Goal: Task Accomplishment & Management: Use online tool/utility

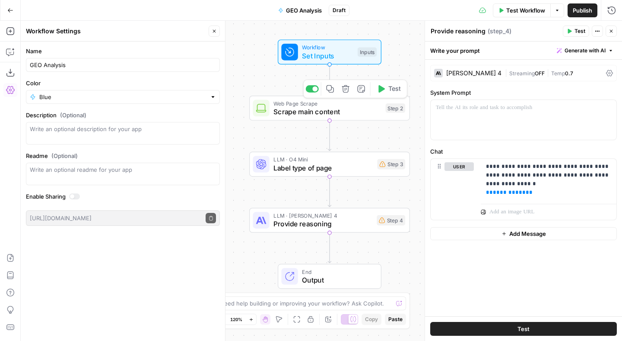
click at [300, 111] on span "Scrape main content" at bounding box center [328, 111] width 108 height 10
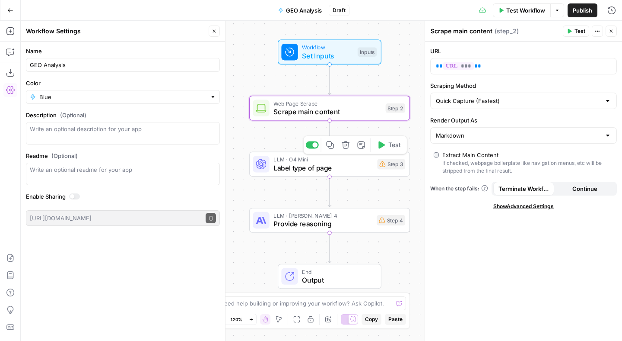
click at [321, 176] on div "LLM · O4 Mini Label type of page Step 3 Copy step Delete step Add Note Test" at bounding box center [329, 164] width 161 height 25
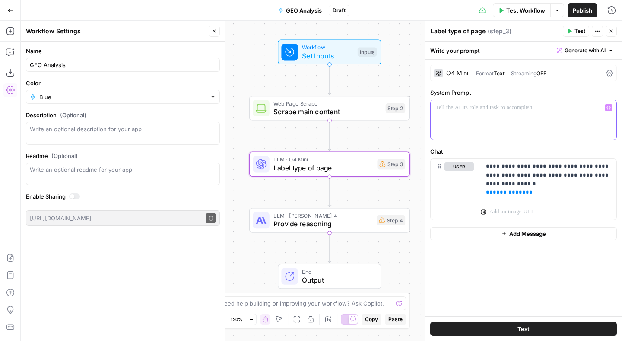
click at [458, 110] on p at bounding box center [523, 107] width 175 height 9
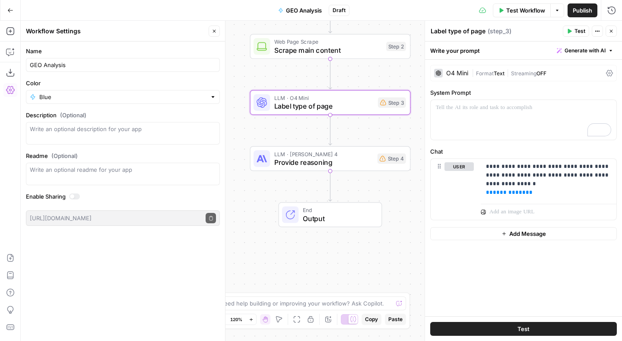
click at [326, 217] on span "Output" at bounding box center [338, 218] width 70 height 10
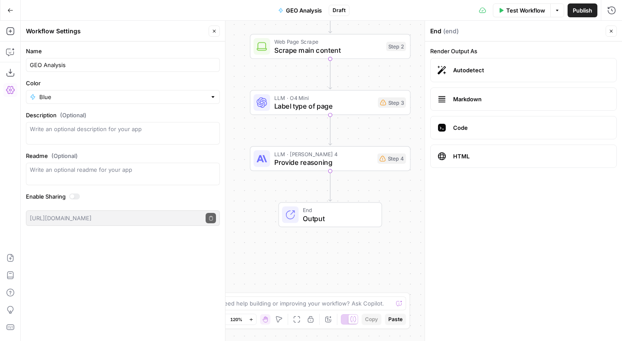
click at [459, 97] on span "Markdown" at bounding box center [531, 99] width 156 height 9
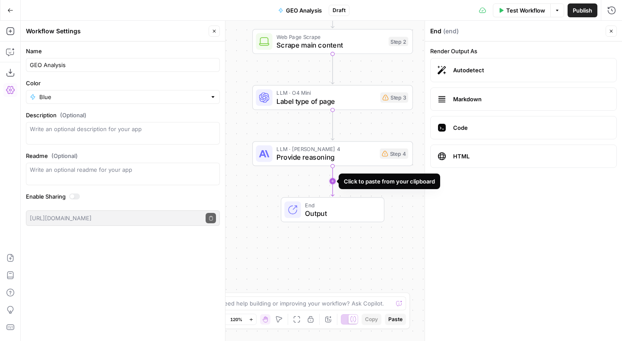
click at [333, 181] on icon "Edge from step_4 to end" at bounding box center [332, 181] width 3 height 30
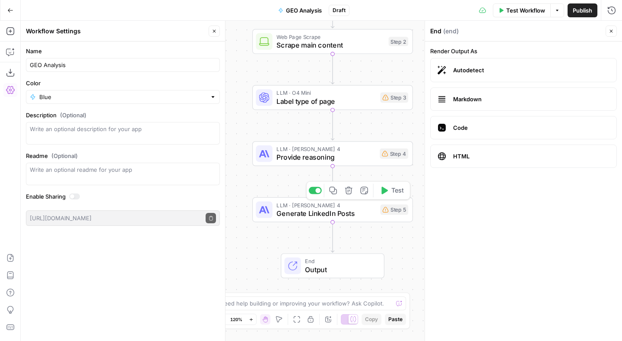
click at [323, 215] on span "Generate LinkedIn Posts" at bounding box center [326, 213] width 99 height 10
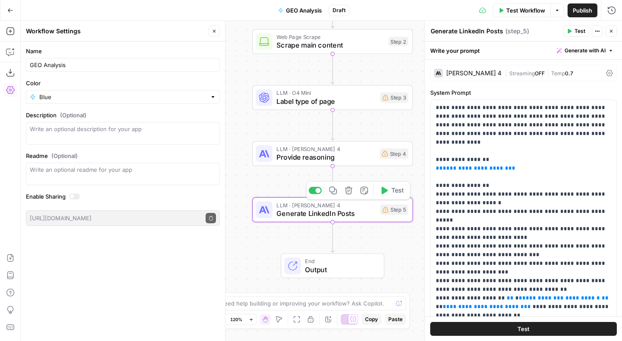
click at [350, 189] on icon "button" at bounding box center [348, 189] width 7 height 7
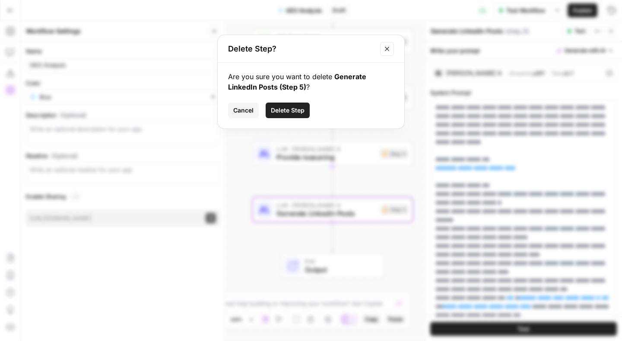
click at [287, 107] on span "Delete Step" at bounding box center [288, 110] width 34 height 9
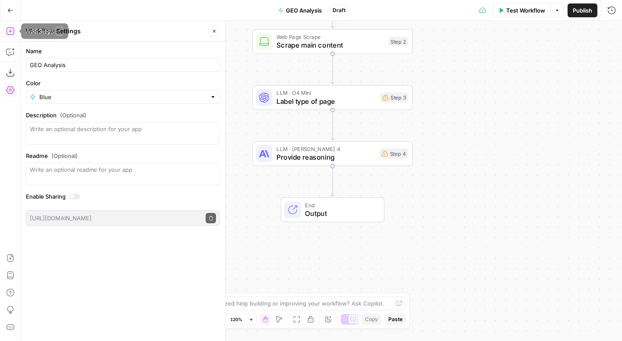
click at [8, 28] on icon "button" at bounding box center [10, 31] width 9 height 9
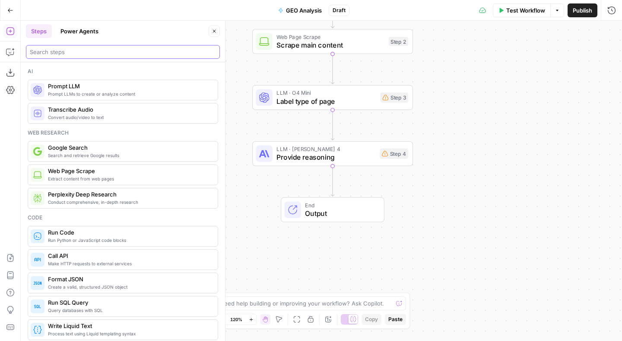
click at [65, 55] on input "search" at bounding box center [123, 52] width 186 height 9
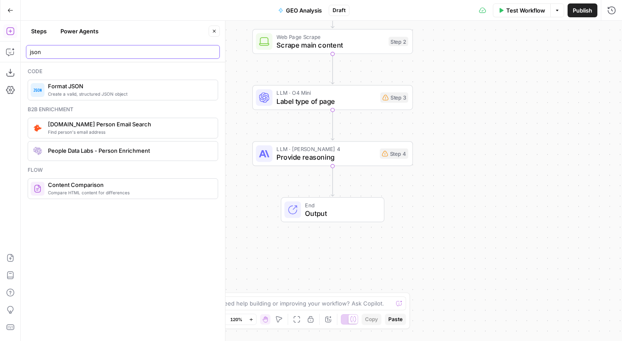
type input "json"
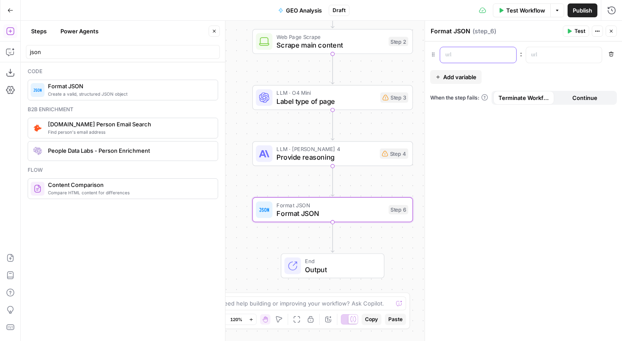
click at [464, 55] on p at bounding box center [472, 55] width 52 height 9
click at [529, 56] on div at bounding box center [557, 55] width 62 height 16
click at [594, 57] on button "Variables Menu" at bounding box center [594, 54] width 7 height 7
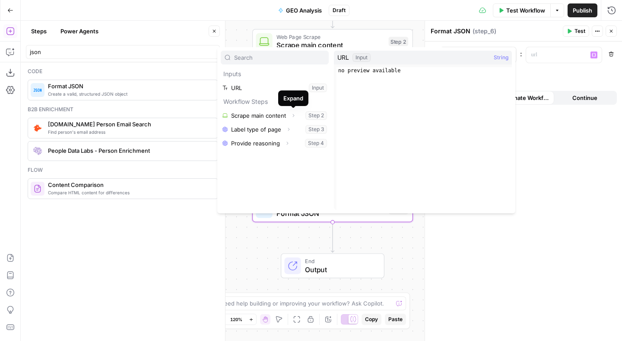
click at [364, 21] on icon "button" at bounding box center [364, 22] width 8 height 8
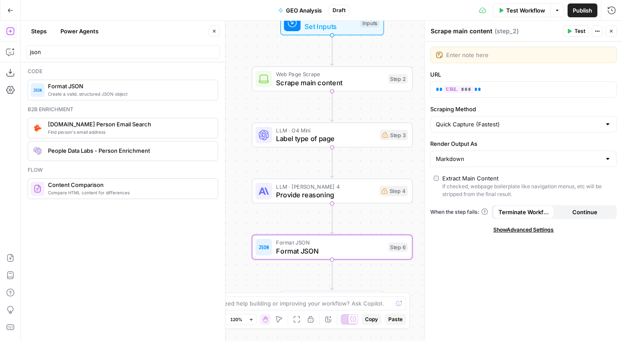
click at [611, 32] on icon "button" at bounding box center [611, 31] width 5 height 5
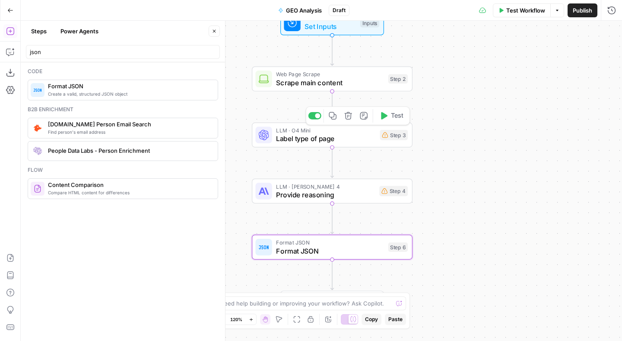
click at [318, 116] on div at bounding box center [317, 115] width 5 height 5
click at [293, 189] on span "Provide reasoning" at bounding box center [325, 194] width 99 height 10
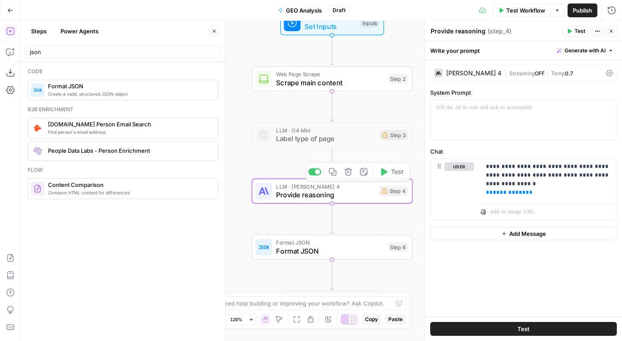
click at [315, 173] on div at bounding box center [317, 171] width 5 height 5
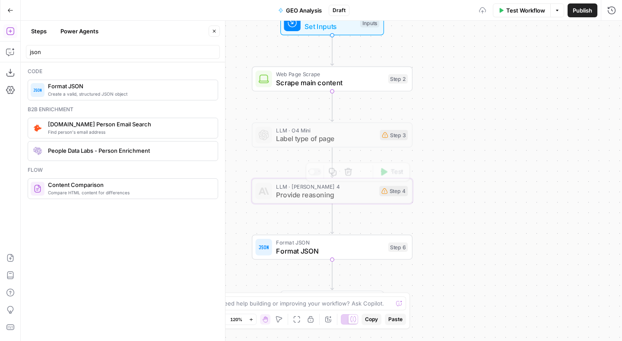
click at [309, 250] on span "Format JSON" at bounding box center [330, 250] width 108 height 10
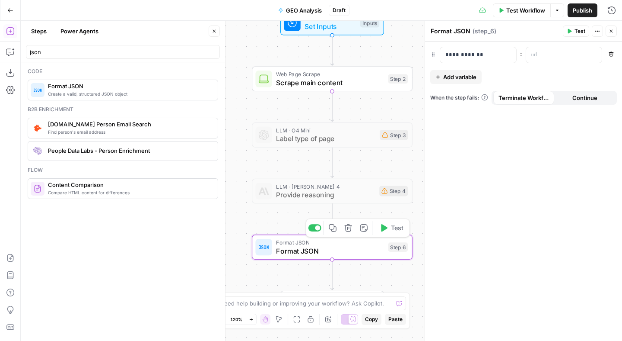
click at [315, 227] on div at bounding box center [317, 227] width 5 height 5
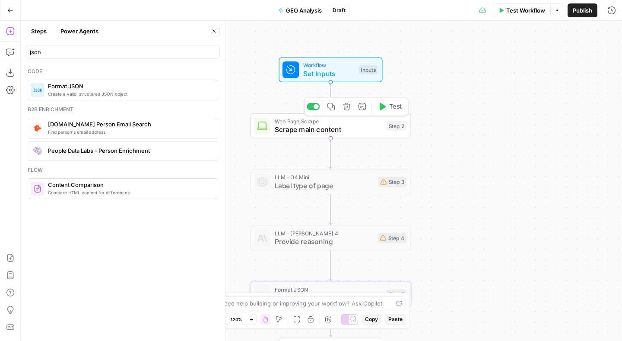
click at [344, 128] on span "Scrape main content" at bounding box center [329, 129] width 108 height 10
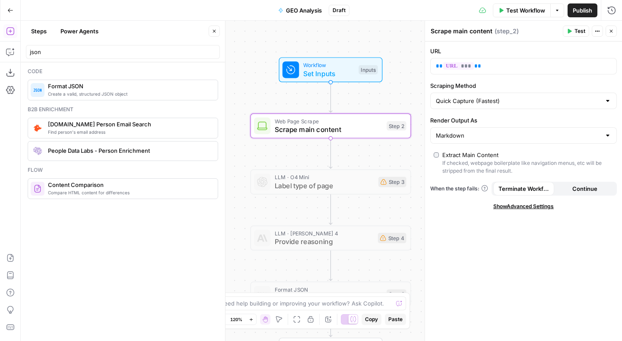
click at [510, 10] on span "Test Workflow" at bounding box center [525, 10] width 39 height 9
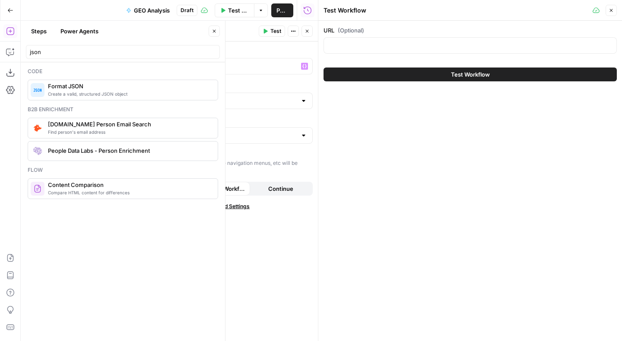
drag, startPoint x: 347, startPoint y: 54, endPoint x: 343, endPoint y: 46, distance: 9.1
click at [347, 54] on div "URL (Optional)" at bounding box center [470, 41] width 293 height 31
click at [343, 46] on input "URL (Optional)" at bounding box center [470, 45] width 282 height 9
paste input "https://tech.co/pos-system/best-restaurant-pos-systems"
type input "https://tech.co/pos-system/best-restaurant-pos-systems"
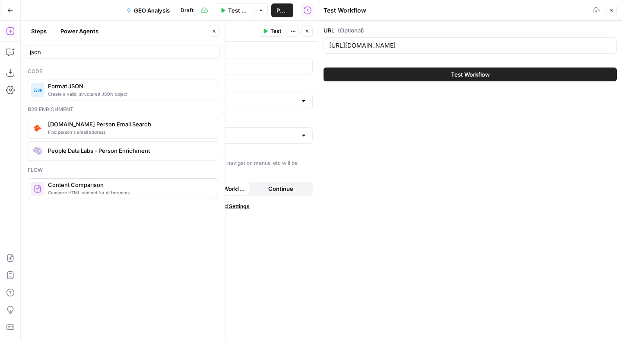
click at [378, 77] on button "Test Workflow" at bounding box center [470, 74] width 293 height 14
click at [451, 15] on div "Test Workflow Close" at bounding box center [470, 10] width 293 height 11
click at [452, 10] on div "Test Workflow" at bounding box center [457, 10] width 267 height 9
click at [470, 72] on span "Test Workflow" at bounding box center [470, 74] width 39 height 9
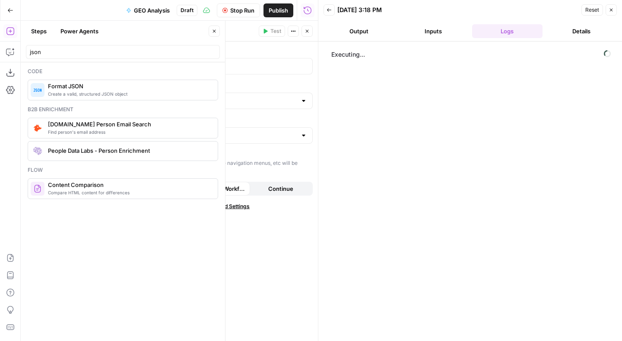
click at [215, 30] on icon "button" at bounding box center [214, 31] width 5 height 5
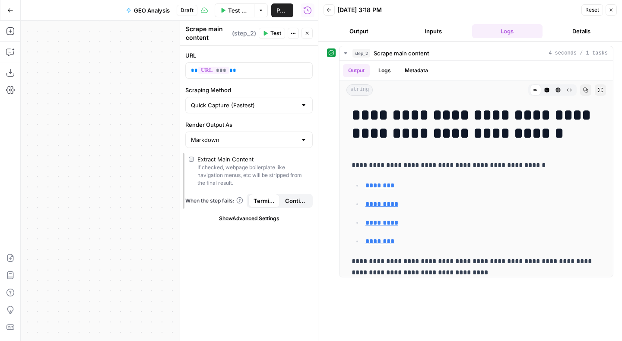
drag, startPoint x: 122, startPoint y: 115, endPoint x: 256, endPoint y: 125, distance: 134.4
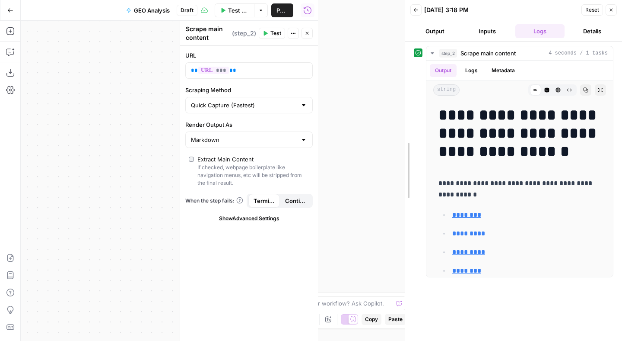
drag, startPoint x: 320, startPoint y: 136, endPoint x: 343, endPoint y: 140, distance: 23.2
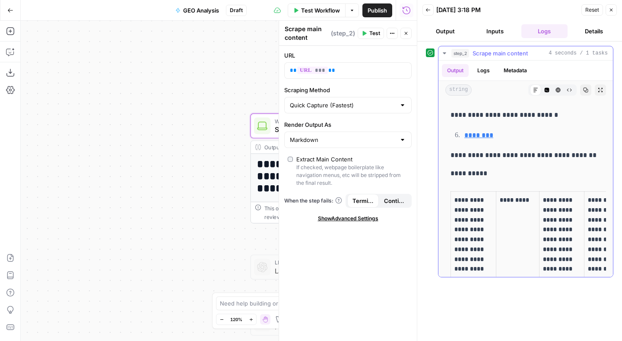
scroll to position [2037, 0]
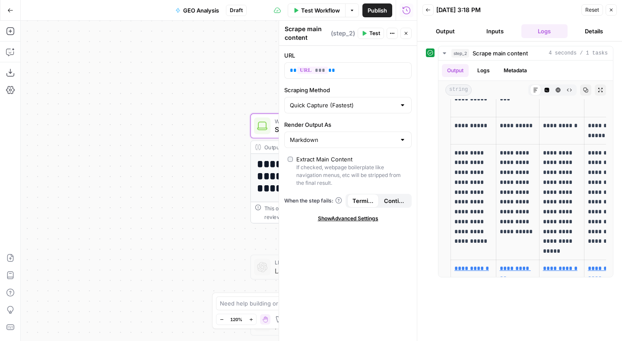
click at [608, 13] on button "Close" at bounding box center [611, 9] width 11 height 11
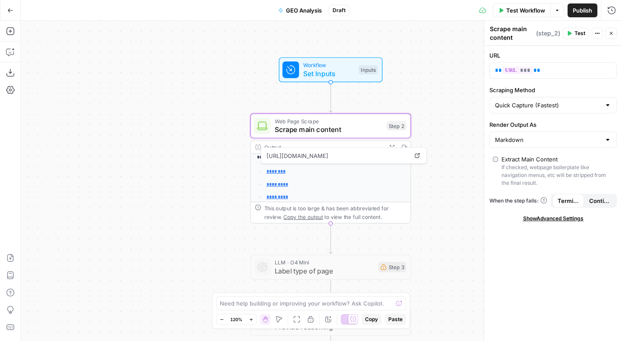
scroll to position [82, 0]
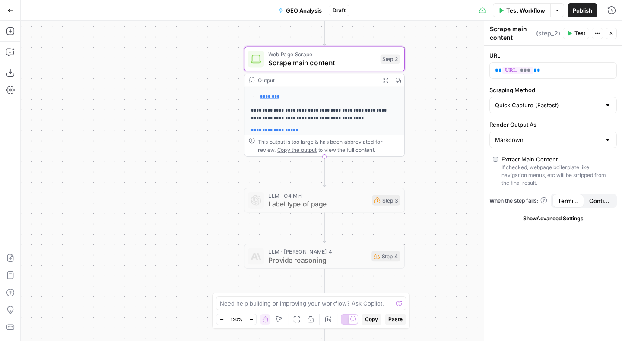
click at [296, 202] on span "Label type of page" at bounding box center [317, 203] width 99 height 10
click at [307, 186] on div "Copy step Delete step Add Note Test" at bounding box center [350, 181] width 104 height 19
click at [310, 178] on div at bounding box center [307, 180] width 13 height 7
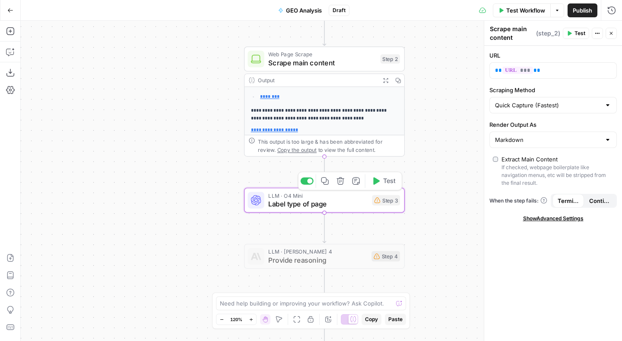
click at [331, 206] on span "Label type of page" at bounding box center [317, 203] width 99 height 10
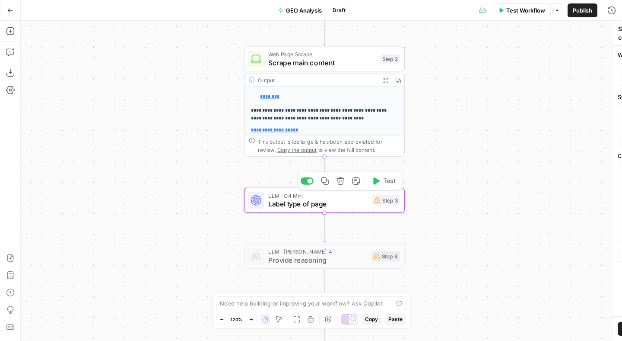
type textarea "Label type of page"
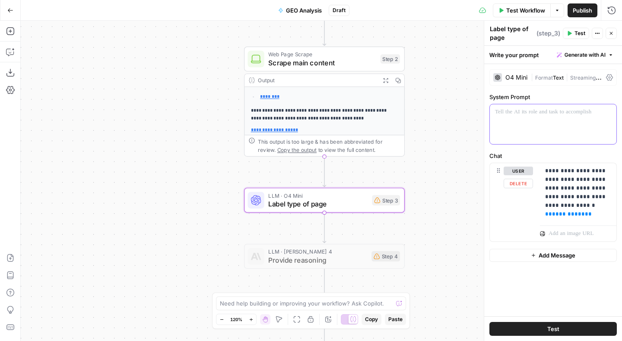
click at [521, 131] on div at bounding box center [553, 124] width 127 height 40
paste div "To enrich screen reader interactions, please activate Accessibility in Grammarl…"
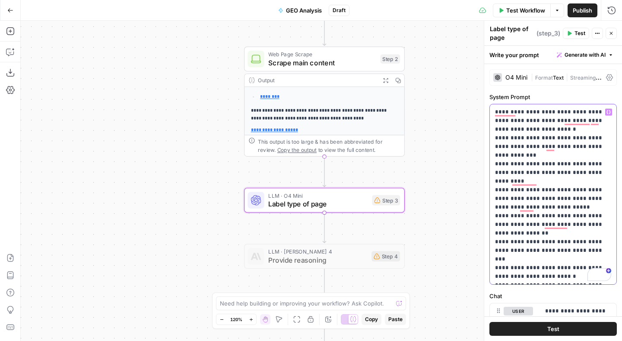
click at [518, 279] on p "**********" at bounding box center [553, 194] width 116 height 173
click at [609, 112] on icon "button" at bounding box center [609, 112] width 4 height 4
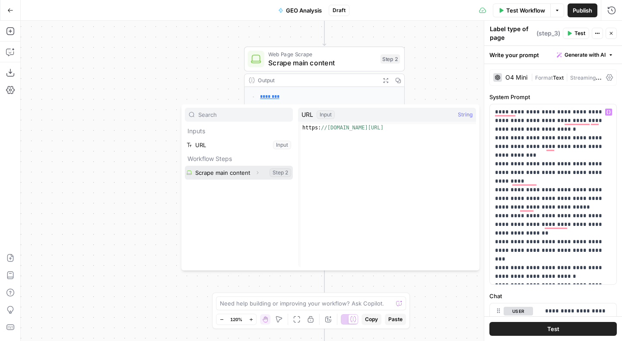
click at [229, 173] on button "Select variable Scrape main content" at bounding box center [239, 173] width 108 height 14
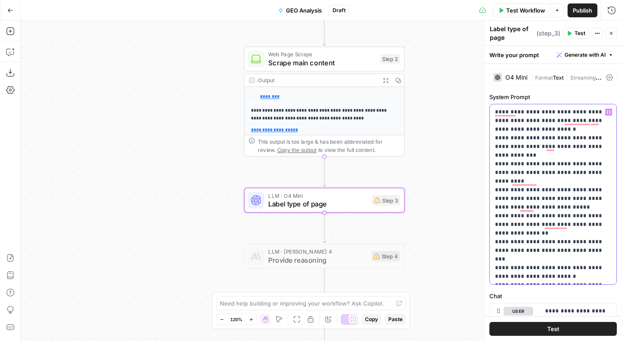
click at [613, 116] on div "**********" at bounding box center [553, 194] width 127 height 180
click at [608, 110] on icon "button" at bounding box center [609, 112] width 4 height 4
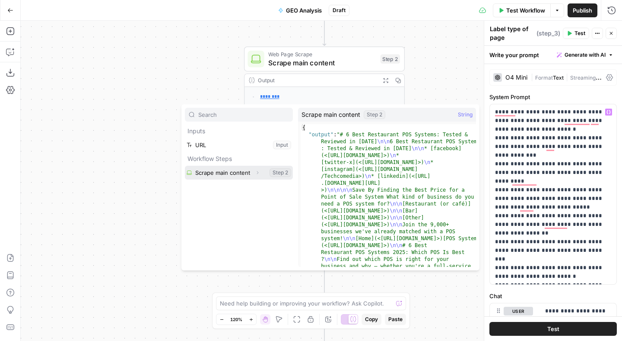
click at [259, 169] on button "Expand" at bounding box center [257, 172] width 11 height 11
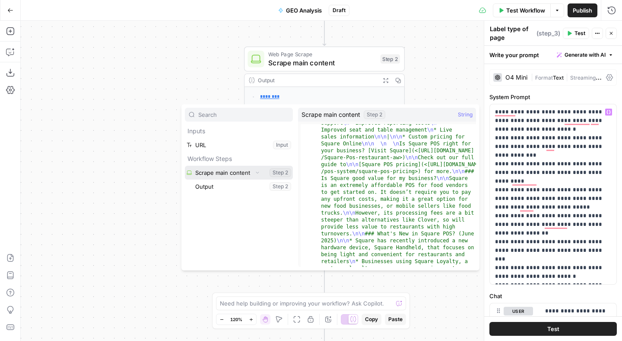
scroll to position [10740, 0]
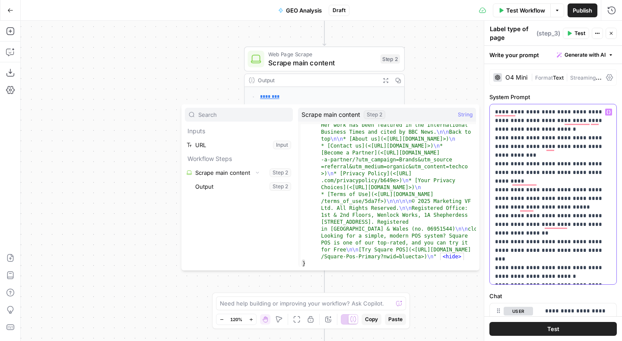
click at [559, 254] on p "**********" at bounding box center [553, 207] width 116 height 199
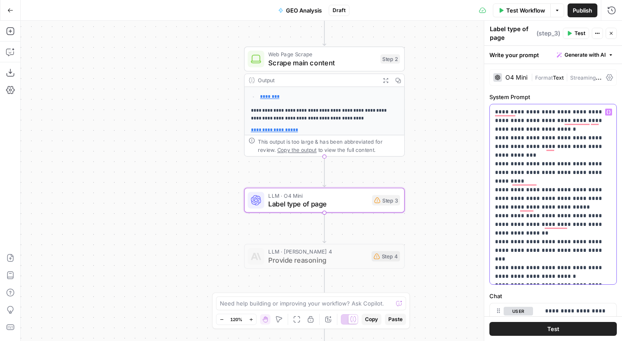
click at [541, 112] on p "**********" at bounding box center [553, 207] width 116 height 199
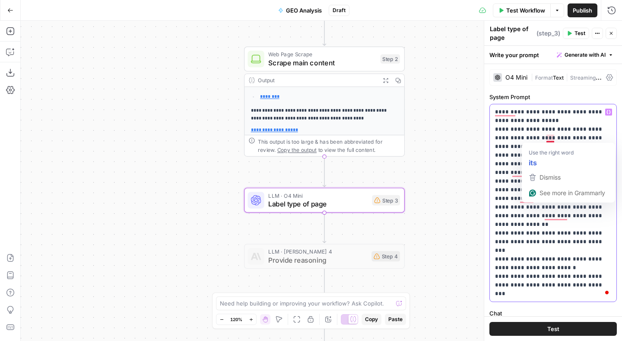
click at [520, 242] on p "**********" at bounding box center [553, 203] width 116 height 190
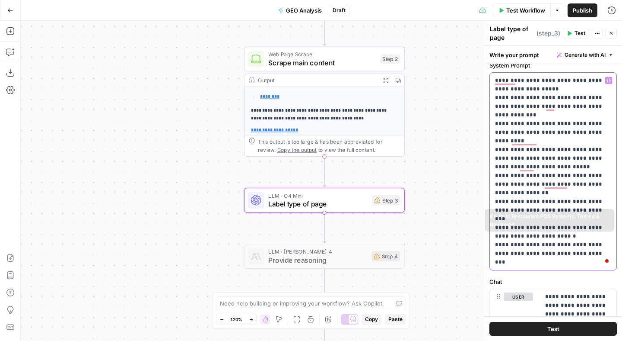
scroll to position [95, 0]
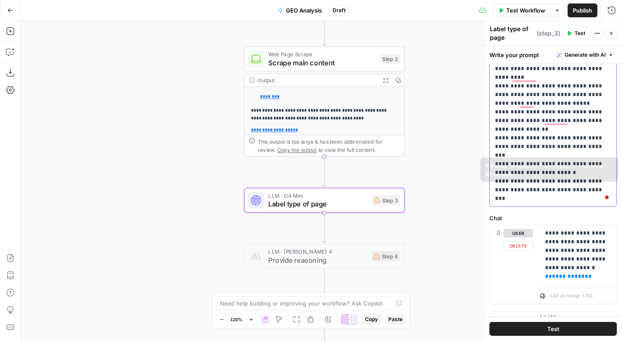
click at [540, 136] on p "**********" at bounding box center [553, 108] width 116 height 190
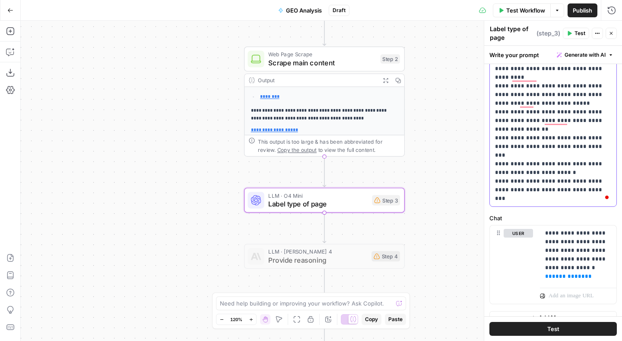
scroll to position [0, 0]
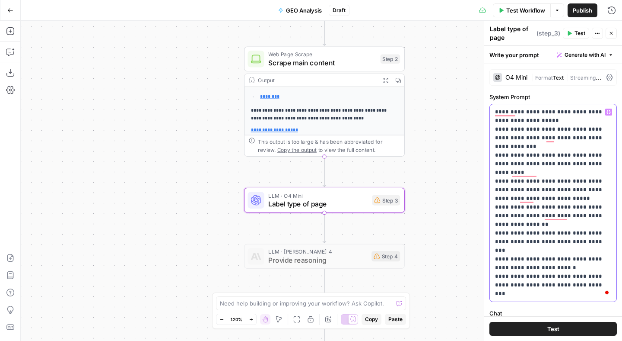
click at [576, 50] on button "Generate with AI" at bounding box center [586, 54] width 64 height 11
click at [561, 94] on span "Refine" at bounding box center [571, 93] width 69 height 9
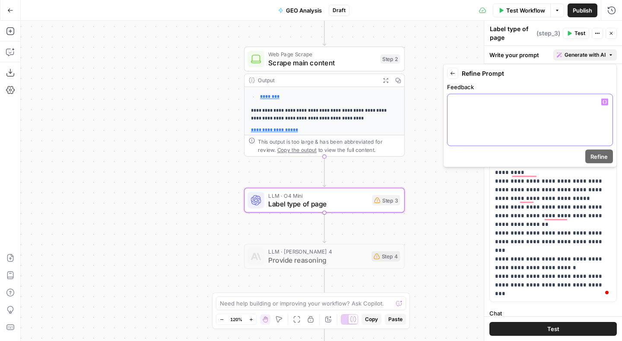
click at [497, 118] on div at bounding box center [530, 119] width 165 height 51
click at [453, 71] on icon "button" at bounding box center [452, 73] width 5 height 5
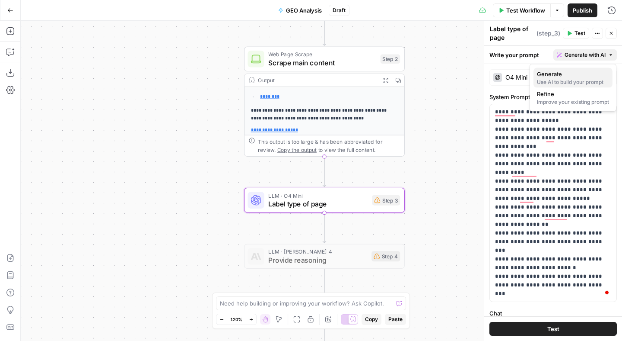
click at [568, 77] on span "Generate" at bounding box center [571, 74] width 69 height 9
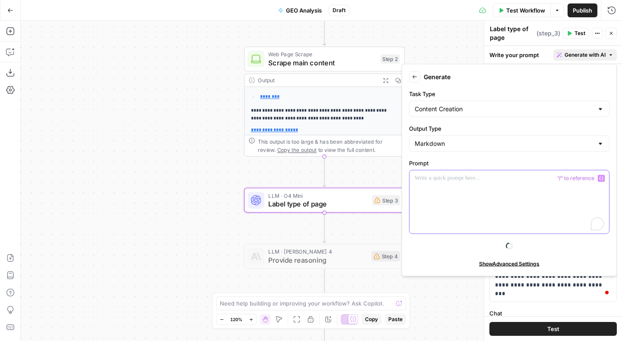
click at [447, 211] on div "To enrich screen reader interactions, please activate Accessibility in Grammarl…" at bounding box center [510, 201] width 200 height 63
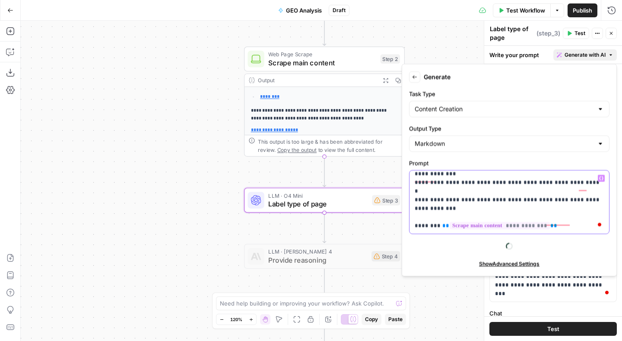
scroll to position [91, 0]
click at [439, 111] on input "Task Type" at bounding box center [504, 109] width 179 height 9
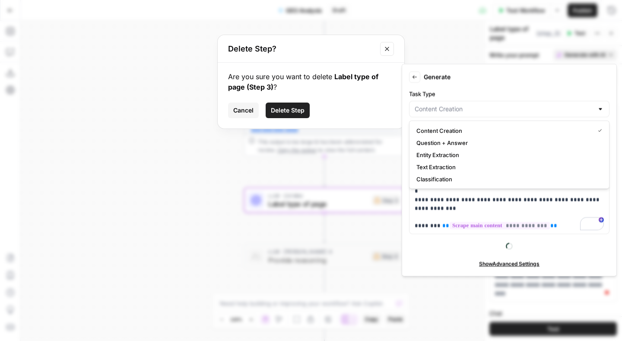
click at [244, 115] on button "Cancel" at bounding box center [243, 110] width 31 height 16
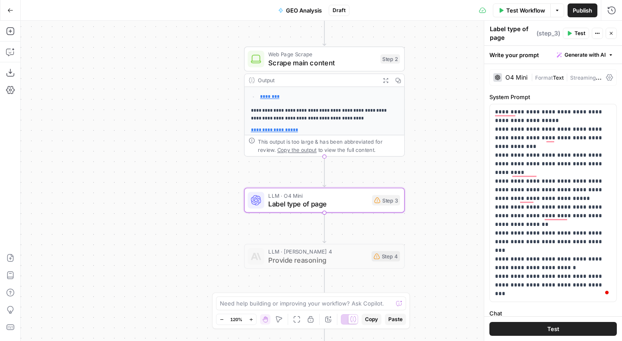
click at [570, 51] on span "Generate with AI" at bounding box center [585, 55] width 41 height 8
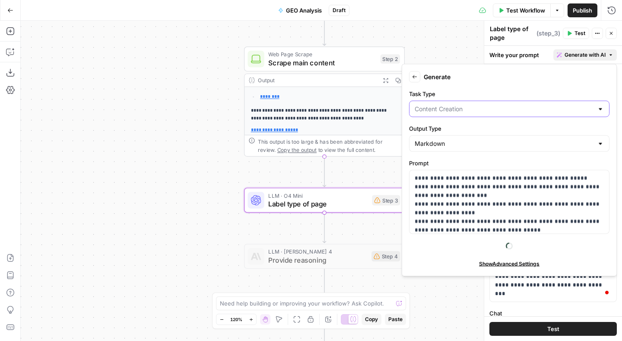
click at [508, 108] on input "Task Type" at bounding box center [504, 109] width 179 height 9
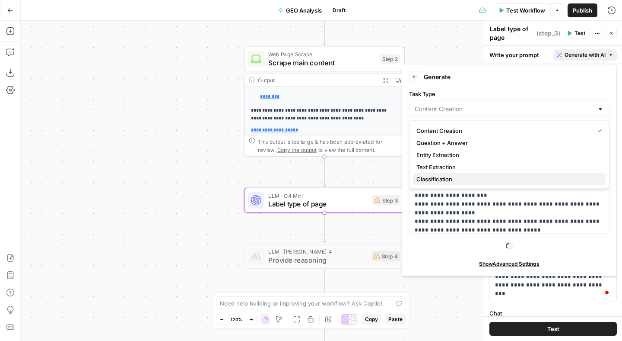
click at [448, 179] on span "Classification" at bounding box center [508, 179] width 182 height 9
type input "Classification"
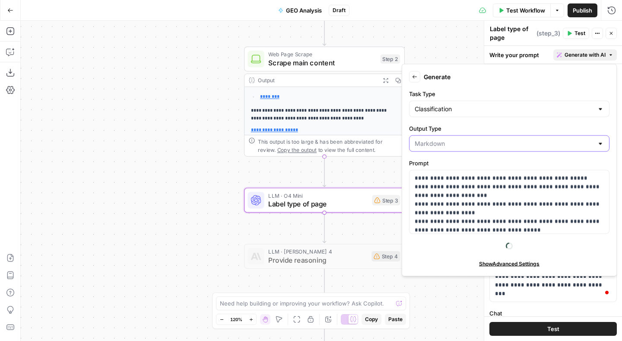
click at [444, 146] on input "Output Type" at bounding box center [504, 143] width 179 height 9
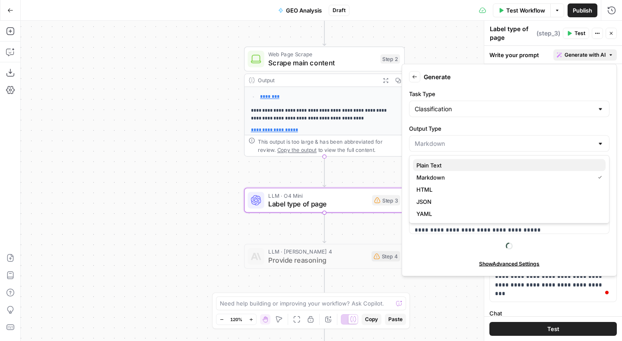
click at [435, 163] on span "Plain Text" at bounding box center [508, 165] width 182 height 9
type input "Plain Text"
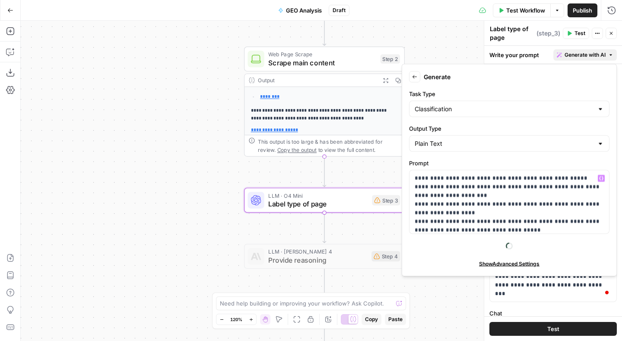
scroll to position [5, 0]
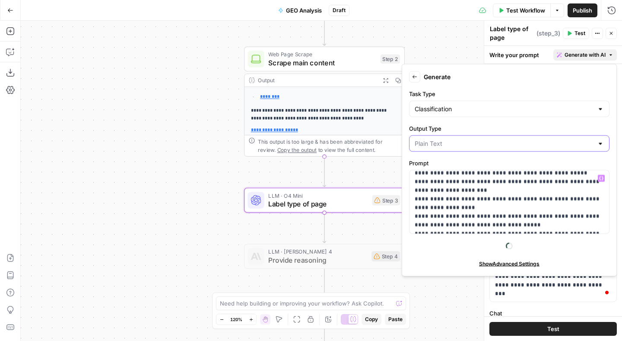
click at [445, 144] on input "Output Type" at bounding box center [504, 143] width 179 height 9
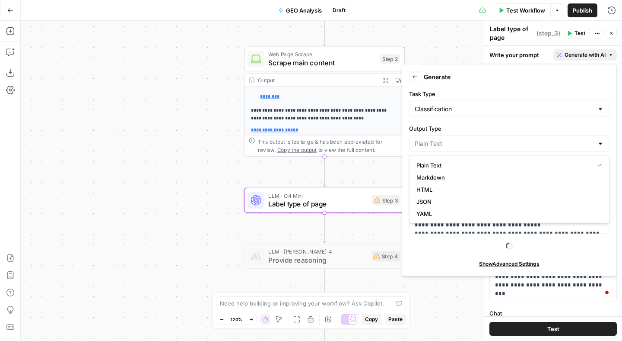
type input "Plain Text"
click at [465, 119] on form "**********" at bounding box center [509, 170] width 207 height 204
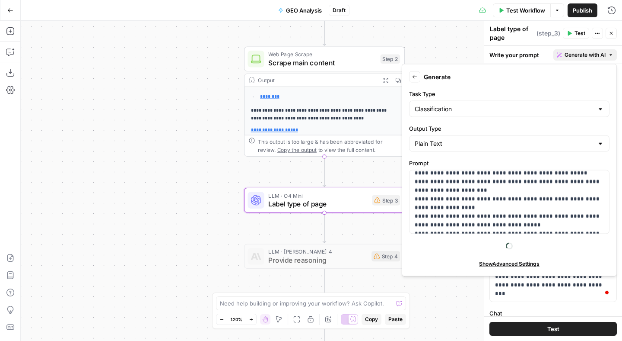
scroll to position [82, 0]
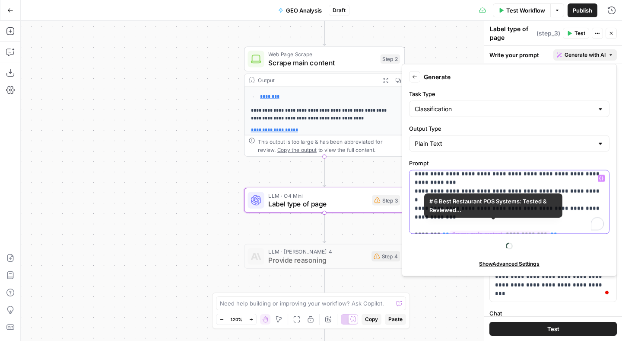
click at [516, 209] on p "**********" at bounding box center [509, 161] width 189 height 138
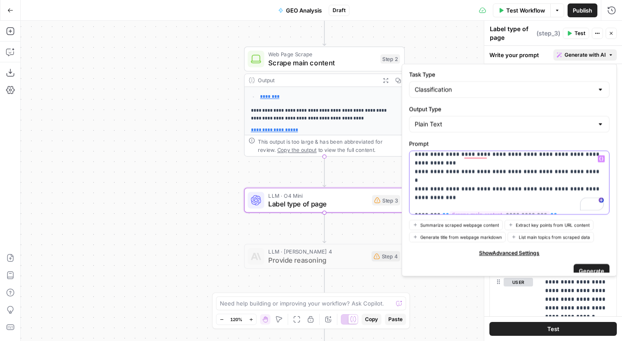
scroll to position [28, 0]
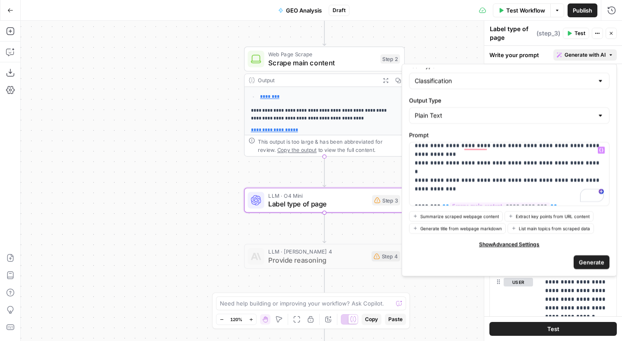
click at [586, 259] on span "Generate" at bounding box center [591, 261] width 25 height 9
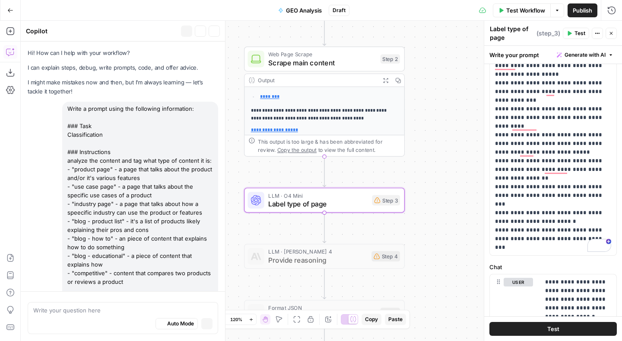
scroll to position [61, 0]
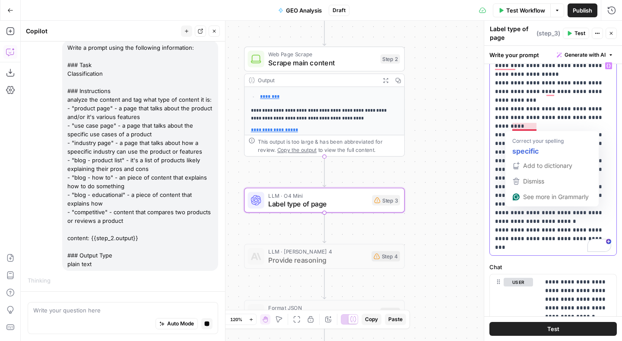
click at [523, 125] on p "**********" at bounding box center [553, 156] width 116 height 190
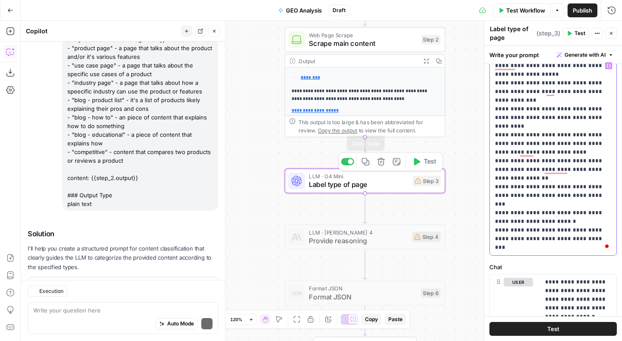
scroll to position [160, 0]
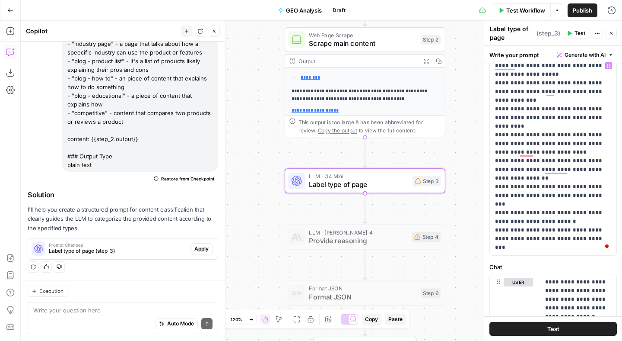
click at [99, 244] on span "Prompt Changes" at bounding box center [118, 244] width 138 height 4
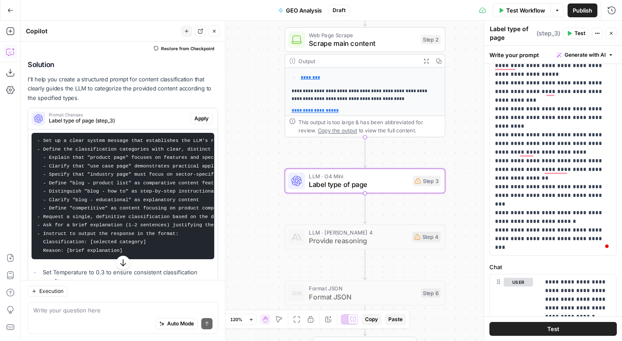
scroll to position [291, 0]
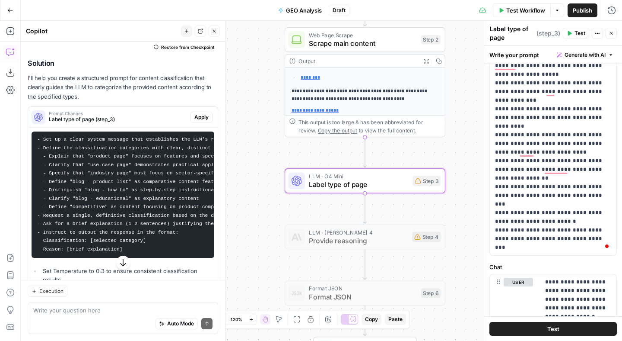
click at [56, 189] on code "- Set up a clear system message that establishes the LLM's role as a content cl…" at bounding box center [188, 194] width 303 height 115
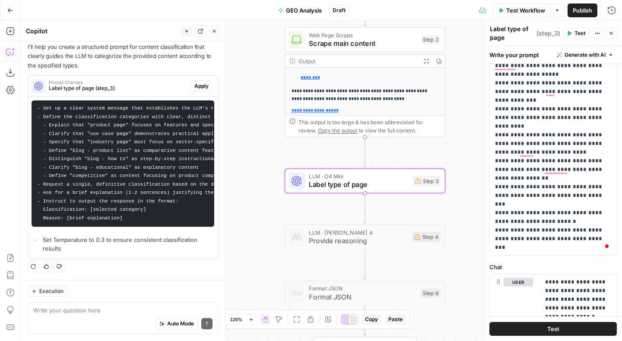
click at [198, 83] on span "Apply" at bounding box center [201, 86] width 14 height 8
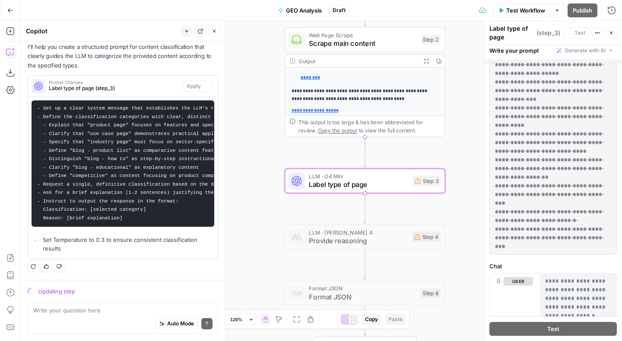
scroll to position [0, 0]
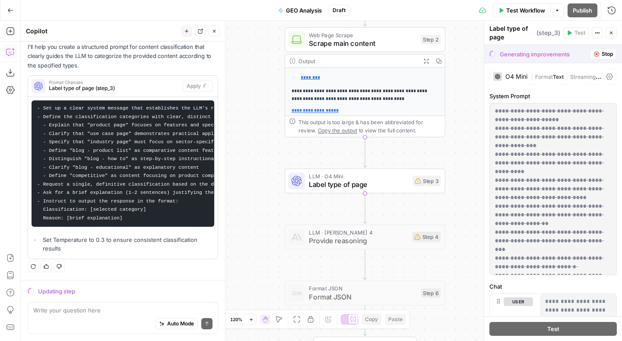
drag, startPoint x: 496, startPoint y: 109, endPoint x: 592, endPoint y: 264, distance: 182.0
click at [592, 264] on p "**********" at bounding box center [553, 189] width 116 height 164
copy del "**********"
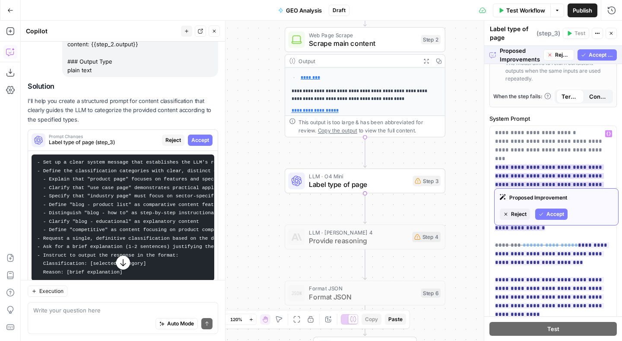
scroll to position [159, 0]
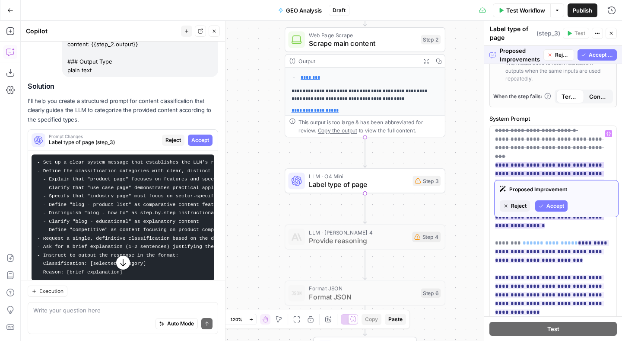
click at [549, 205] on span "Accept" at bounding box center [556, 206] width 18 height 8
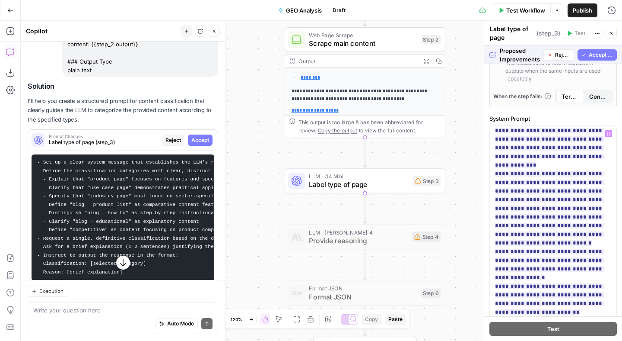
scroll to position [12, 0]
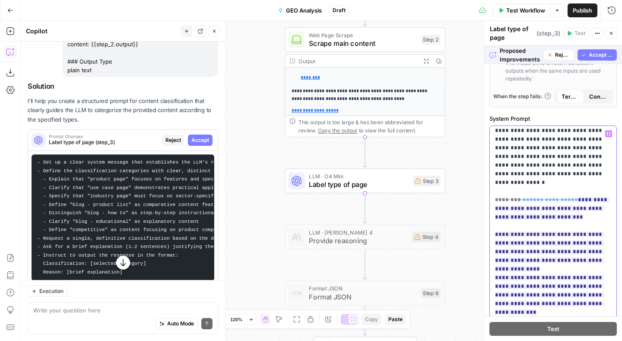
click at [551, 181] on p "**********" at bounding box center [553, 338] width 116 height 441
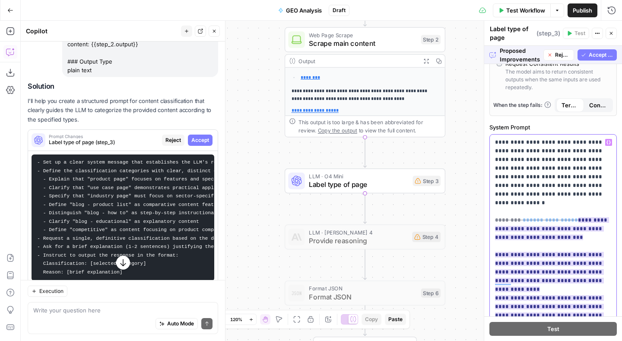
scroll to position [257, 0]
click at [542, 217] on span "**********" at bounding box center [550, 220] width 41 height 6
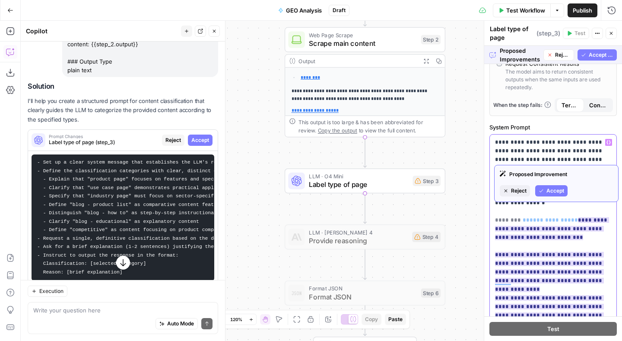
click at [571, 217] on span "**" at bounding box center [574, 220] width 7 height 6
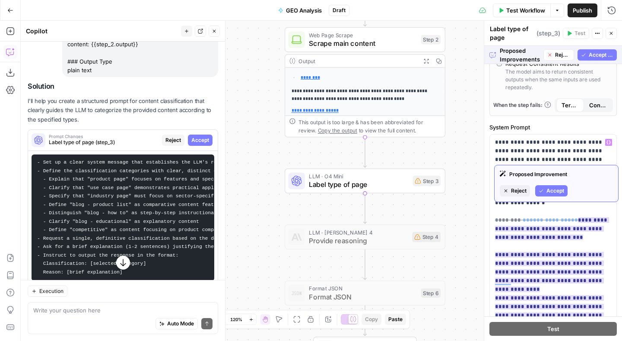
click at [555, 191] on span "Accept" at bounding box center [556, 191] width 18 height 8
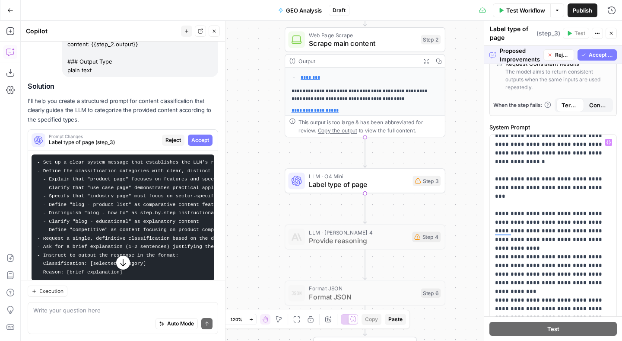
scroll to position [43, 0]
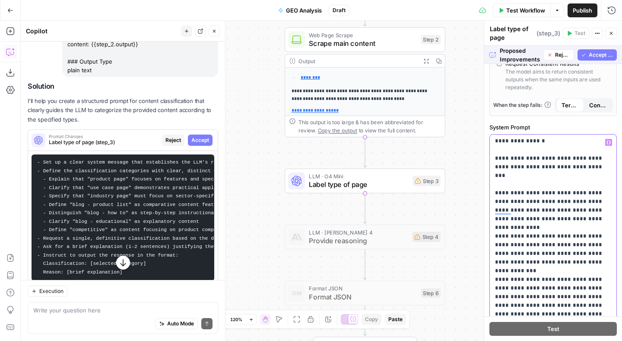
click at [504, 177] on p "**********" at bounding box center [553, 296] width 116 height 441
click at [502, 244] on p "**********" at bounding box center [553, 296] width 116 height 441
click at [504, 174] on p "**********" at bounding box center [553, 296] width 116 height 441
click at [506, 212] on p "**********" at bounding box center [553, 296] width 116 height 441
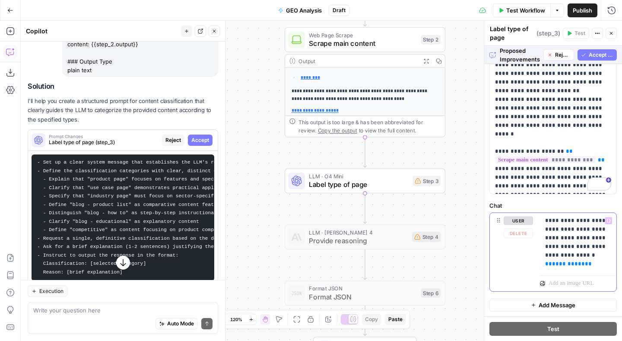
click at [561, 241] on p "**********" at bounding box center [578, 242] width 66 height 52
click at [559, 235] on p "**********" at bounding box center [578, 242] width 66 height 52
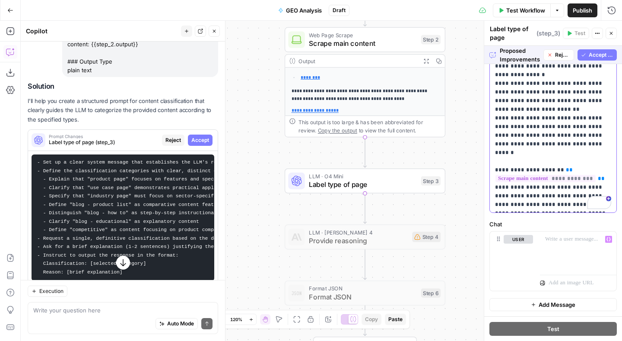
click at [559, 242] on p at bounding box center [578, 239] width 66 height 9
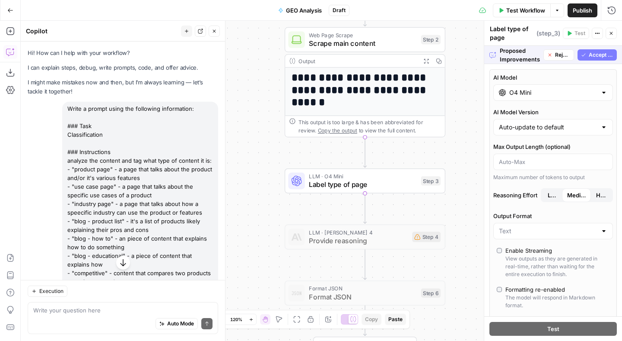
scroll to position [531, 0]
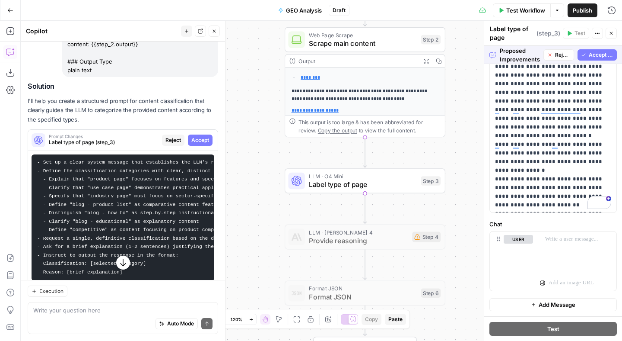
click at [541, 121] on p "**********" at bounding box center [553, 83] width 116 height 441
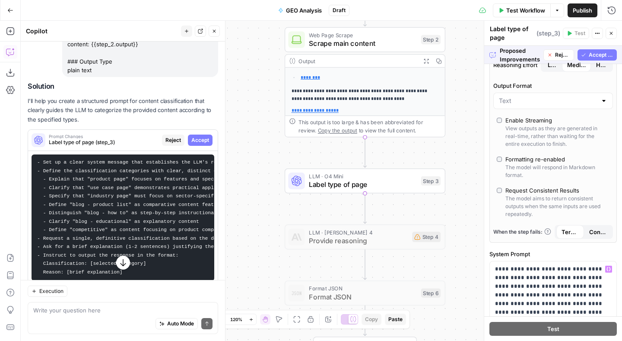
scroll to position [0, 0]
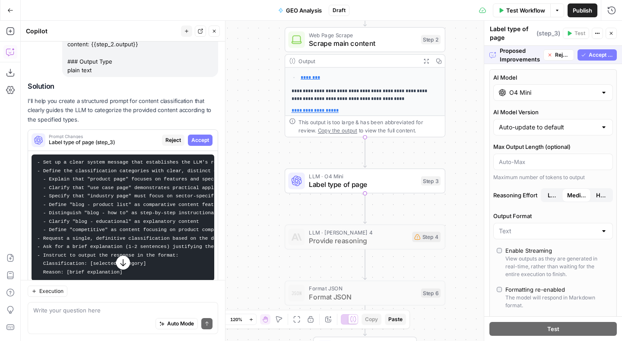
click at [589, 54] on span "Accept All" at bounding box center [601, 55] width 25 height 8
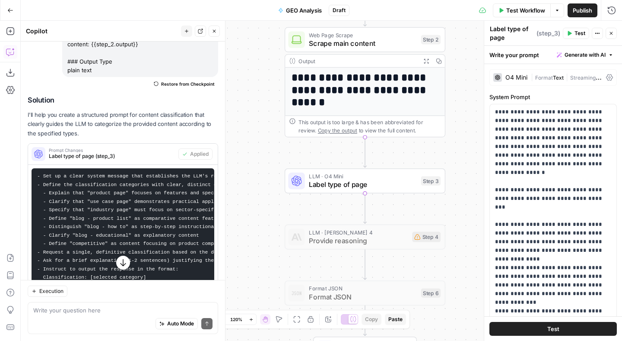
click at [560, 75] on span "Text" at bounding box center [558, 77] width 11 height 6
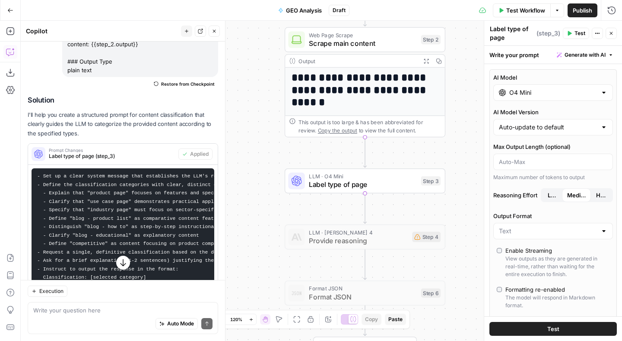
click at [532, 94] on input "O4 Mini" at bounding box center [553, 92] width 88 height 9
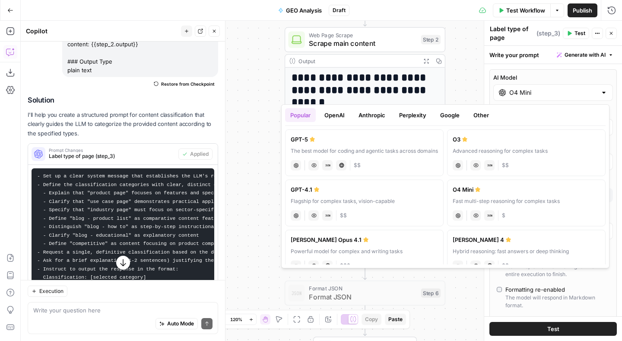
click at [534, 76] on label "AI Model" at bounding box center [554, 77] width 120 height 9
click at [534, 88] on input "O4 Mini" at bounding box center [553, 92] width 88 height 9
click at [532, 75] on label "AI Model" at bounding box center [554, 77] width 120 height 9
click at [532, 88] on input "O4 Mini" at bounding box center [553, 92] width 88 height 9
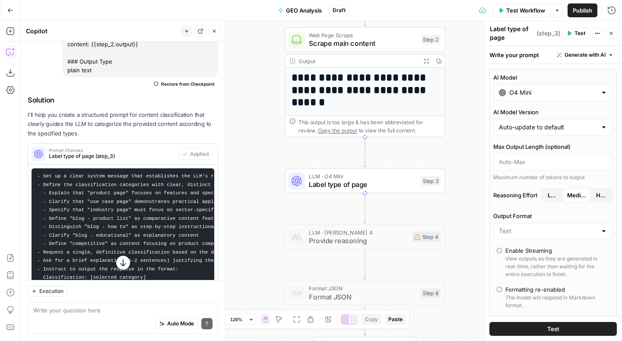
click at [546, 131] on div "Auto-update to default" at bounding box center [554, 127] width 120 height 16
type input "Auto-update to default"
click at [545, 109] on label "AI Model Version" at bounding box center [554, 112] width 120 height 9
click at [545, 123] on input "Auto-update to default" at bounding box center [548, 127] width 98 height 9
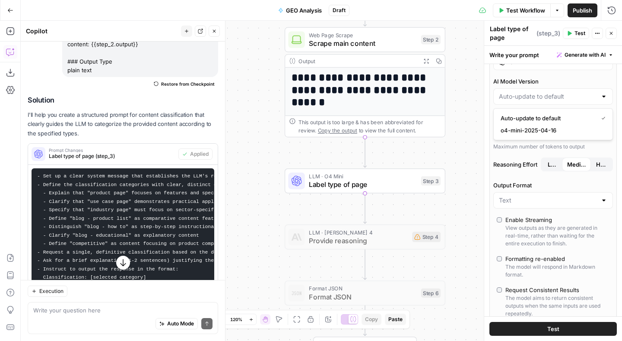
type input "Auto-update to default"
click at [523, 156] on div "AI Model O4 Mini AI Model Version Auto-update to default Max Output Length (opt…" at bounding box center [553, 200] width 127 height 324
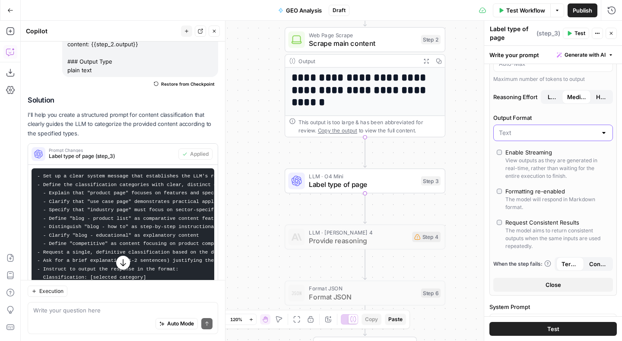
click at [523, 131] on input "Output Format" at bounding box center [548, 132] width 98 height 9
click at [507, 164] on span "JSON" at bounding box center [552, 166] width 102 height 9
type input "JSON"
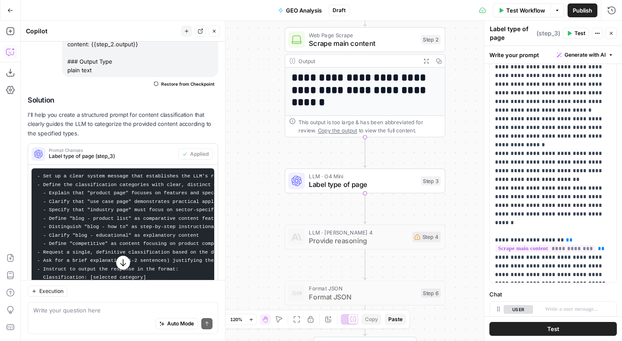
scroll to position [642, 0]
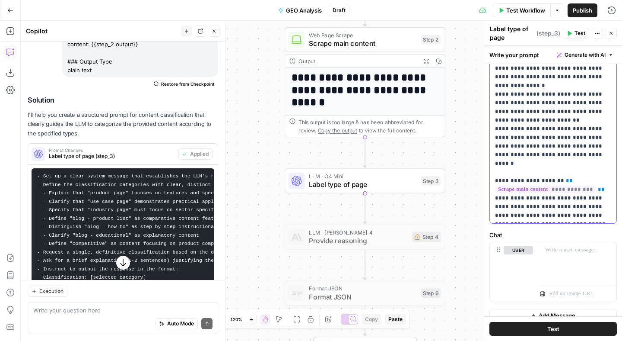
copy p "**********"
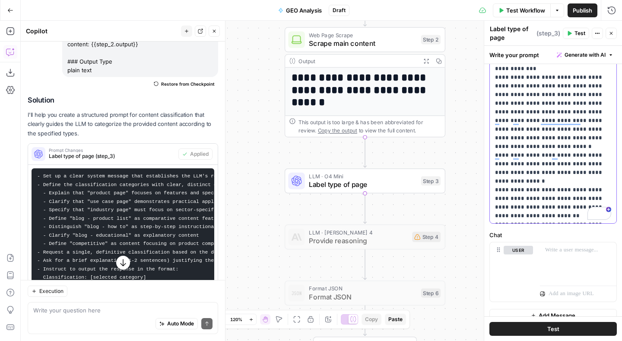
scroll to position [77, 0]
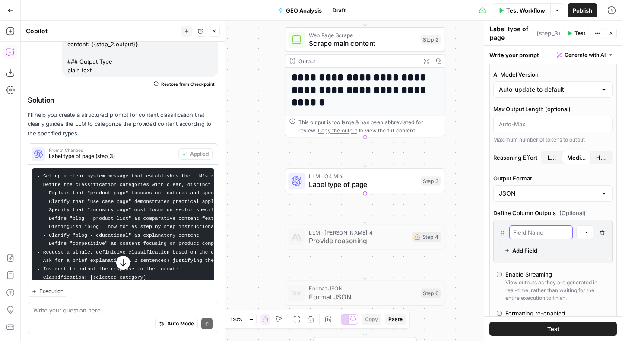
click at [530, 229] on input "text" at bounding box center [541, 232] width 56 height 9
paste input "Classification"
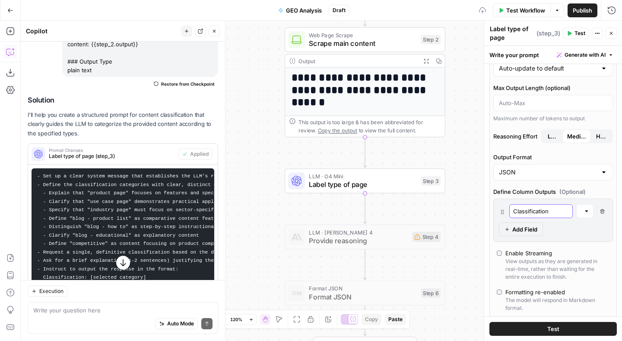
type input "Classification"
click at [527, 226] on span "Add Field" at bounding box center [525, 229] width 25 height 9
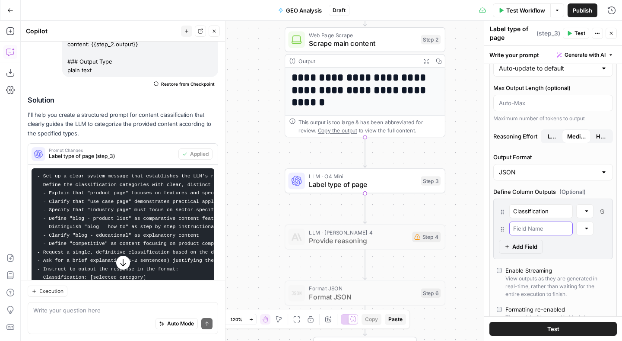
click at [532, 230] on input "text" at bounding box center [541, 228] width 56 height 9
type input "Reason"
click at [584, 214] on div at bounding box center [587, 211] width 6 height 9
click at [563, 191] on span "(Optional)" at bounding box center [573, 191] width 26 height 9
click at [545, 190] on label "Define Column Outputs (Optional)" at bounding box center [554, 191] width 120 height 9
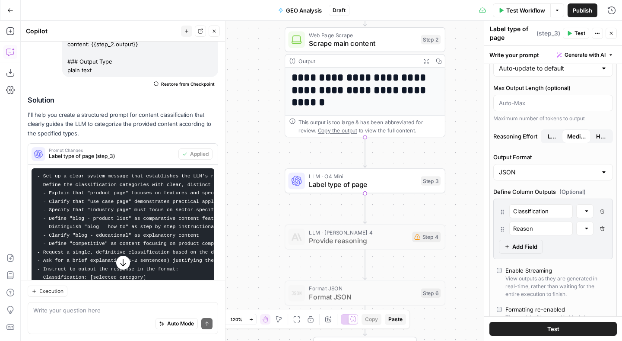
click at [545, 190] on label "Define Column Outputs (Optional)" at bounding box center [554, 191] width 120 height 9
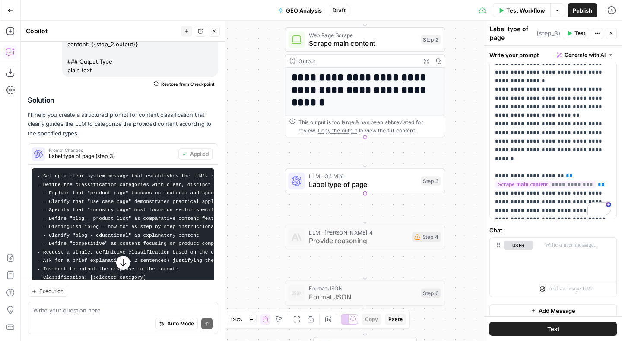
click at [542, 331] on button "Test" at bounding box center [553, 329] width 127 height 14
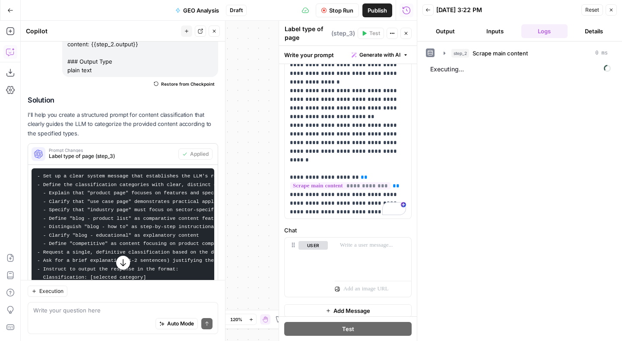
click at [213, 31] on icon "button" at bounding box center [214, 31] width 5 height 5
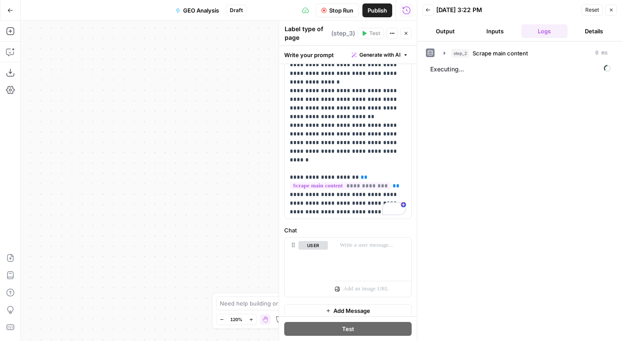
drag, startPoint x: 237, startPoint y: 110, endPoint x: 75, endPoint y: 108, distance: 162.5
click at [75, 108] on div "**********" at bounding box center [219, 181] width 396 height 320
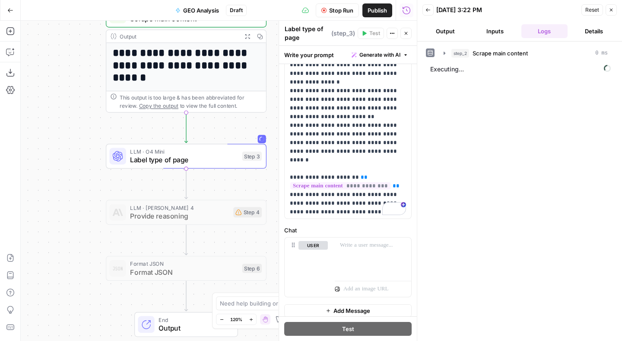
click at [78, 143] on div "**********" at bounding box center [219, 181] width 396 height 320
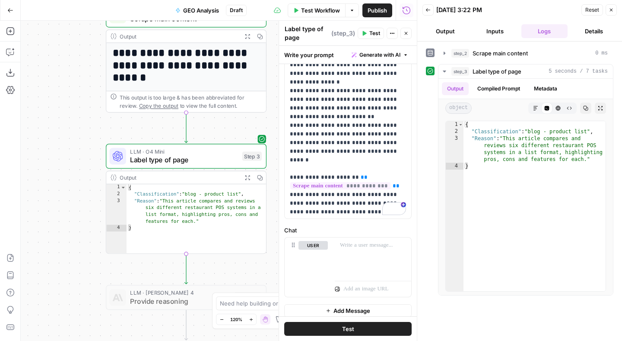
click at [78, 143] on div "**********" at bounding box center [219, 181] width 396 height 320
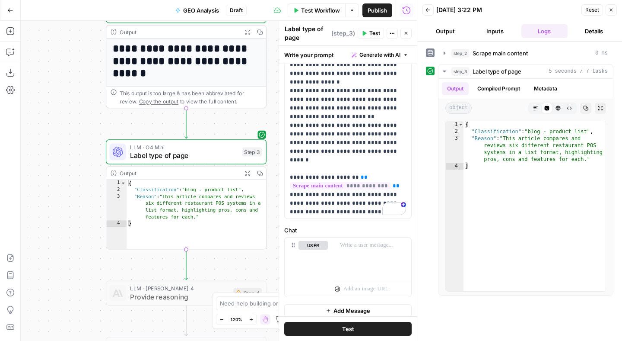
drag, startPoint x: 100, startPoint y: 186, endPoint x: 100, endPoint y: 150, distance: 36.7
click at [100, 150] on div "**********" at bounding box center [219, 181] width 396 height 320
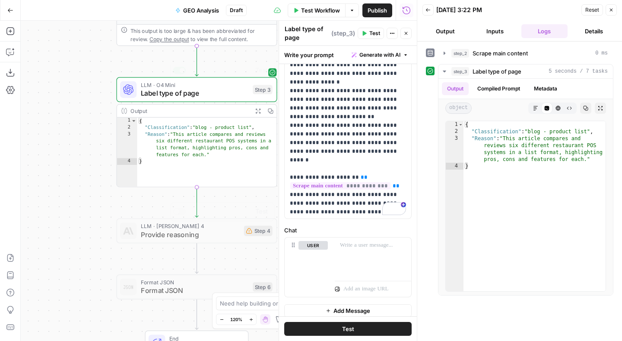
click at [178, 232] on span "Provide reasoning" at bounding box center [190, 234] width 99 height 10
click at [165, 238] on span "Provide reasoning" at bounding box center [190, 234] width 99 height 10
click at [213, 213] on icon "button" at bounding box center [213, 211] width 8 height 8
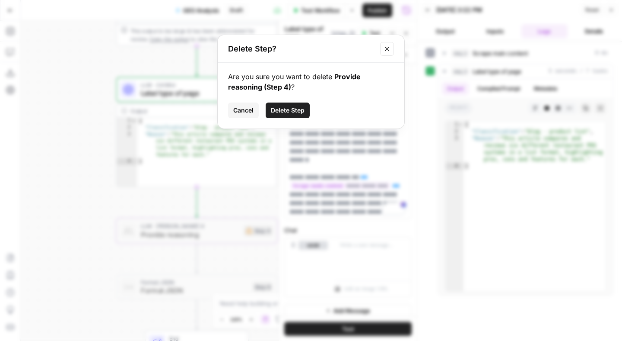
click at [288, 111] on span "Delete Step" at bounding box center [288, 110] width 34 height 9
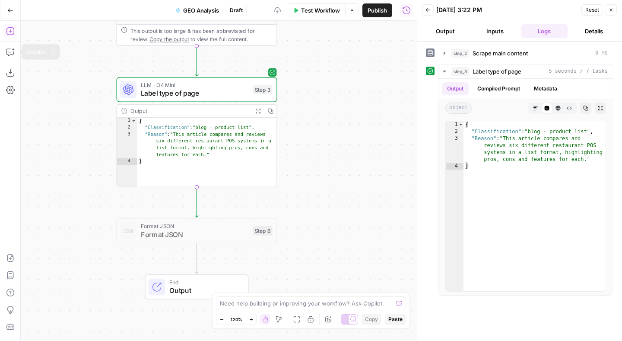
click at [8, 34] on icon "button" at bounding box center [10, 31] width 8 height 8
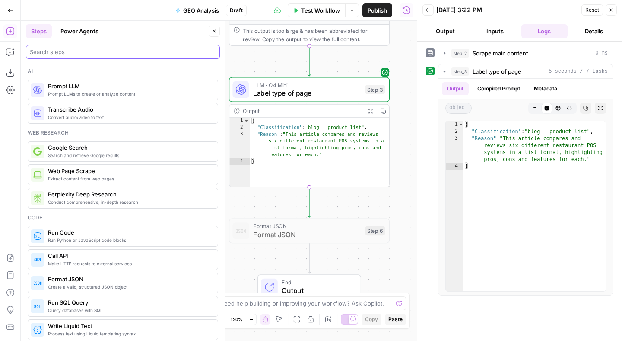
click at [66, 48] on input "search" at bounding box center [123, 52] width 186 height 9
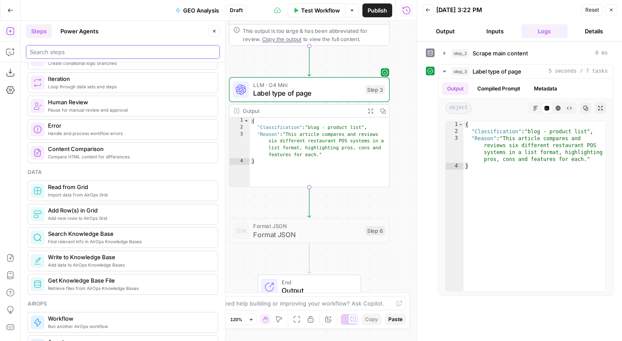
scroll to position [309, 0]
click at [124, 171] on div "Data" at bounding box center [123, 172] width 191 height 8
click at [121, 171] on div "Data" at bounding box center [123, 172] width 191 height 8
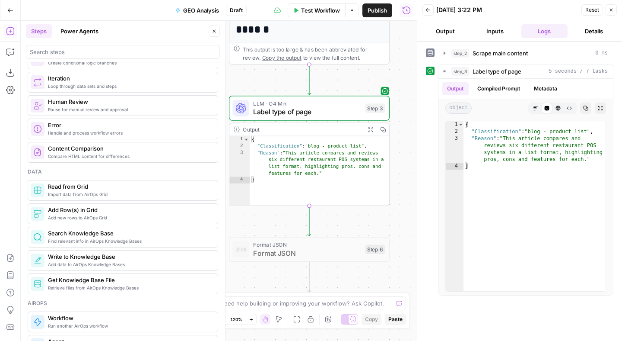
drag, startPoint x: 401, startPoint y: 129, endPoint x: 401, endPoint y: 200, distance: 70.9
click at [401, 200] on div "**********" at bounding box center [219, 181] width 396 height 320
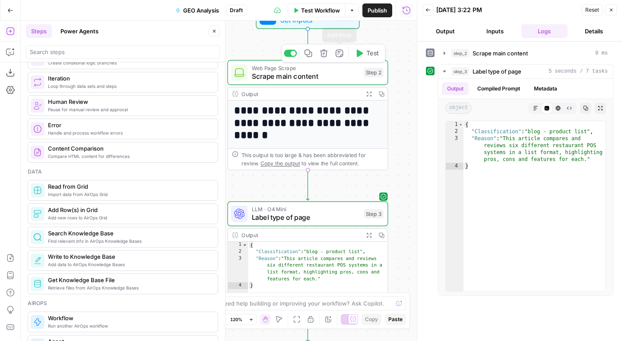
click at [329, 23] on span "Set Inputs" at bounding box center [305, 20] width 51 height 10
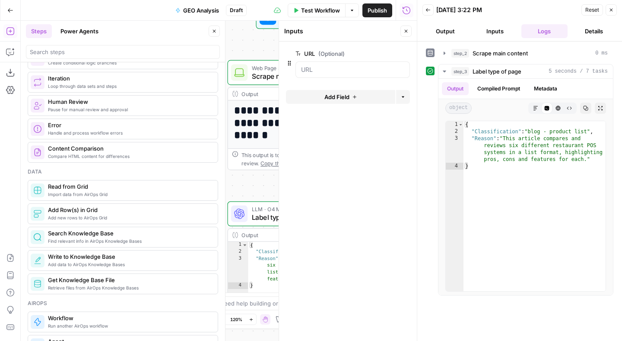
click at [325, 98] on span "Add Field" at bounding box center [337, 96] width 25 height 9
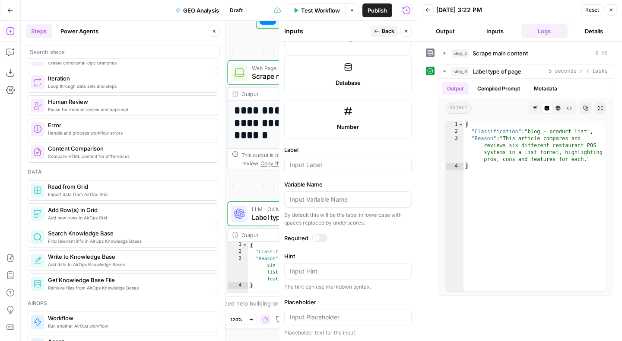
scroll to position [329, 0]
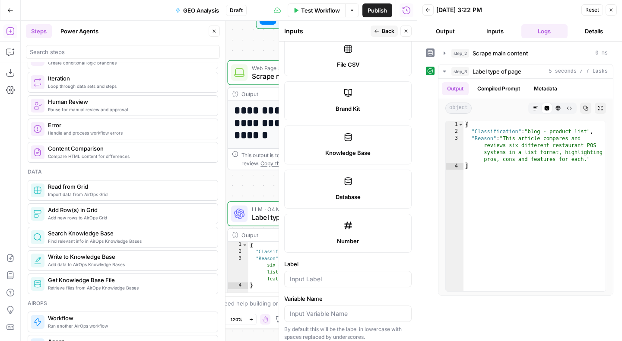
click at [340, 143] on label "Knowledge Base" at bounding box center [347, 144] width 127 height 39
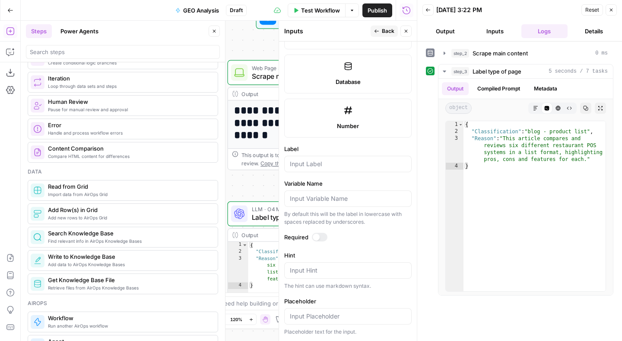
click at [314, 172] on form "Input type Short Text Long Text Single Select Multi Select JSON File Text File …" at bounding box center [348, 190] width 138 height 299
click at [309, 162] on input "Label" at bounding box center [348, 163] width 116 height 9
type input "Client"
click at [351, 182] on label "Variable Name" at bounding box center [347, 183] width 127 height 9
click at [351, 194] on input "Variable Name" at bounding box center [348, 198] width 116 height 9
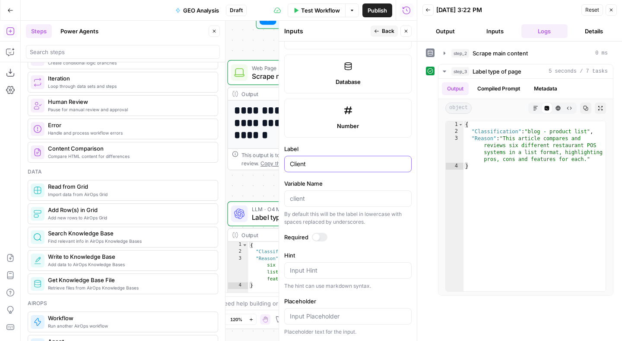
click at [343, 166] on input "Client" at bounding box center [348, 163] width 116 height 9
click at [611, 10] on icon "button" at bounding box center [611, 9] width 5 height 5
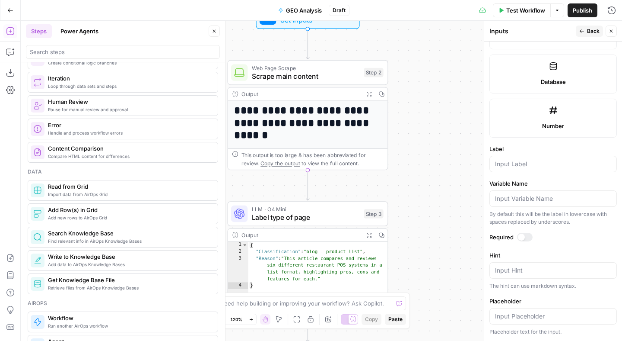
click at [447, 130] on div "**********" at bounding box center [322, 181] width 602 height 320
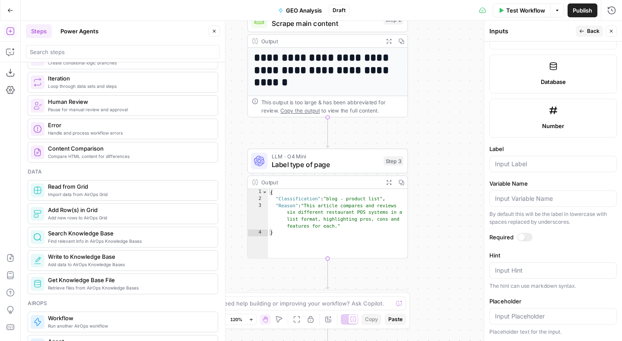
drag, startPoint x: 447, startPoint y: 130, endPoint x: 467, endPoint y: 77, distance: 56.3
click at [467, 77] on div "**********" at bounding box center [322, 181] width 602 height 320
click at [452, 96] on div "**********" at bounding box center [322, 181] width 602 height 320
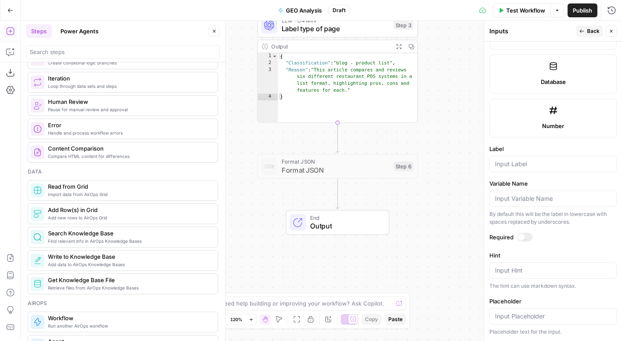
click at [321, 170] on span "Format JSON" at bounding box center [336, 170] width 108 height 10
click at [322, 148] on div at bounding box center [320, 146] width 13 height 7
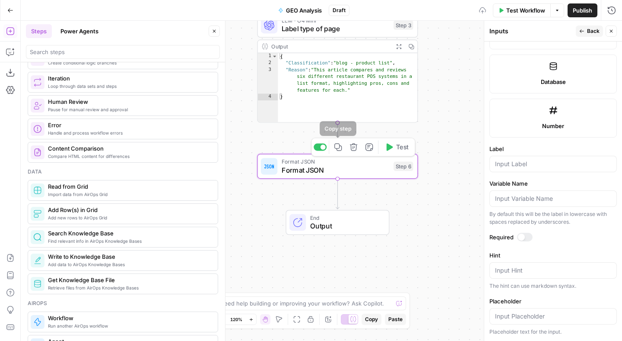
click at [325, 170] on span "Format JSON" at bounding box center [336, 170] width 108 height 10
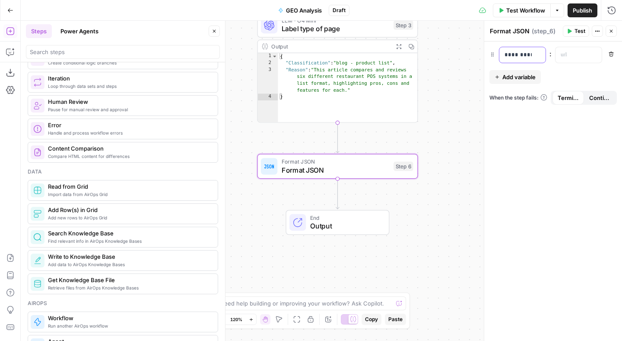
click at [524, 48] on div "**********" at bounding box center [516, 55] width 32 height 16
click at [524, 57] on p "**********" at bounding box center [516, 55] width 22 height 9
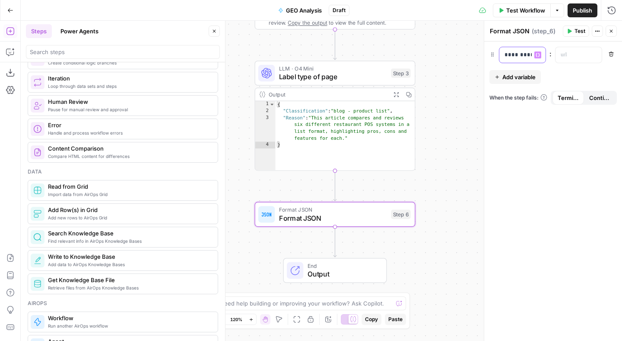
scroll to position [0, 6]
click at [513, 78] on span "Add variable" at bounding box center [519, 77] width 33 height 9
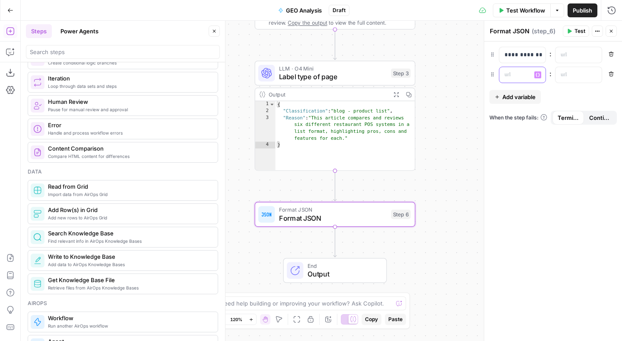
click at [516, 77] on p at bounding box center [516, 74] width 22 height 9
click at [573, 57] on p at bounding box center [572, 55] width 22 height 9
click at [592, 55] on icon "button" at bounding box center [594, 55] width 4 height 4
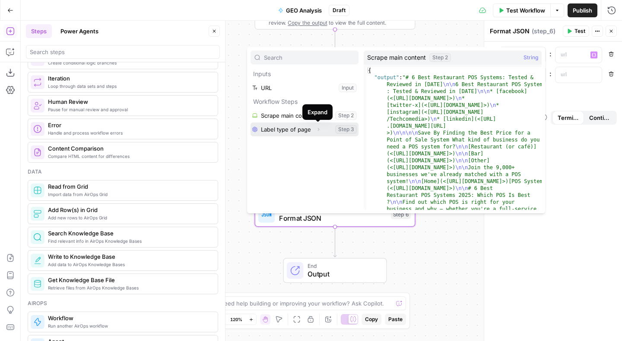
click at [318, 131] on icon "button" at bounding box center [318, 129] width 5 height 5
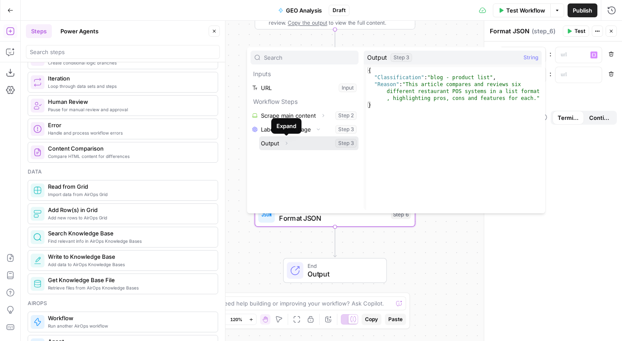
click at [286, 144] on icon "button" at bounding box center [287, 143] width 2 height 3
type textarea "**********"
click at [396, 77] on div "{ "Classification" : "blog - product list" , "Reason" : "This article compares …" at bounding box center [453, 145] width 175 height 156
click at [404, 78] on div "{ "Classification" : "blog - product list" , "Reason" : "This article compares …" at bounding box center [453, 145] width 175 height 156
click at [404, 75] on div "{ "Classification" : "blog - product list" , "Reason" : "This article compares …" at bounding box center [453, 145] width 175 height 156
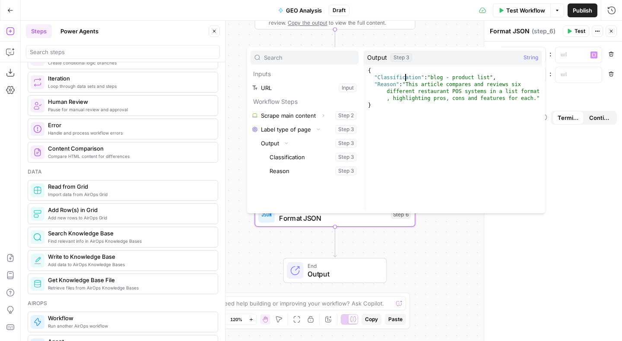
click at [449, 76] on div "{ "Classification" : "blog - product list" , "Reason" : "This article compares …" at bounding box center [453, 145] width 175 height 156
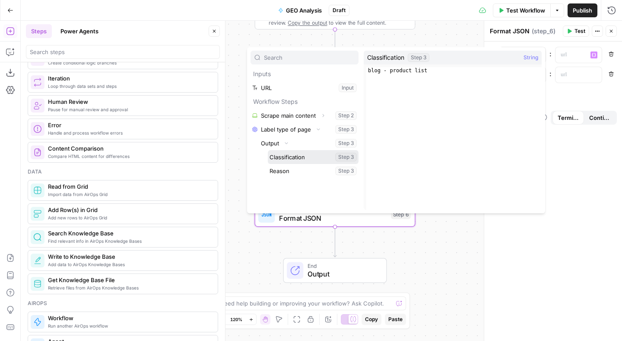
click at [290, 156] on button "Select variable Classification" at bounding box center [313, 157] width 91 height 14
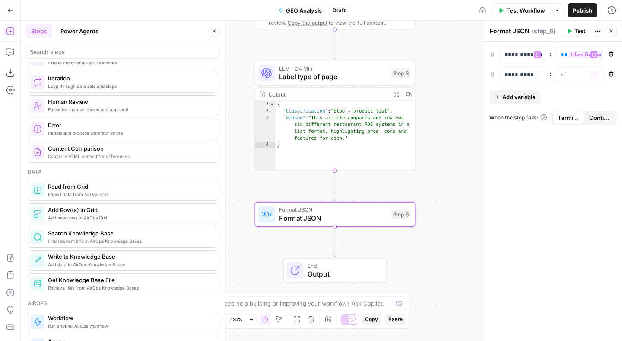
click at [576, 83] on div "**********" at bounding box center [553, 190] width 138 height 299
click at [583, 76] on p at bounding box center [572, 74] width 22 height 9
click at [592, 76] on icon "button" at bounding box center [594, 75] width 4 height 4
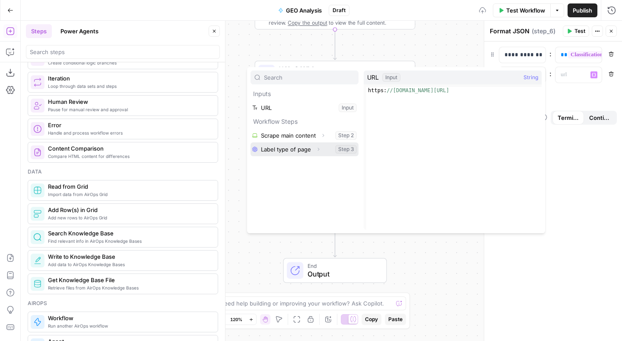
click at [328, 152] on button "Select variable Label type of page" at bounding box center [305, 149] width 108 height 14
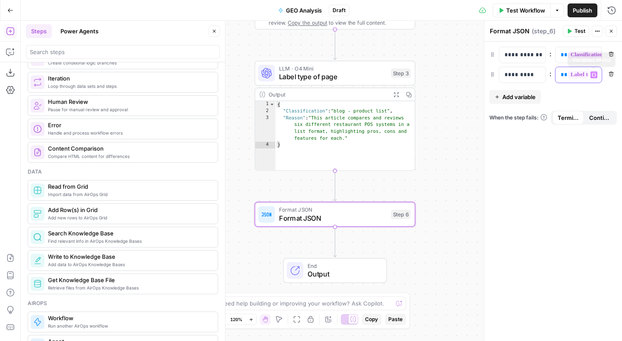
click at [583, 74] on span "**********" at bounding box center [615, 74] width 95 height 7
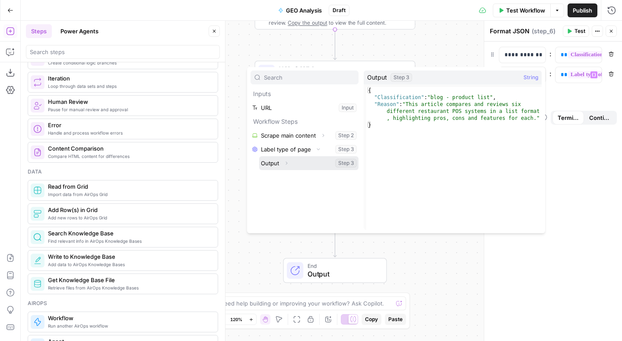
click at [286, 164] on icon "button" at bounding box center [286, 162] width 5 height 5
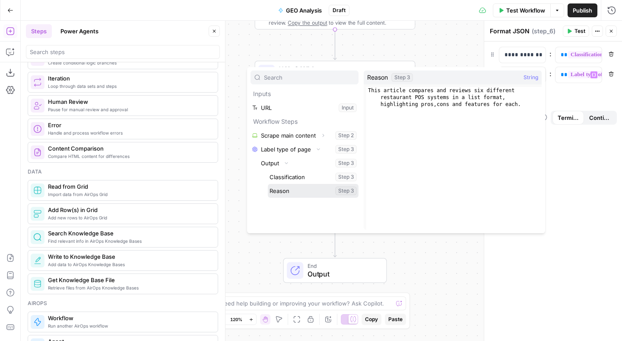
click at [293, 191] on button "Select variable Reason" at bounding box center [313, 191] width 91 height 14
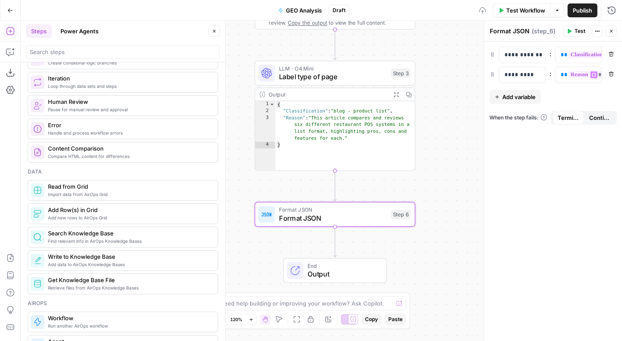
click at [517, 186] on div "**********" at bounding box center [553, 190] width 138 height 299
click at [303, 10] on span "GEO Analysis" at bounding box center [304, 10] width 36 height 9
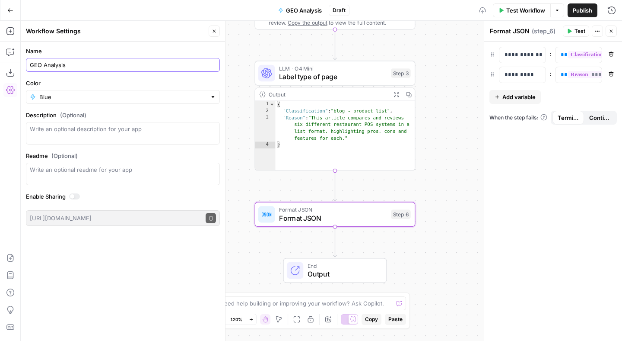
click at [67, 64] on input "GEO Analysis" at bounding box center [123, 64] width 186 height 9
type input "GEO Analysis - URL"
click at [107, 271] on div "Name GEO Analysis - URL Color Blue Description (Optional) Readme (Optional) Wri…" at bounding box center [123, 190] width 204 height 299
click at [521, 173] on div "**********" at bounding box center [553, 190] width 138 height 299
click at [581, 10] on span "Publish" at bounding box center [582, 10] width 19 height 9
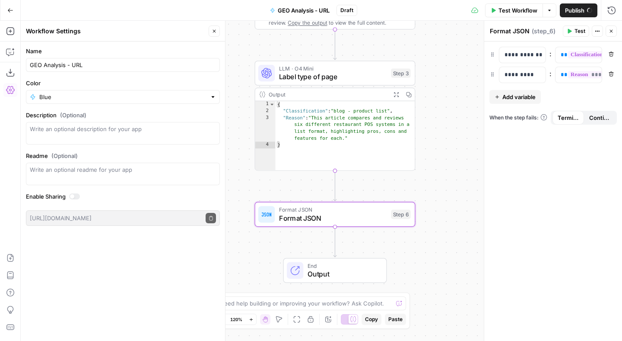
click at [505, 148] on div "**********" at bounding box center [553, 190] width 138 height 299
click at [519, 148] on div "**********" at bounding box center [553, 190] width 138 height 299
click at [548, 146] on div "**********" at bounding box center [553, 190] width 138 height 299
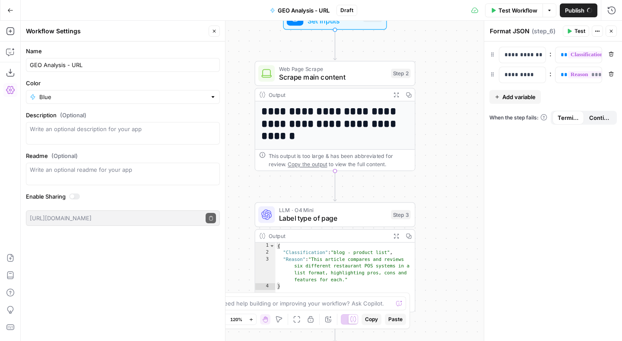
drag, startPoint x: 437, startPoint y: 93, endPoint x: 437, endPoint y: 236, distance: 142.6
click at [437, 236] on div "**********" at bounding box center [322, 181] width 602 height 320
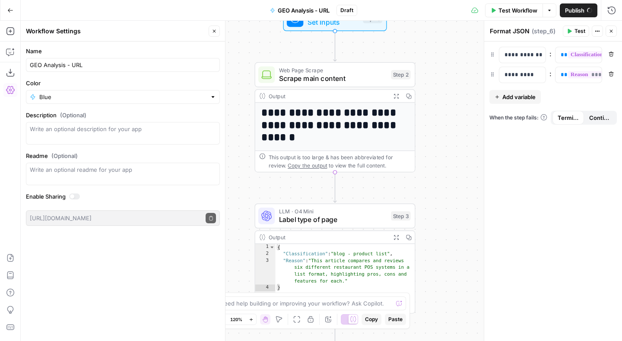
drag, startPoint x: 439, startPoint y: 165, endPoint x: 439, endPoint y: 276, distance: 111.1
click at [439, 276] on div "**********" at bounding box center [322, 181] width 602 height 320
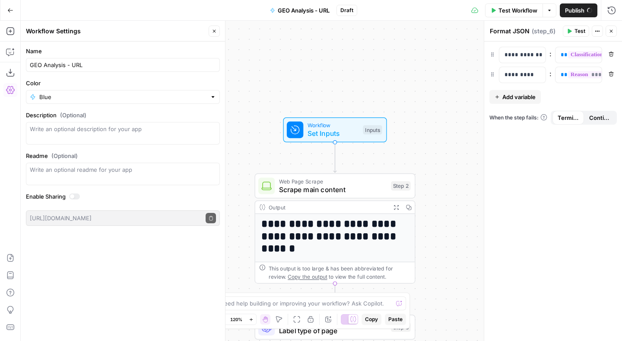
click at [435, 187] on div "**********" at bounding box center [322, 181] width 602 height 320
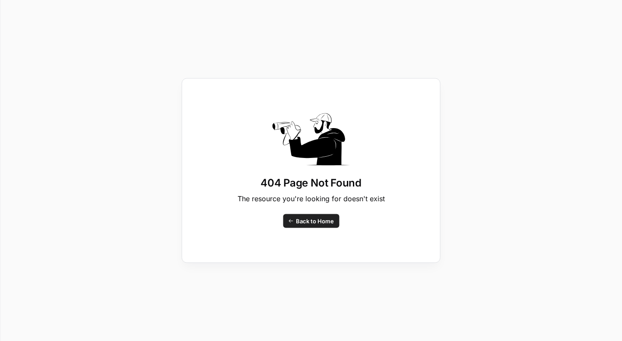
click at [316, 221] on span "Back to Home" at bounding box center [315, 221] width 38 height 9
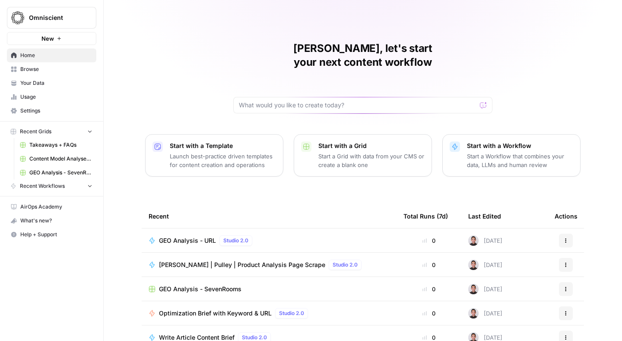
click at [188, 236] on span "GEO Analysis - URL" at bounding box center [187, 240] width 57 height 9
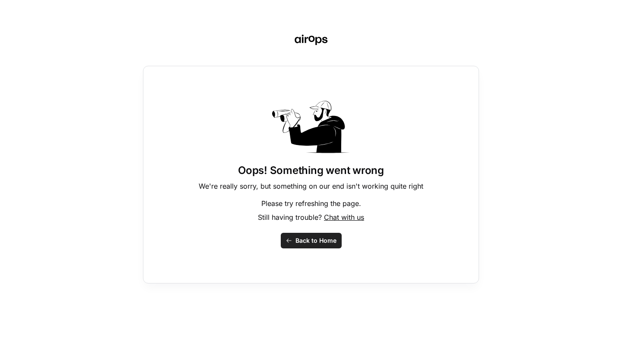
click at [325, 236] on span "Back to Home" at bounding box center [316, 240] width 41 height 9
click at [302, 241] on span "Back to Home" at bounding box center [316, 240] width 41 height 9
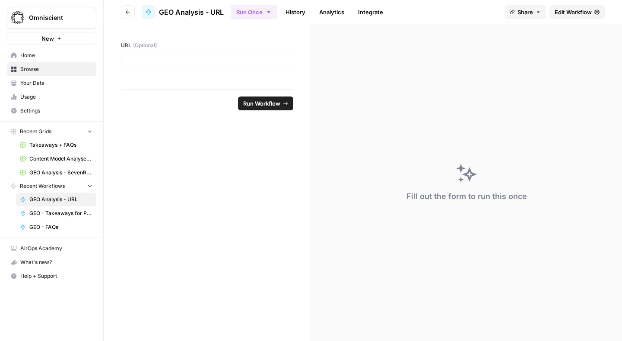
click at [571, 15] on span "Edit Workflow" at bounding box center [573, 12] width 37 height 9
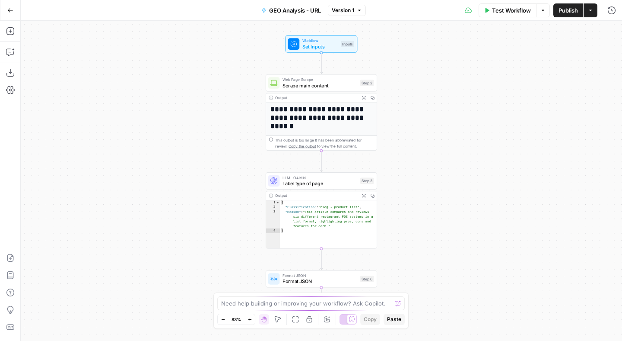
click at [9, 10] on icon "button" at bounding box center [10, 10] width 5 height 4
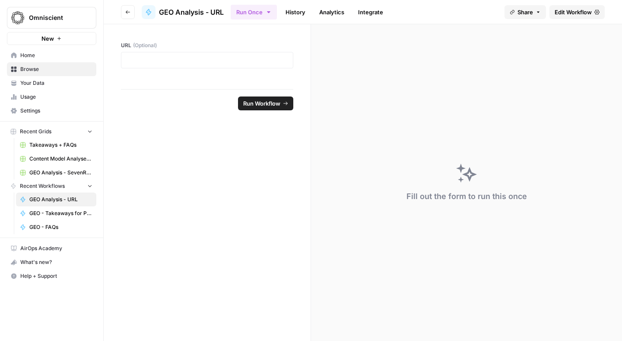
click at [177, 134] on form "URL (Optional) Run Workflow" at bounding box center [207, 182] width 207 height 316
click at [181, 115] on footer "Run Workflow" at bounding box center [207, 103] width 172 height 28
click at [185, 41] on div "URL (Optional)" at bounding box center [207, 56] width 207 height 65
click at [205, 37] on div "URL (Optional)" at bounding box center [207, 56] width 207 height 65
click at [28, 70] on span "Browse" at bounding box center [56, 69] width 72 height 8
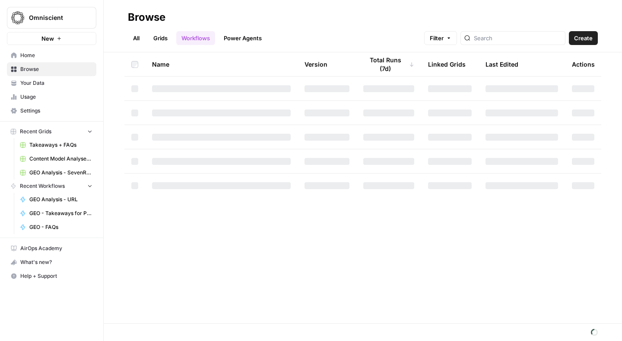
click at [161, 41] on link "Grids" at bounding box center [160, 38] width 25 height 14
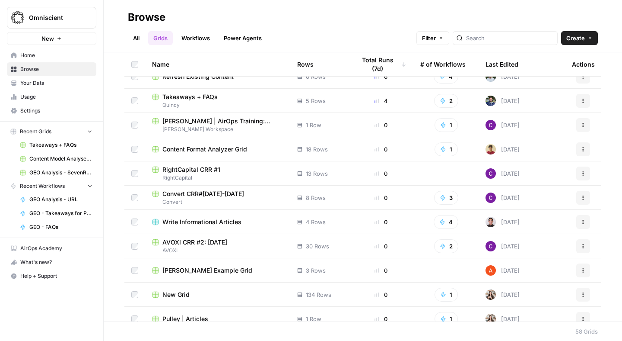
scroll to position [138, 0]
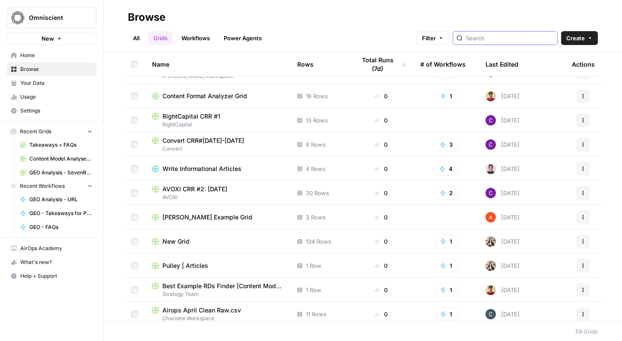
click at [512, 39] on input "search" at bounding box center [510, 38] width 88 height 9
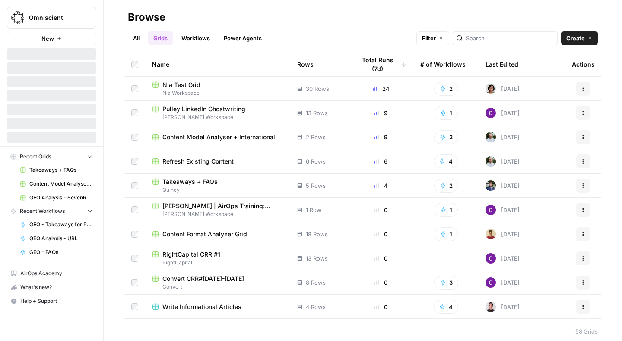
click at [315, 18] on h2 "Browse" at bounding box center [363, 17] width 470 height 14
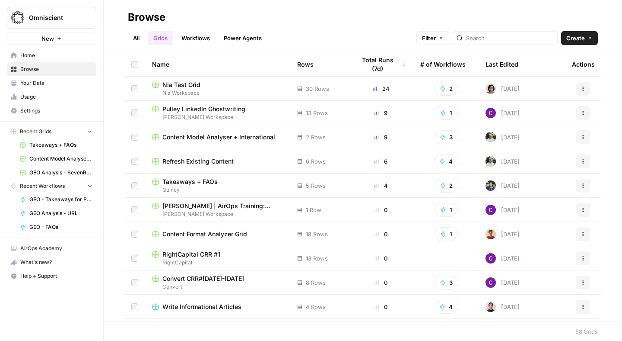
click at [316, 18] on h2 "Browse" at bounding box center [363, 17] width 470 height 14
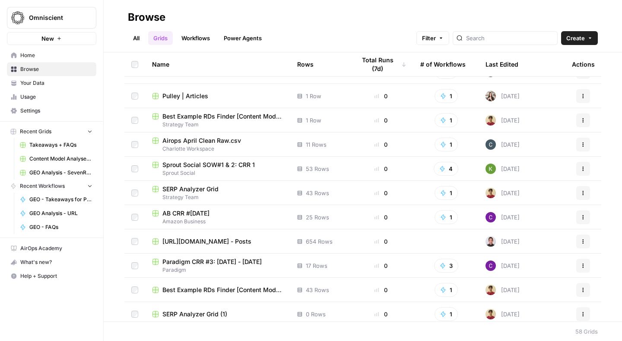
scroll to position [370, 0]
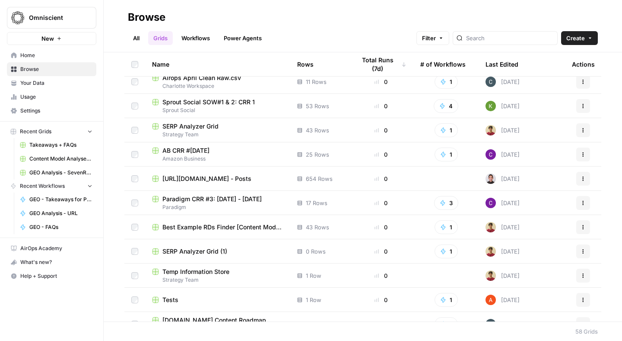
click at [593, 39] on button "Create" at bounding box center [579, 38] width 37 height 14
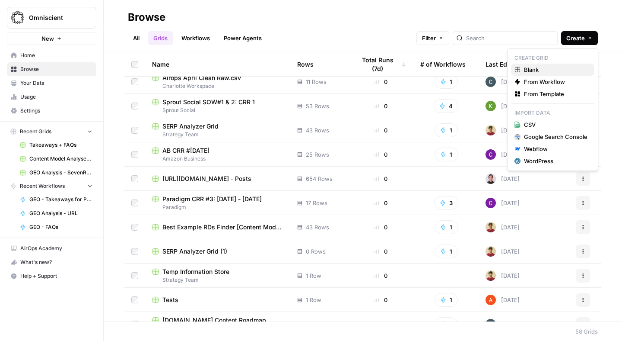
click at [530, 72] on span "Blank" at bounding box center [556, 69] width 64 height 9
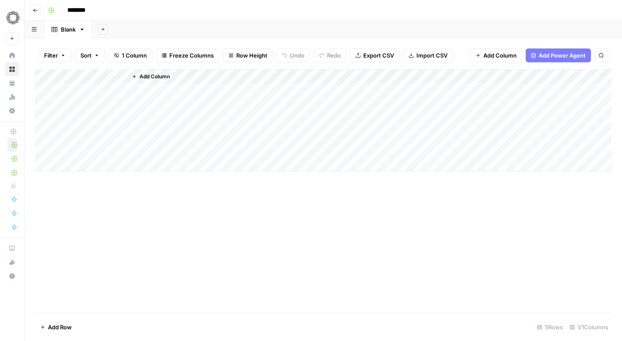
click at [83, 11] on input "********" at bounding box center [88, 10] width 48 height 14
type input "*"
type input "**********"
click at [136, 21] on div "Add Sheet" at bounding box center [357, 29] width 530 height 17
click at [121, 74] on div "Add Column" at bounding box center [323, 120] width 577 height 102
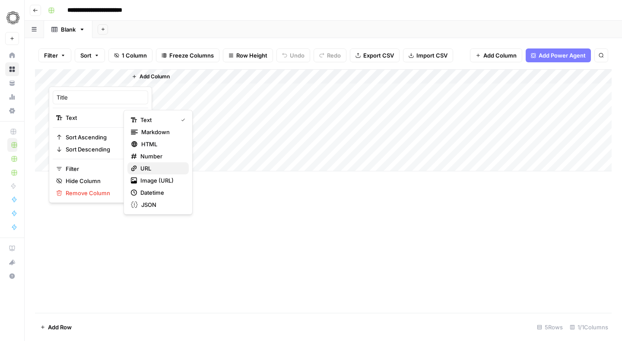
click at [150, 170] on span "URL" at bounding box center [160, 168] width 41 height 9
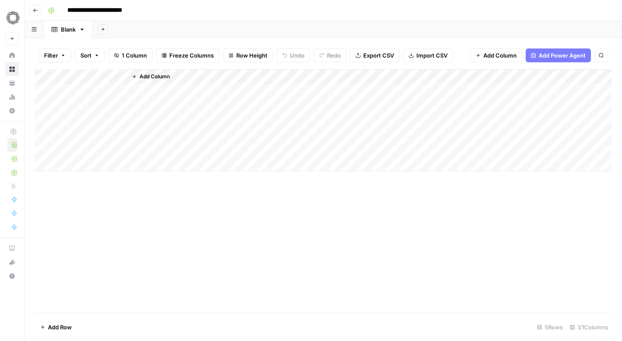
click at [76, 74] on div "Add Column" at bounding box center [323, 120] width 577 height 102
click at [76, 74] on div at bounding box center [88, 77] width 78 height 17
click at [76, 90] on div "Title" at bounding box center [101, 97] width 96 height 14
type input "URL"
click at [163, 191] on div "Add Column" at bounding box center [323, 190] width 577 height 243
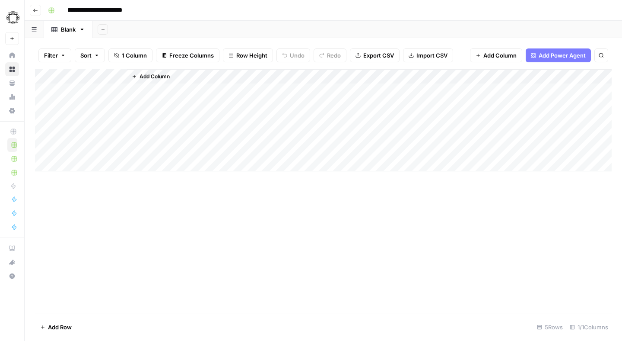
click at [295, 42] on div "Filter Sort 1 Column Freeze Columns Row Height Undo Redo Export CSV Import CSV …" at bounding box center [323, 55] width 577 height 28
click at [411, 55] on icon "button" at bounding box center [411, 55] width 5 height 5
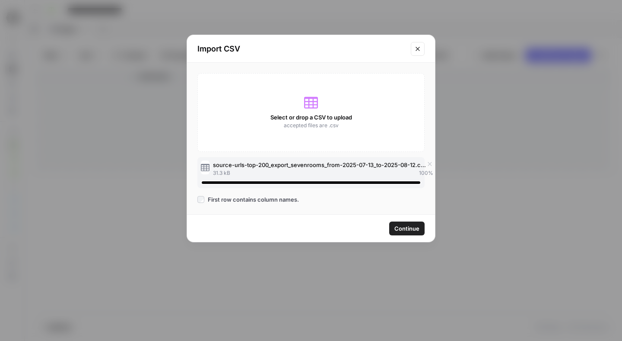
click at [401, 227] on span "Continue" at bounding box center [407, 228] width 25 height 9
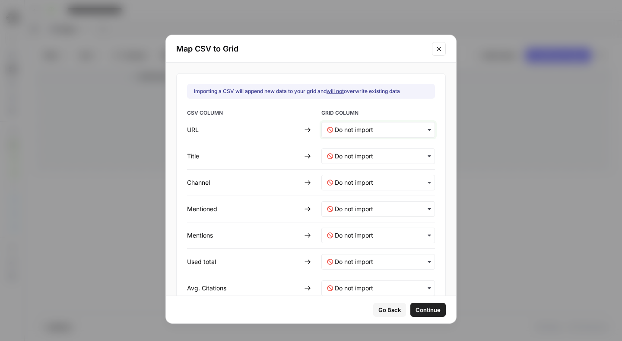
click at [342, 128] on input "text" at bounding box center [382, 129] width 95 height 9
click at [339, 150] on span "URL" at bounding box center [338, 153] width 10 height 8
click at [341, 156] on input "text" at bounding box center [382, 156] width 95 height 9
click at [338, 191] on span "Create new column" at bounding box center [358, 195] width 48 height 8
click at [344, 184] on input "text" at bounding box center [382, 182] width 95 height 9
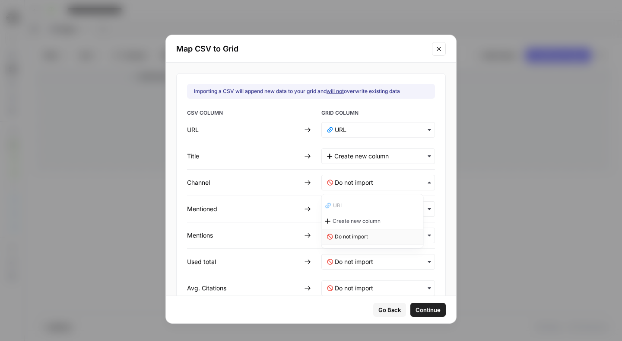
click at [333, 234] on div "Do not import" at bounding box center [373, 237] width 102 height 16
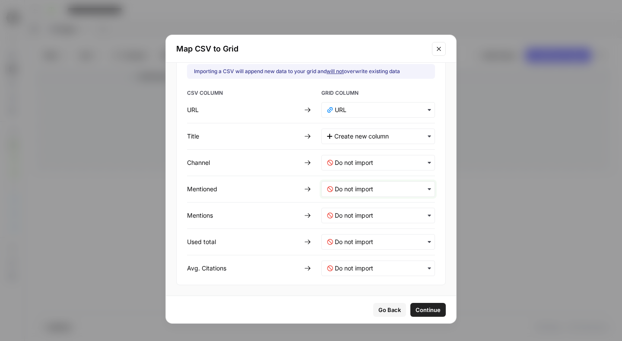
click at [349, 193] on input "text" at bounding box center [382, 189] width 95 height 9
click at [347, 225] on span "Create new column" at bounding box center [358, 227] width 48 height 8
click at [347, 217] on input "text" at bounding box center [382, 215] width 95 height 9
click at [347, 251] on span "Create new column" at bounding box center [358, 254] width 48 height 8
click at [347, 245] on total-mapping "text" at bounding box center [382, 241] width 95 height 9
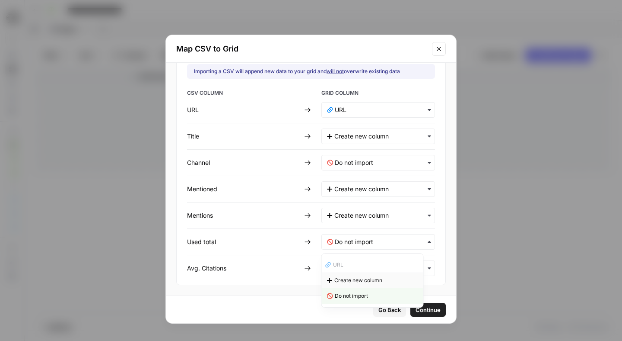
click at [343, 277] on span "Create new column" at bounding box center [358, 280] width 48 height 8
click at [343, 270] on Citations-mapping "text" at bounding box center [382, 268] width 95 height 9
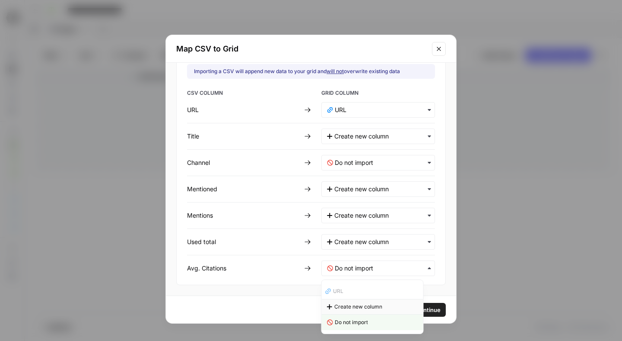
click at [344, 302] on div "Create new column" at bounding box center [373, 307] width 102 height 16
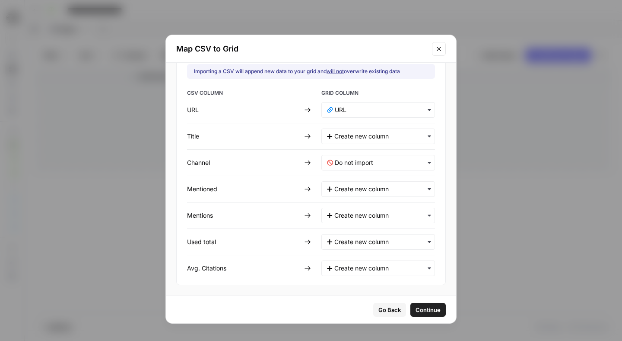
click at [417, 307] on span "Continue" at bounding box center [428, 309] width 25 height 9
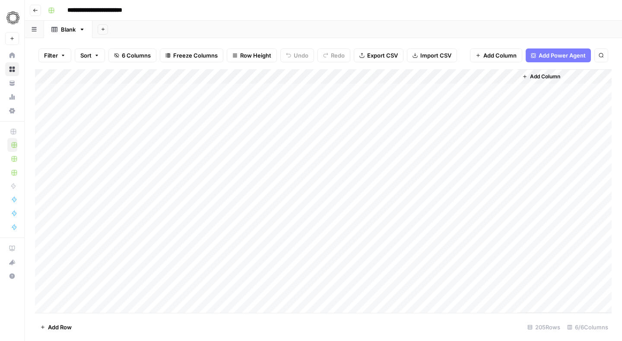
click at [537, 79] on span "Add Column" at bounding box center [545, 77] width 30 height 8
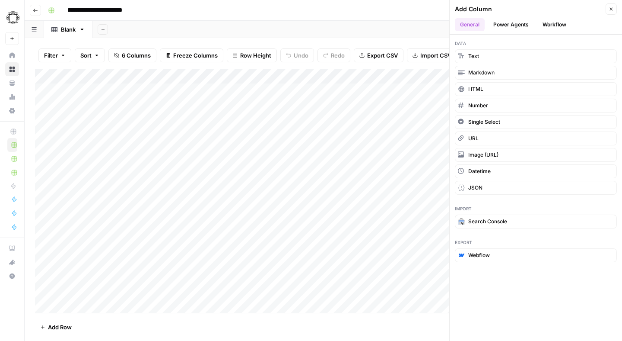
click at [546, 22] on button "Workflow" at bounding box center [555, 24] width 34 height 13
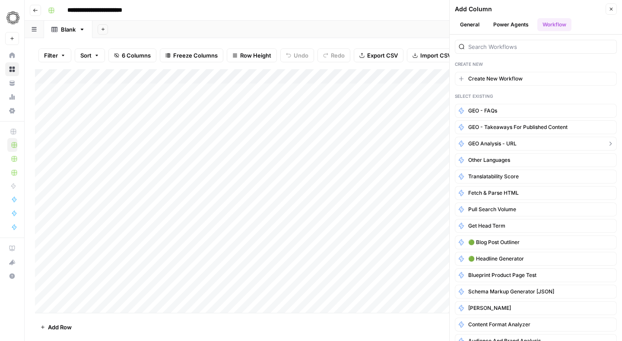
click at [498, 142] on span "GEO Analysis - URL" at bounding box center [492, 144] width 48 height 8
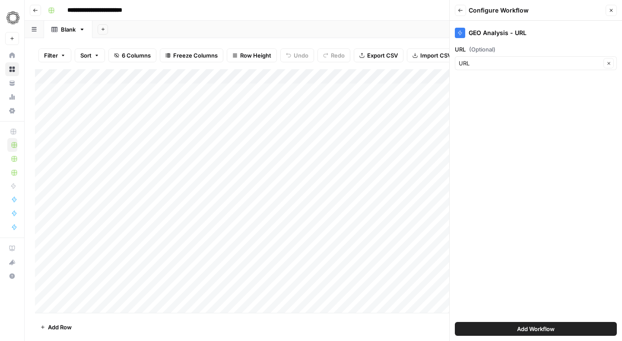
click at [517, 321] on div "Add Workflow" at bounding box center [536, 328] width 162 height 24
click at [519, 326] on span "Add Workflow" at bounding box center [536, 328] width 38 height 9
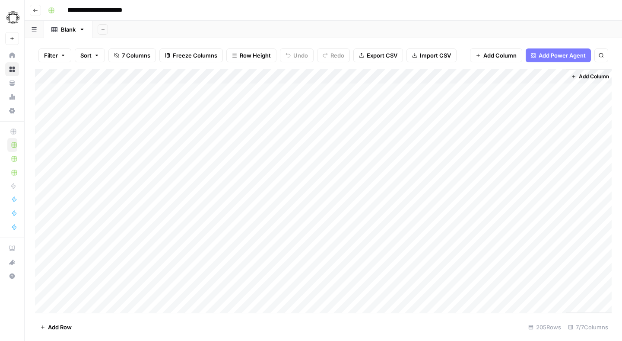
scroll to position [0, 32]
click at [456, 33] on div "Add Sheet" at bounding box center [357, 29] width 530 height 17
click at [521, 163] on div "Add Column" at bounding box center [323, 190] width 577 height 243
click at [41, 88] on div "Add Column" at bounding box center [323, 190] width 577 height 243
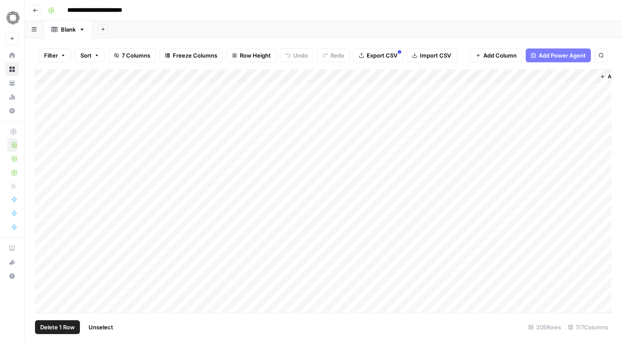
click at [42, 108] on div "Add Column" at bounding box center [323, 190] width 577 height 243
click at [42, 126] on div "Add Column" at bounding box center [323, 190] width 577 height 243
click at [43, 133] on div "Add Column" at bounding box center [323, 190] width 577 height 243
click at [43, 121] on div "Add Column" at bounding box center [323, 190] width 577 height 243
click at [43, 148] on div "Add Column" at bounding box center [323, 190] width 577 height 243
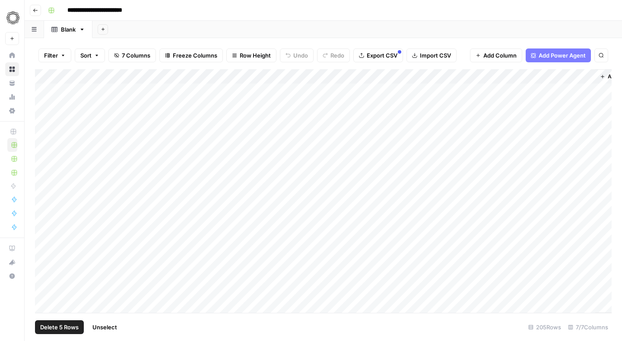
click at [55, 330] on span "Delete 5 Rows" at bounding box center [59, 326] width 38 height 9
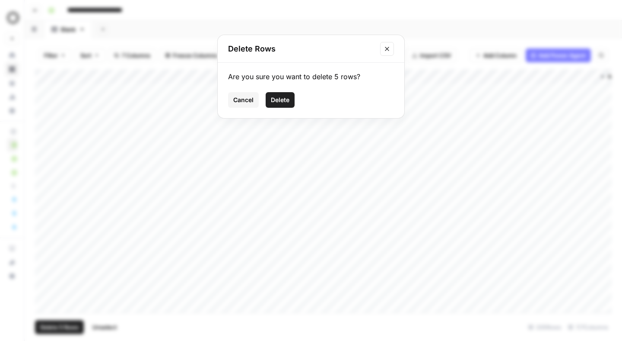
click at [273, 100] on span "Delete" at bounding box center [280, 100] width 19 height 9
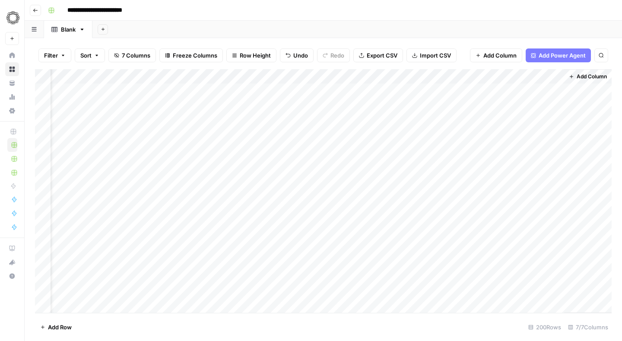
scroll to position [0, 32]
click at [579, 78] on span "Add Column" at bounding box center [592, 77] width 30 height 8
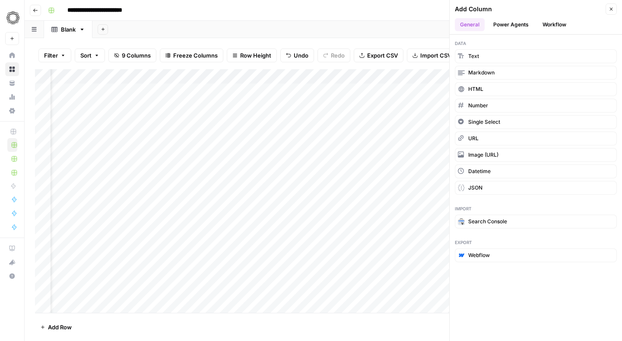
click at [548, 27] on button "Workflow" at bounding box center [555, 24] width 34 height 13
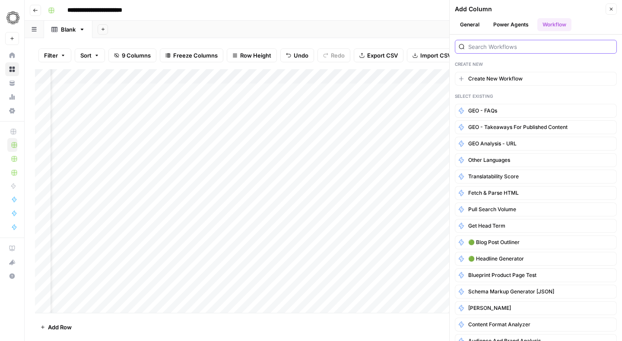
click at [509, 45] on input "search" at bounding box center [540, 46] width 145 height 9
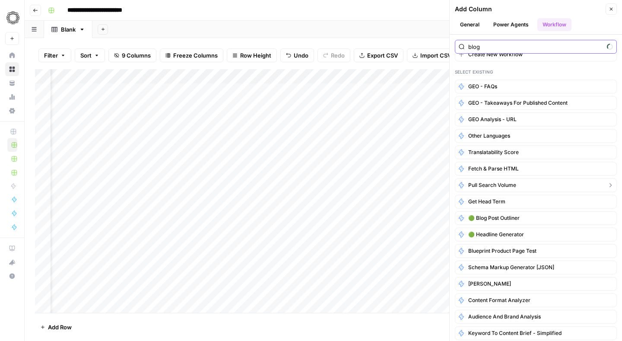
scroll to position [0, 0]
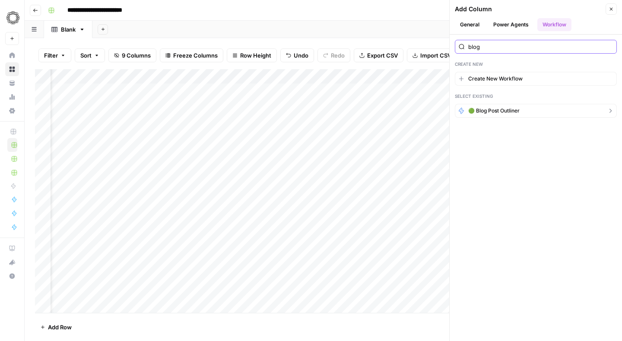
type input "blog"
click at [510, 111] on span "🟢 Blog Post Outliner" at bounding box center [493, 111] width 51 height 8
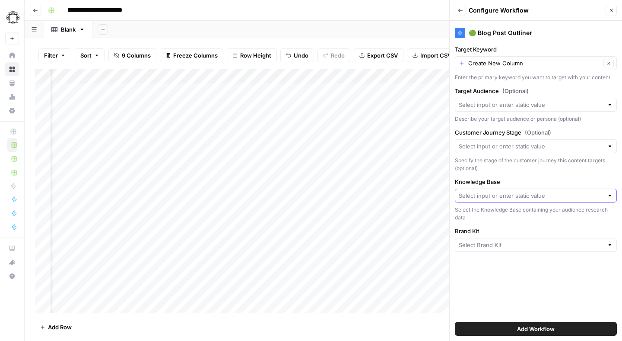
click at [486, 193] on input "Knowledge Base" at bounding box center [531, 195] width 145 height 9
click at [516, 272] on div "🟢 Blog Post Outliner Target Keyword Create New Column Clear Enter the primary k…" at bounding box center [536, 181] width 172 height 320
click at [611, 8] on icon "button" at bounding box center [611, 10] width 5 height 5
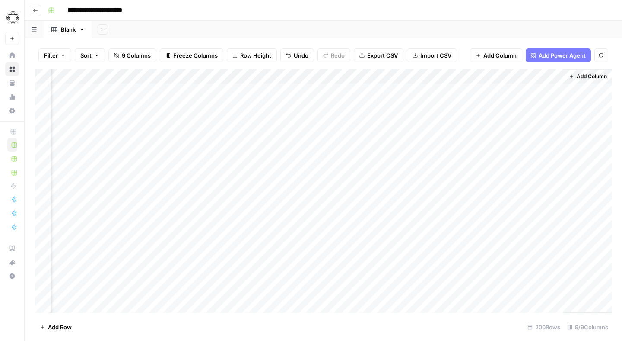
scroll to position [22, 187]
click at [388, 76] on div "Add Column" at bounding box center [323, 190] width 577 height 243
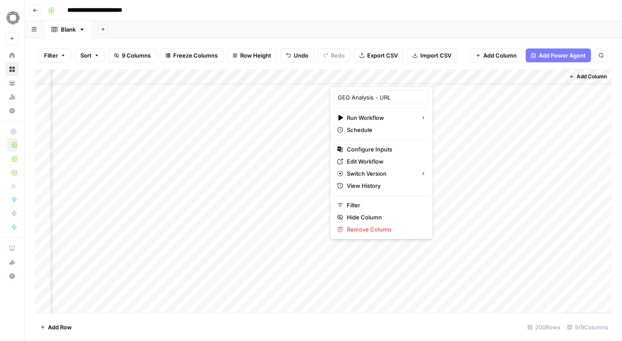
click at [381, 44] on div "Filter Sort 9 Columns Freeze Columns Row Height Undo Redo Export CSV Import CSV…" at bounding box center [323, 55] width 577 height 28
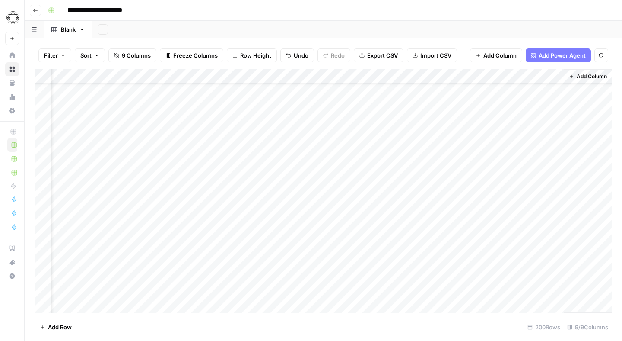
click at [357, 28] on div "Add Sheet" at bounding box center [357, 29] width 530 height 17
click at [541, 25] on div "Add Sheet" at bounding box center [357, 29] width 530 height 17
click at [574, 72] on button "Add Column" at bounding box center [588, 76] width 45 height 11
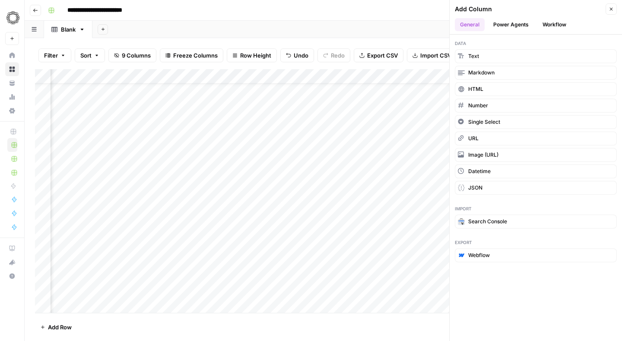
click at [396, 27] on div "Add Sheet" at bounding box center [357, 29] width 530 height 17
click at [388, 80] on div "Add Column" at bounding box center [323, 190] width 577 height 243
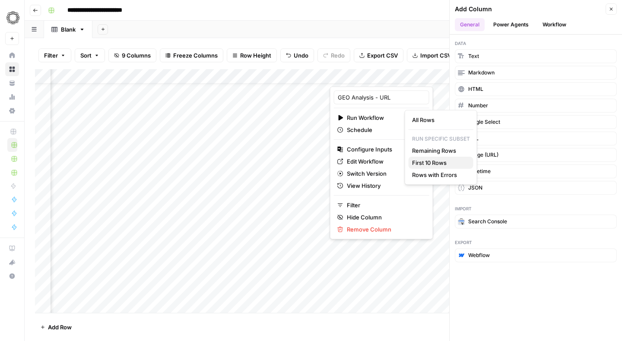
click at [426, 162] on span "First 10 Rows" at bounding box center [439, 162] width 54 height 9
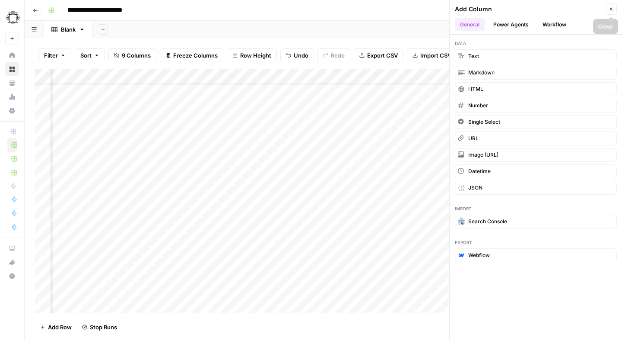
click at [613, 6] on button "Close" at bounding box center [611, 8] width 11 height 11
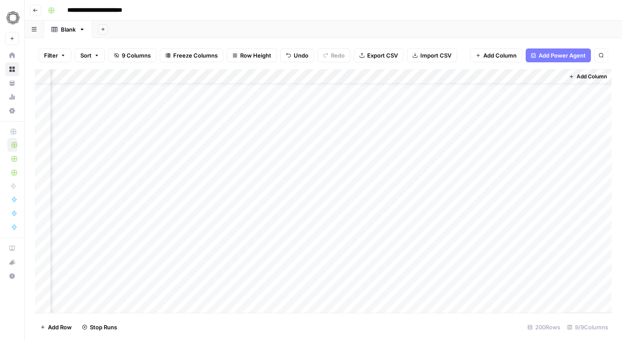
click at [363, 21] on div "Add Sheet" at bounding box center [357, 29] width 530 height 17
click at [351, 89] on div "Add Column" at bounding box center [323, 190] width 577 height 243
click at [389, 89] on div "Add Column" at bounding box center [323, 190] width 577 height 243
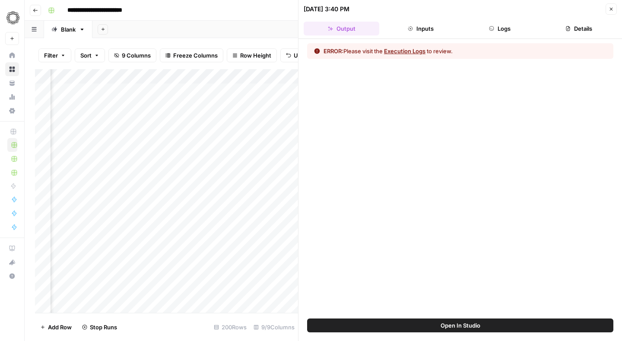
click at [403, 52] on button "Execution Logs" at bounding box center [404, 51] width 41 height 9
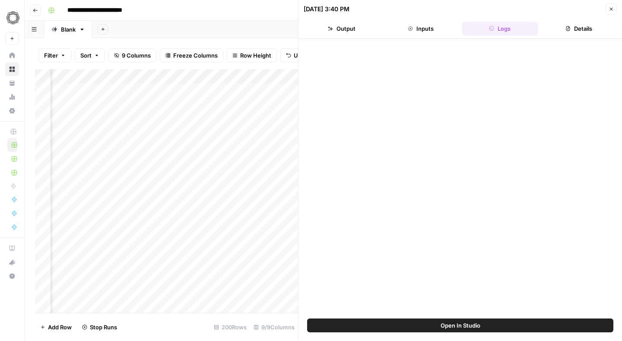
click at [452, 9] on div "08/12/25 at 3:40 PM" at bounding box center [453, 9] width 299 height 9
click at [477, 322] on span "Open In Studio" at bounding box center [461, 325] width 40 height 9
click at [615, 6] on button "Close" at bounding box center [611, 8] width 11 height 11
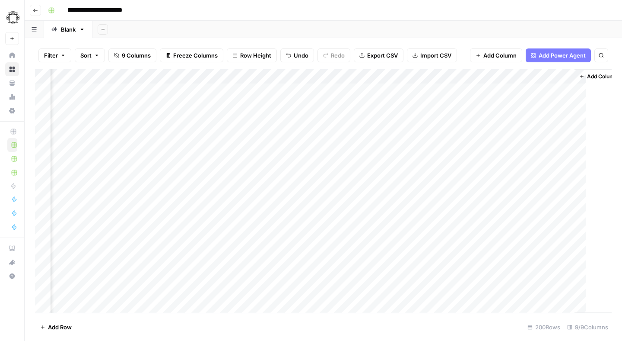
scroll to position [0, 177]
click at [410, 76] on div "Add Column" at bounding box center [323, 190] width 577 height 243
click at [385, 99] on div "Add Column" at bounding box center [323, 190] width 577 height 243
click at [411, 91] on div "Add Column" at bounding box center [323, 190] width 577 height 243
click at [387, 97] on div "Add Column" at bounding box center [323, 190] width 577 height 243
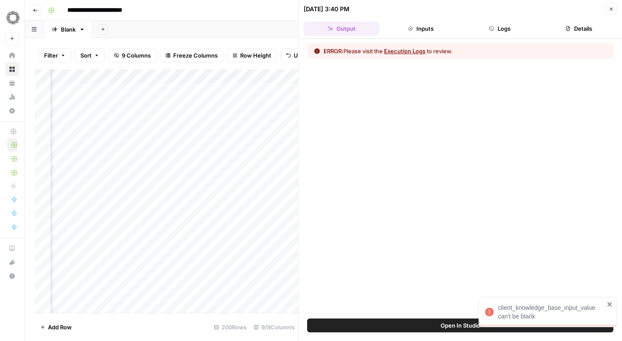
click at [609, 8] on icon "button" at bounding box center [611, 8] width 5 height 5
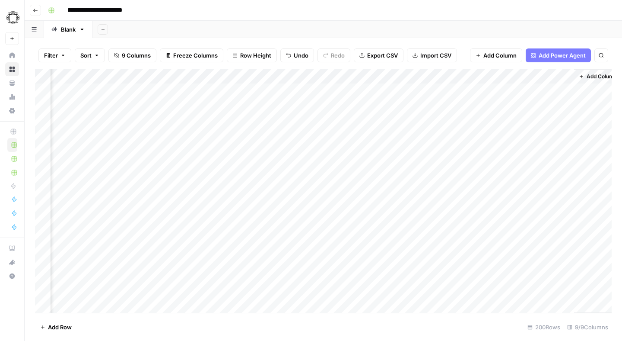
click at [398, 80] on div "Add Column" at bounding box center [323, 190] width 577 height 243
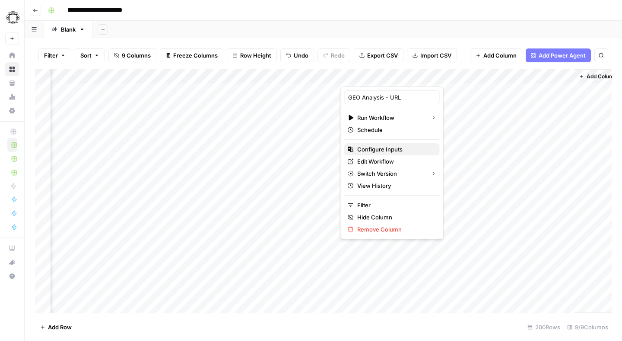
click at [379, 146] on span "Configure Inputs" at bounding box center [395, 149] width 76 height 9
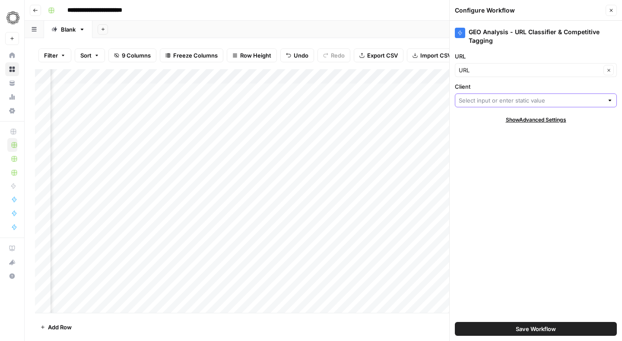
click at [484, 99] on input "Client" at bounding box center [531, 100] width 145 height 9
click at [364, 26] on div "Add Sheet" at bounding box center [357, 29] width 530 height 17
click at [177, 8] on div "**********" at bounding box center [329, 10] width 569 height 14
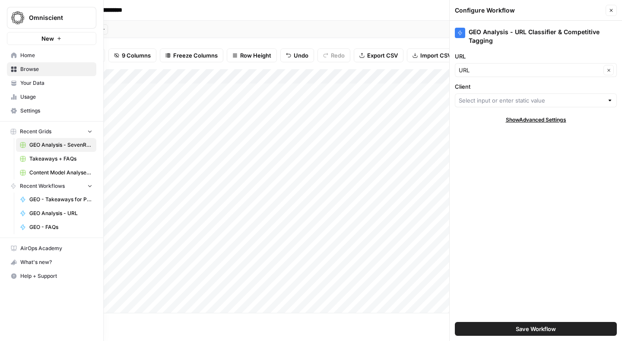
click at [30, 82] on span "Your Data" at bounding box center [56, 83] width 72 height 8
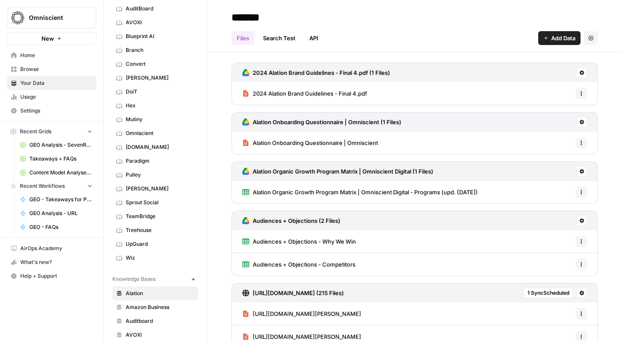
scroll to position [149, 0]
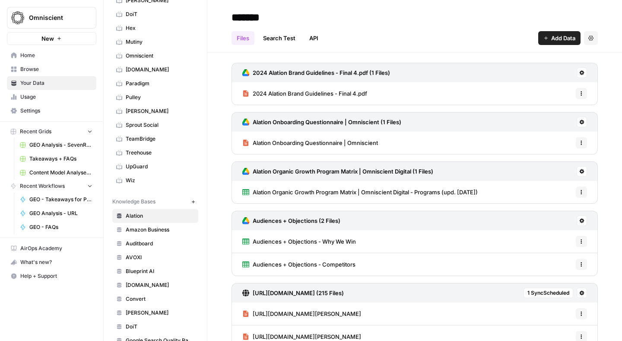
click at [194, 199] on icon "button" at bounding box center [193, 201] width 5 height 5
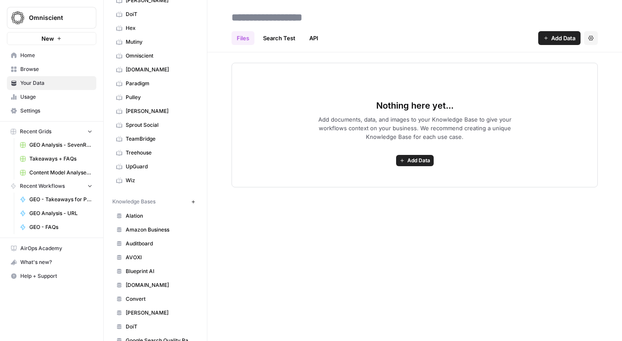
click at [416, 155] on button "Add Data" at bounding box center [415, 160] width 38 height 11
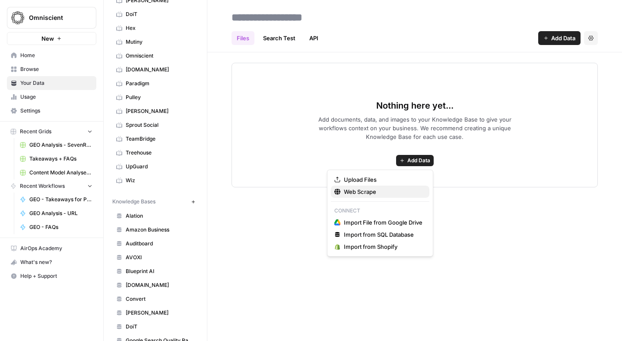
click at [380, 189] on span "Web Scrape" at bounding box center [383, 191] width 79 height 9
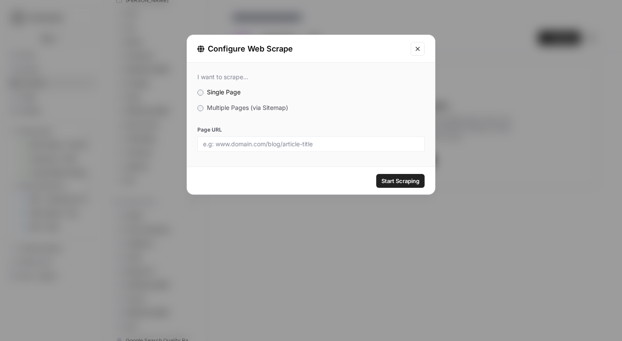
click at [345, 173] on div "Start Scraping" at bounding box center [311, 180] width 248 height 27
click at [288, 150] on div at bounding box center [310, 144] width 227 height 16
click at [222, 109] on span "Multiple Pages (via Sitemap)" at bounding box center [247, 107] width 81 height 7
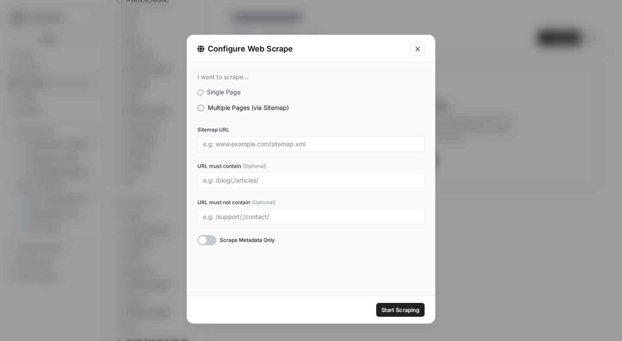
click at [227, 140] on input "Sitemap URL" at bounding box center [311, 144] width 216 height 8
click at [226, 181] on input "URL must contain (Optional)" at bounding box center [311, 180] width 216 height 8
click at [230, 145] on input "Sitemap URL" at bounding box center [311, 144] width 216 height 8
paste input "https://sevenrooms.com/sitemap.xml"
type input "https://sevenrooms.com/sitemap.xml"
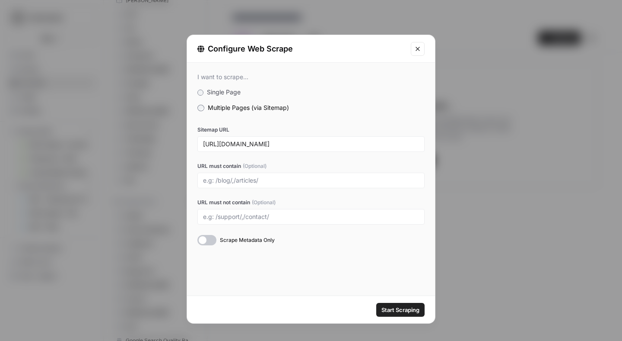
click at [285, 122] on div "I want to scrape... Single Page Multiple Pages (via Sitemap) Sitemap URL https:…" at bounding box center [311, 159] width 248 height 193
click at [256, 213] on input "URL must not contain (Optional)" at bounding box center [311, 217] width 216 height 8
click at [270, 269] on div "I want to scrape... Single Page Multiple Pages (via Sitemap) Sitemap URL https:…" at bounding box center [311, 179] width 248 height 232
click at [400, 309] on span "Start Scraping" at bounding box center [401, 309] width 38 height 9
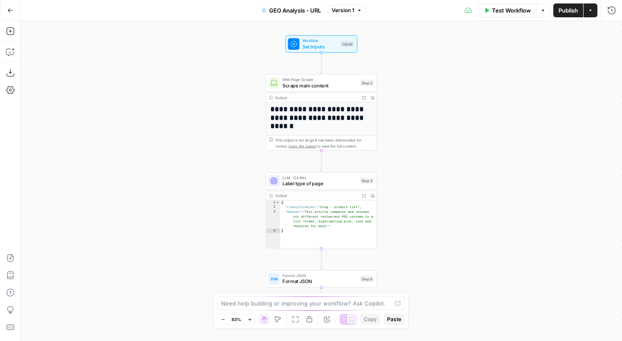
click at [281, 17] on div "Go Back GEO Analysis - URL Version 1 Test Workflow Options Publish Actions Run …" at bounding box center [311, 10] width 622 height 20
click at [287, 10] on span "GEO Analysis - URL" at bounding box center [295, 10] width 52 height 9
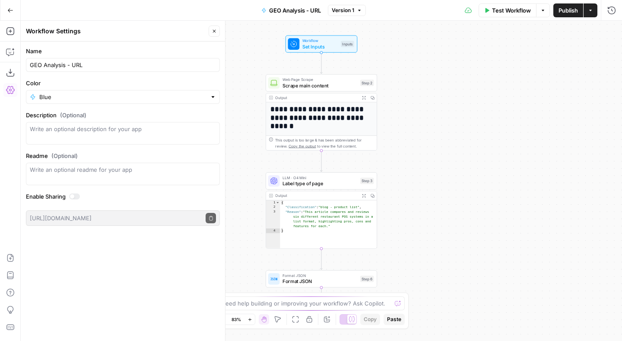
click at [148, 77] on form "Name GEO Analysis - URL Color Blue Description (Optional) Readme (Optional) Wri…" at bounding box center [123, 135] width 204 height 189
click at [246, 45] on div "**********" at bounding box center [322, 181] width 602 height 320
click at [227, 51] on div at bounding box center [225, 181] width 9 height 320
click at [259, 13] on button "GEO Analysis - URL" at bounding box center [291, 10] width 70 height 14
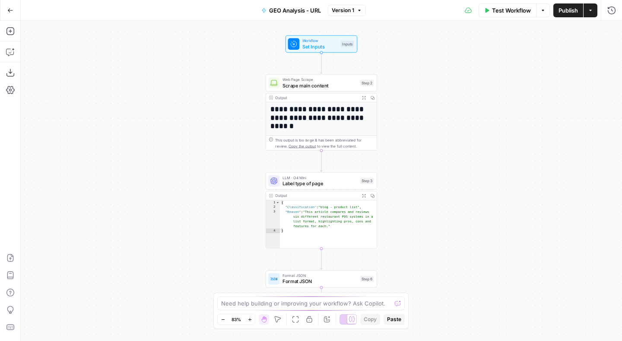
click at [276, 10] on span "GEO Analysis - URL" at bounding box center [295, 10] width 52 height 9
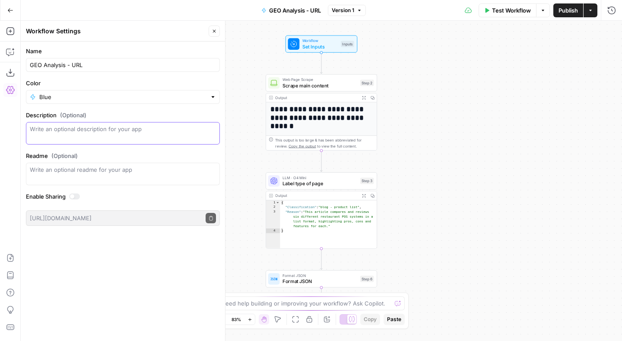
click at [75, 133] on textarea "Description (Optional)" at bounding box center [123, 132] width 186 height 17
type textarea "This workflow will scrape a webpage and identify the type of page it is."
click at [432, 123] on div "**********" at bounding box center [322, 181] width 602 height 320
click at [103, 142] on div "This workflow will scrape a webpage and identify the type of page it is." at bounding box center [123, 133] width 194 height 22
click at [109, 139] on textarea "This workflow will scrape a webpage and identify the type of page it is." at bounding box center [123, 132] width 186 height 17
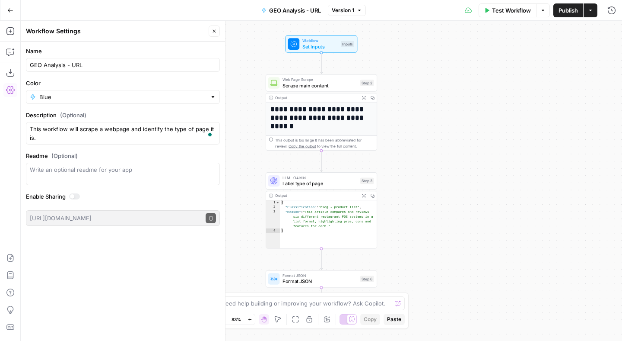
click at [282, 9] on span "GEO Analysis - URL" at bounding box center [295, 10] width 52 height 9
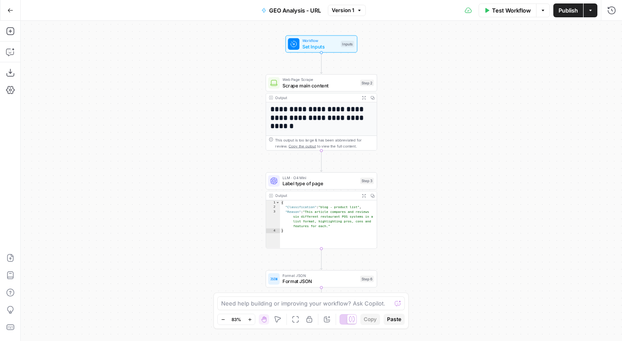
click at [304, 11] on span "GEO Analysis - URL" at bounding box center [295, 10] width 52 height 9
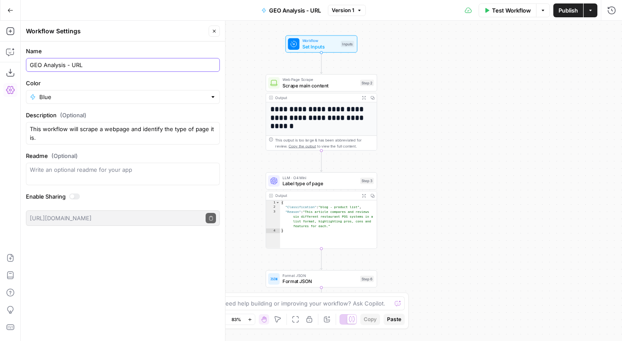
click at [104, 65] on input "GEO Analysis - URL" at bounding box center [123, 64] width 186 height 9
type input "GEO Analysis - URL Classifier"
click at [160, 130] on textarea "This workflow will scrape a webpage and identify the type of page it is." at bounding box center [123, 132] width 186 height 17
type textarea "This workflow will scrape a webpage and classify the type of page it is."
click at [133, 173] on textarea "Readme (Optional)" at bounding box center [123, 169] width 186 height 9
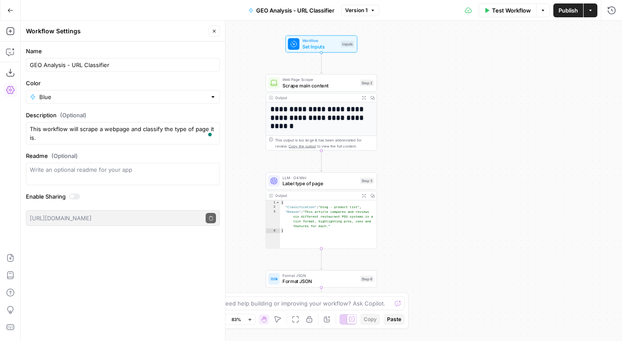
click at [131, 270] on div "Name GEO Analysis - URL Classifier Color Blue Description (Optional) This workf…" at bounding box center [123, 190] width 204 height 299
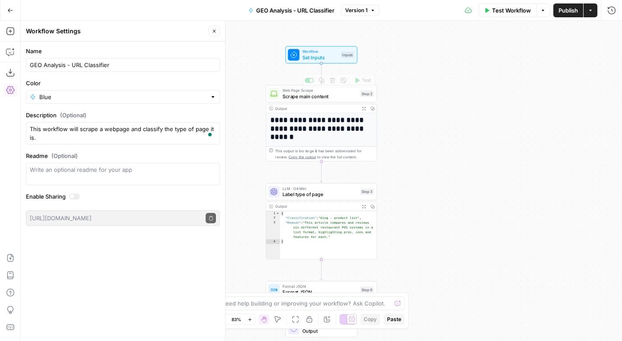
click at [315, 55] on span "Set Inputs" at bounding box center [319, 57] width 35 height 7
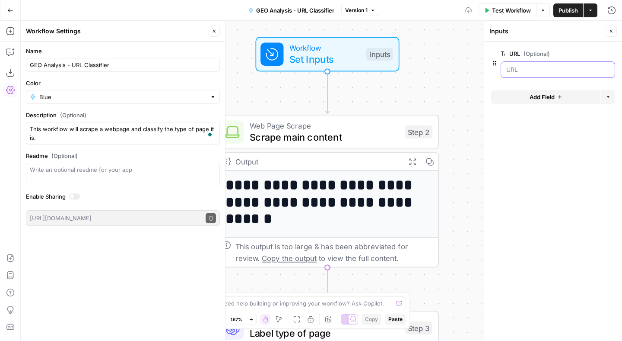
click at [519, 67] on input "URL (Optional)" at bounding box center [557, 69] width 103 height 9
click at [586, 54] on span "edit field" at bounding box center [582, 53] width 19 height 7
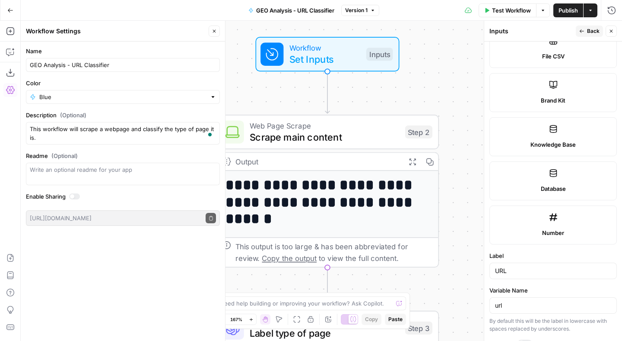
scroll to position [490, 0]
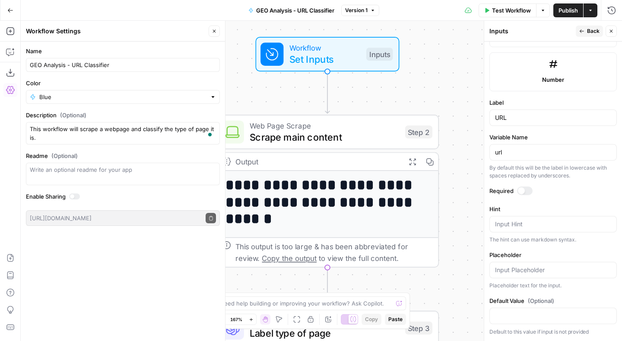
click at [527, 191] on div at bounding box center [525, 190] width 16 height 9
click at [449, 80] on div "**********" at bounding box center [322, 181] width 602 height 320
click at [608, 27] on button "Close" at bounding box center [611, 30] width 11 height 11
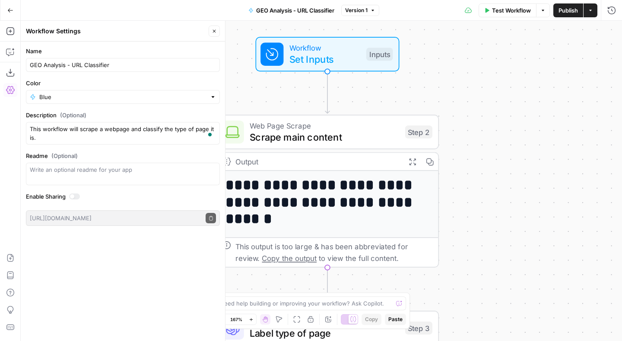
click at [481, 84] on div "**********" at bounding box center [322, 181] width 602 height 320
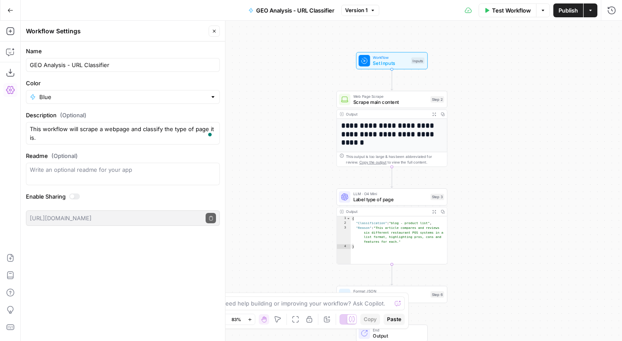
drag, startPoint x: 291, startPoint y: 153, endPoint x: 258, endPoint y: 127, distance: 42.5
click at [258, 127] on div "**********" at bounding box center [322, 181] width 602 height 320
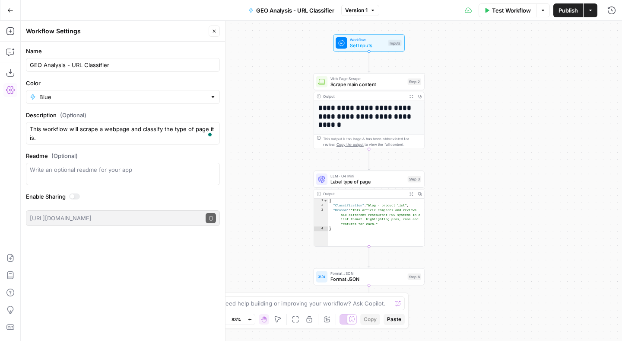
click at [258, 127] on div "**********" at bounding box center [322, 181] width 602 height 320
click at [365, 41] on span "Workflow" at bounding box center [367, 40] width 35 height 6
click at [560, 99] on icon "button" at bounding box center [559, 96] width 5 height 5
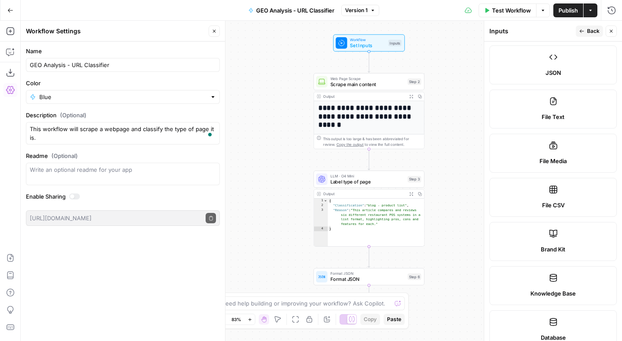
scroll to position [204, 0]
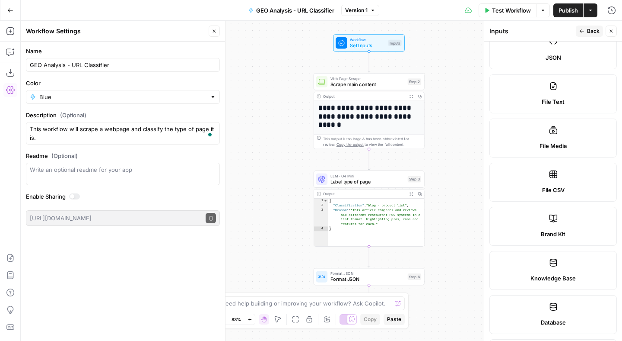
click at [541, 234] on span "Brand Kit" at bounding box center [553, 233] width 25 height 9
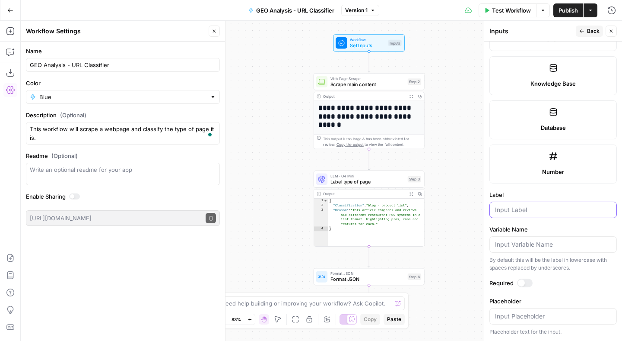
click at [516, 205] on input "Label" at bounding box center [553, 209] width 116 height 9
type input "Client"
click at [592, 30] on span "Back" at bounding box center [593, 31] width 13 height 8
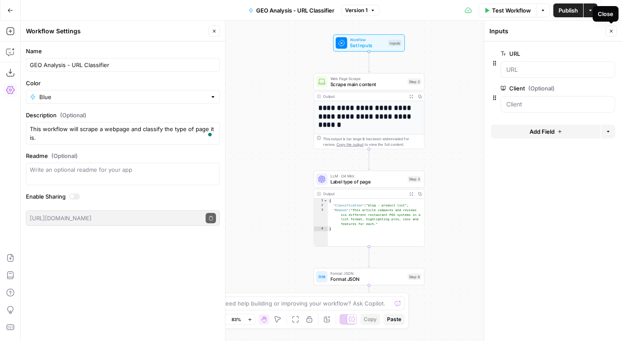
click at [559, 89] on label "Client (Optional)" at bounding box center [534, 88] width 66 height 9
click at [559, 100] on input "Client (Optional)" at bounding box center [557, 104] width 103 height 9
click at [580, 86] on span "edit field" at bounding box center [582, 88] width 19 height 7
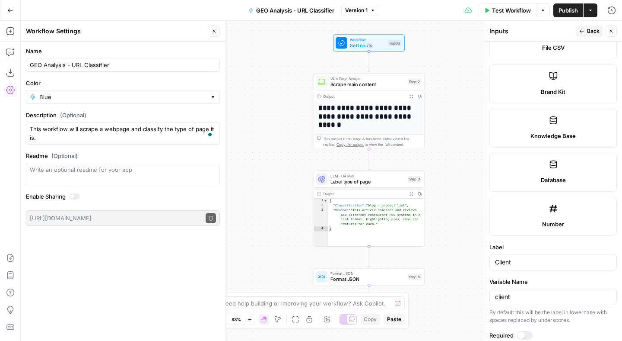
scroll to position [391, 0]
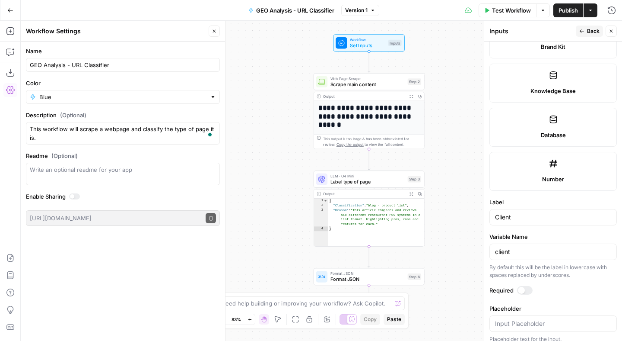
click at [526, 284] on form "Input type Short Text Long Text Single Select Multi Select JSON File Text File …" at bounding box center [553, 190] width 138 height 299
click at [525, 289] on div at bounding box center [525, 290] width 16 height 9
click at [598, 35] on span "Back" at bounding box center [593, 31] width 13 height 8
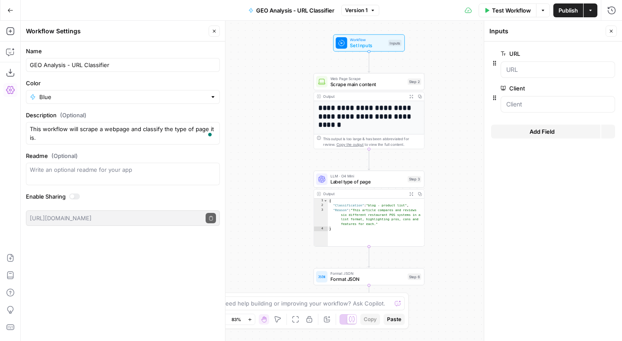
click at [610, 32] on icon "button" at bounding box center [611, 31] width 5 height 5
click at [152, 131] on textarea "This workflow will scrape a webpage and classify the type of page it is." at bounding box center [123, 132] width 186 height 17
click at [116, 62] on input "GEO Analysis - URL Classifier" at bounding box center [123, 64] width 186 height 9
type input "GEO Analysis - URL Classifier & Competitive Tagging"
click at [109, 131] on textarea "This workflow will scrape a webpage and classify the type of page it is." at bounding box center [123, 132] width 186 height 17
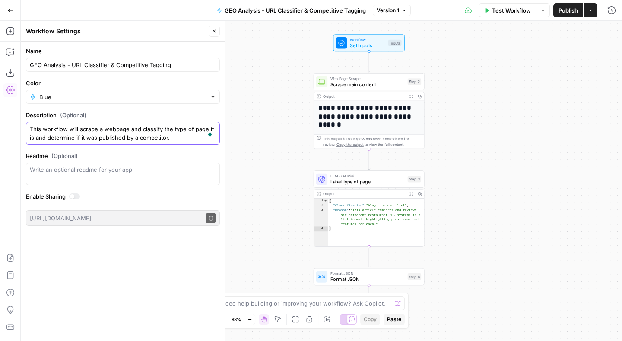
type textarea "This workflow will scrape a webpage and classify the type of page it is and det…"
click at [269, 137] on div "**********" at bounding box center [322, 181] width 602 height 320
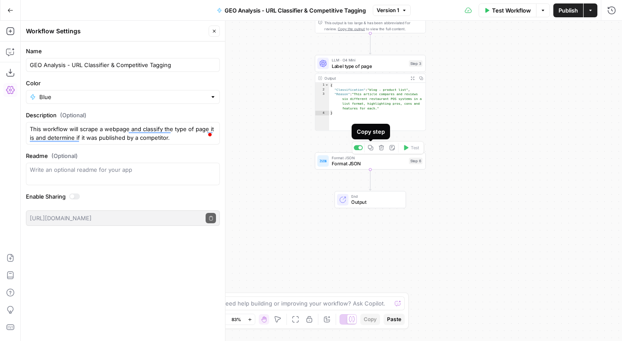
click at [281, 149] on div "**********" at bounding box center [322, 181] width 602 height 320
click at [7, 27] on icon "button" at bounding box center [10, 31] width 9 height 9
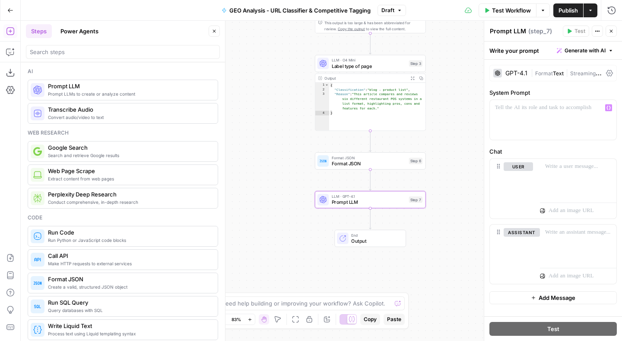
click at [522, 73] on div "GPT-4.1" at bounding box center [517, 73] width 22 height 6
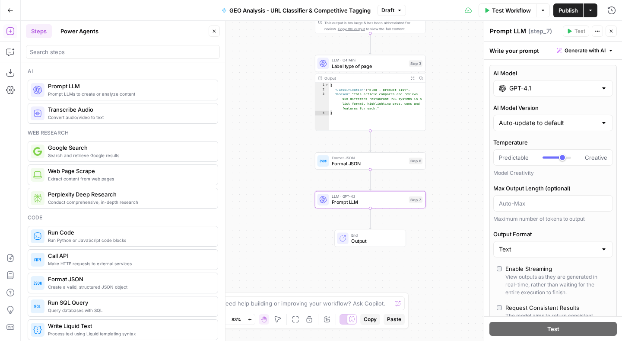
click at [527, 90] on input "GPT-4.1" at bounding box center [553, 88] width 88 height 9
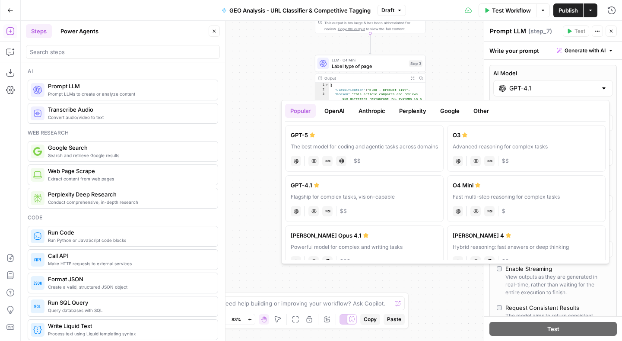
click at [524, 191] on label "O4 Mini Fast multi-step reasoning for complex tasks chat Vision Capabilities JS…" at bounding box center [526, 198] width 159 height 47
type input "O4 Mini"
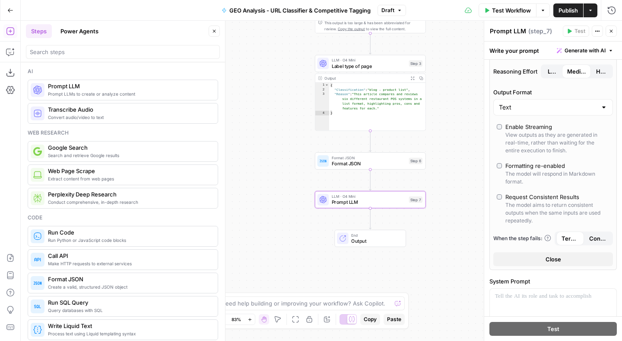
scroll to position [159, 0]
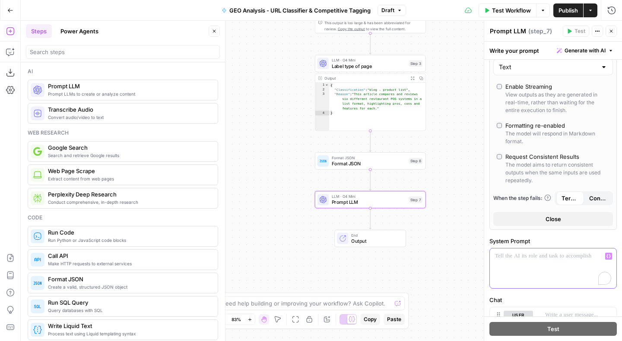
click at [521, 271] on div "To enrich screen reader interactions, please activate Accessibility in Grammarl…" at bounding box center [553, 268] width 127 height 40
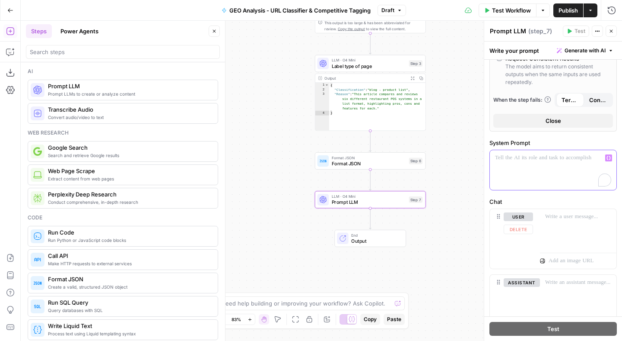
scroll to position [258, 0]
click at [573, 44] on div "Write your prompt Generate with AI" at bounding box center [553, 50] width 138 height 18
click at [570, 53] on span "Generate with AI" at bounding box center [585, 51] width 41 height 8
click at [552, 70] on span "Generate" at bounding box center [573, 69] width 63 height 9
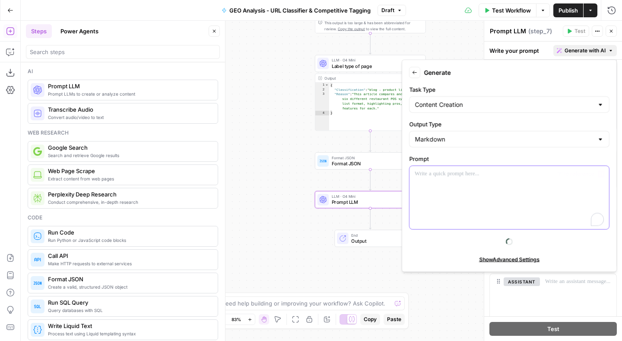
click at [437, 196] on div "To enrich screen reader interactions, please activate Accessibility in Grammarl…" at bounding box center [510, 197] width 200 height 63
click at [605, 172] on div "*********" at bounding box center [510, 197] width 200 height 63
click at [600, 174] on icon "button" at bounding box center [601, 174] width 4 height 4
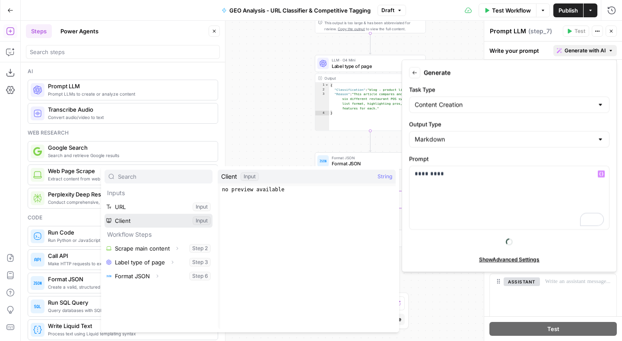
click at [195, 220] on button "Select variable Client" at bounding box center [159, 220] width 108 height 14
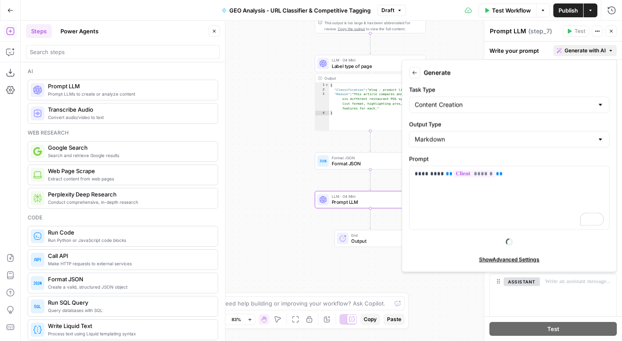
click at [293, 74] on div "**********" at bounding box center [322, 181] width 602 height 320
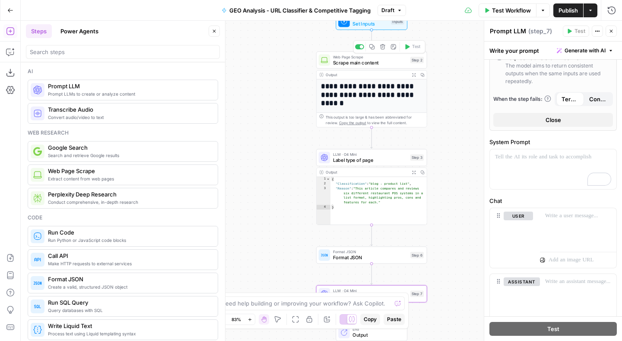
click at [363, 58] on span "Web Page Scrape" at bounding box center [370, 57] width 74 height 6
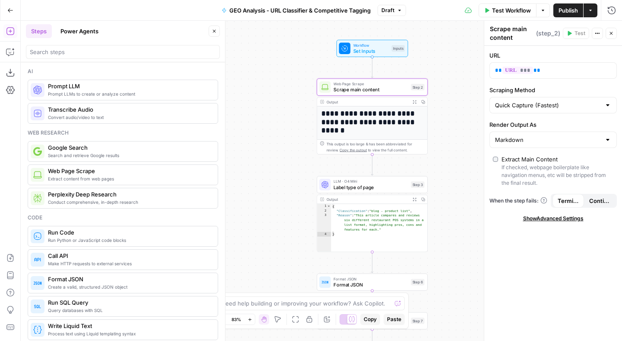
click at [512, 13] on span "Test Workflow" at bounding box center [511, 10] width 39 height 9
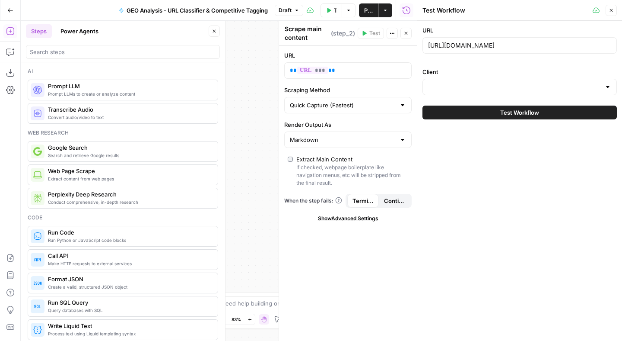
click at [467, 95] on div at bounding box center [520, 87] width 194 height 16
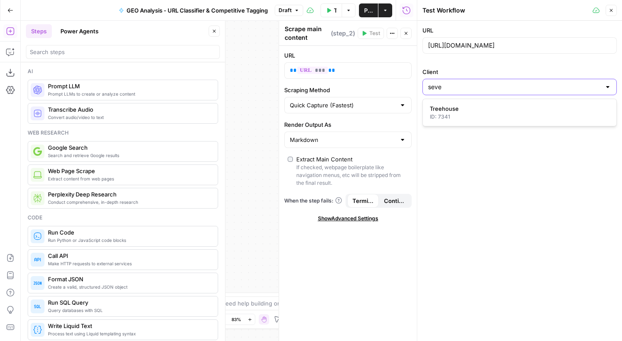
type input "seven"
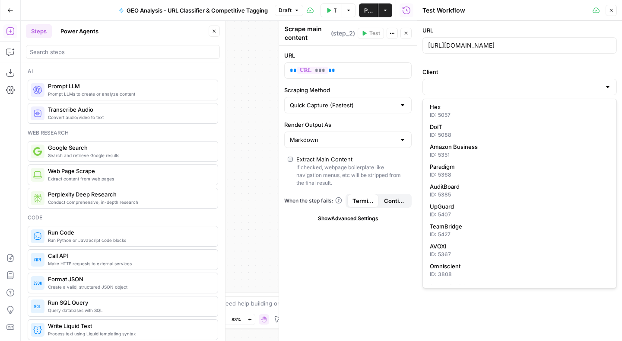
scroll to position [42, 0]
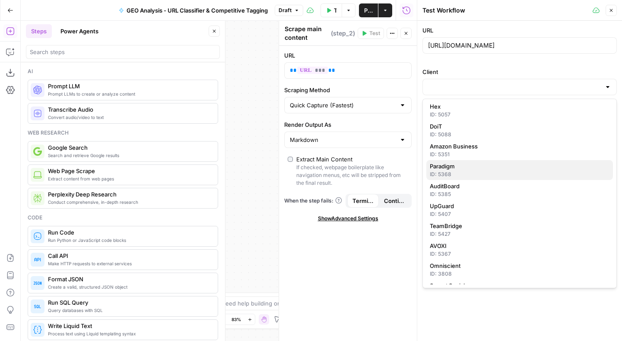
click at [474, 167] on span "Paradigm" at bounding box center [518, 166] width 176 height 9
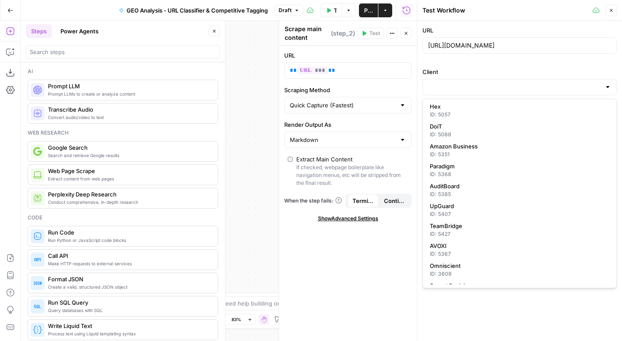
type input "Paradigm"
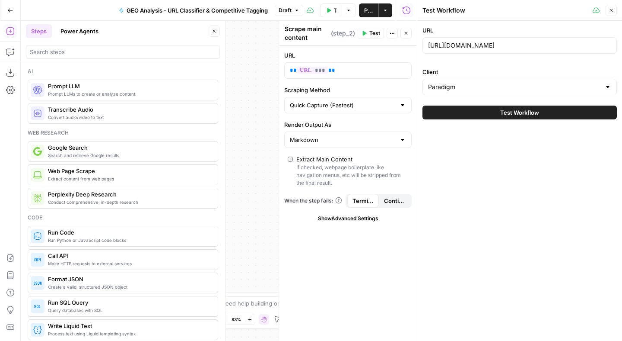
click at [481, 113] on button "Test Workflow" at bounding box center [520, 112] width 194 height 14
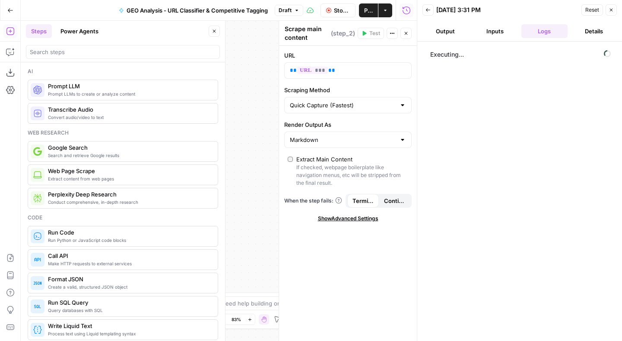
click at [214, 30] on icon "button" at bounding box center [214, 31] width 5 height 5
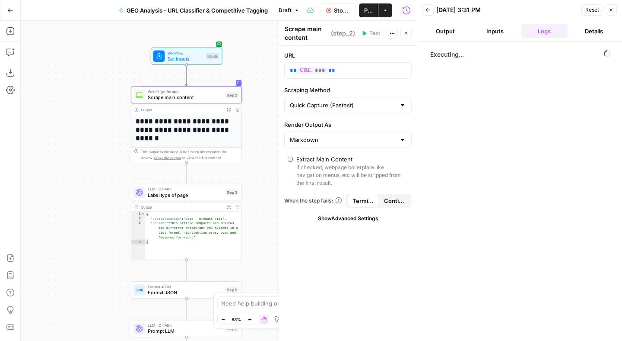
drag, startPoint x: 269, startPoint y: 87, endPoint x: 78, endPoint y: 96, distance: 191.6
click at [78, 96] on div "**********" at bounding box center [219, 181] width 396 height 320
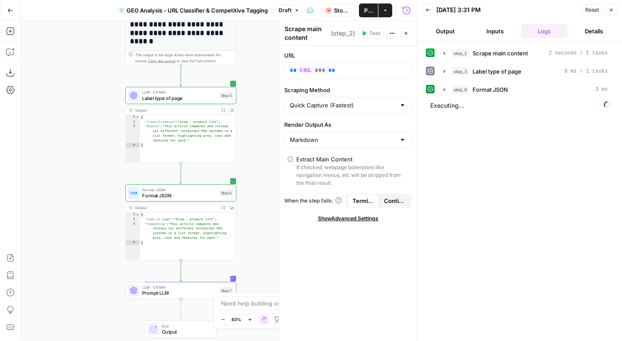
drag, startPoint x: 172, startPoint y: 271, endPoint x: 172, endPoint y: 174, distance: 97.7
click at [172, 174] on div "**********" at bounding box center [219, 181] width 396 height 320
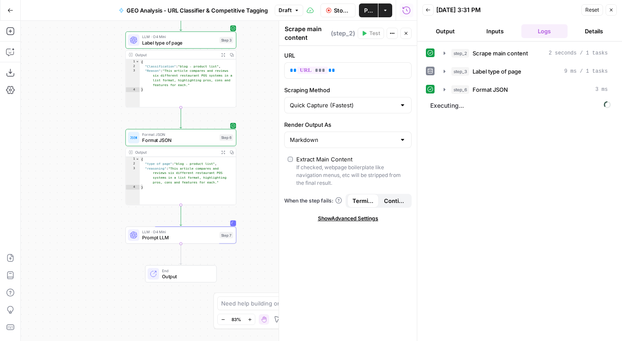
drag, startPoint x: 89, startPoint y: 168, endPoint x: 89, endPoint y: 112, distance: 55.3
click at [89, 112] on div "**********" at bounding box center [219, 181] width 396 height 320
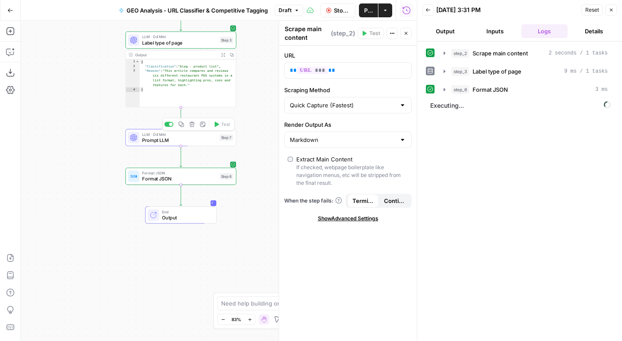
click at [162, 140] on span "Prompt LLM" at bounding box center [179, 139] width 74 height 7
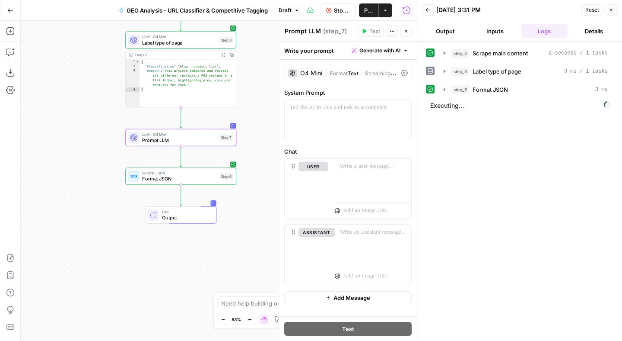
click at [611, 9] on icon "button" at bounding box center [611, 9] width 5 height 5
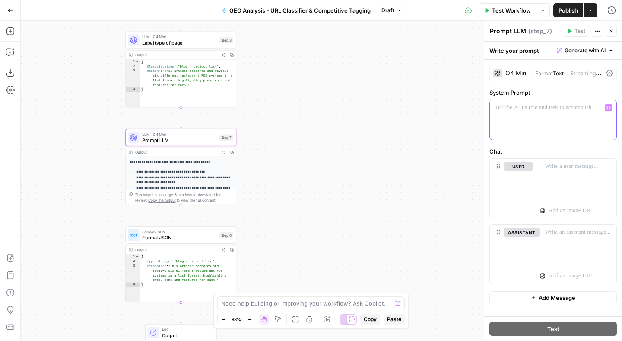
click at [610, 106] on icon "button" at bounding box center [609, 108] width 4 height 4
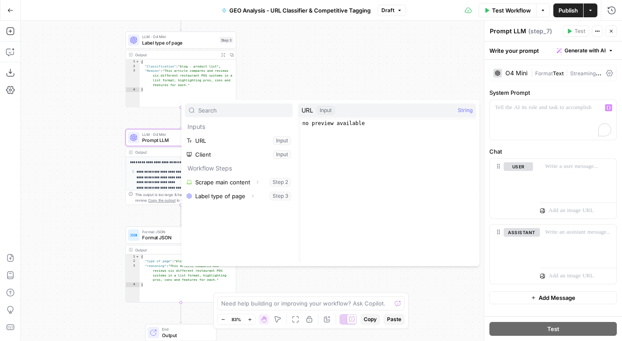
type textarea "**********"
click at [347, 164] on div "no preview available" at bounding box center [388, 198] width 175 height 156
click at [593, 112] on div "To enrich screen reader interactions, please activate Accessibility in Grammarl…" at bounding box center [553, 120] width 127 height 40
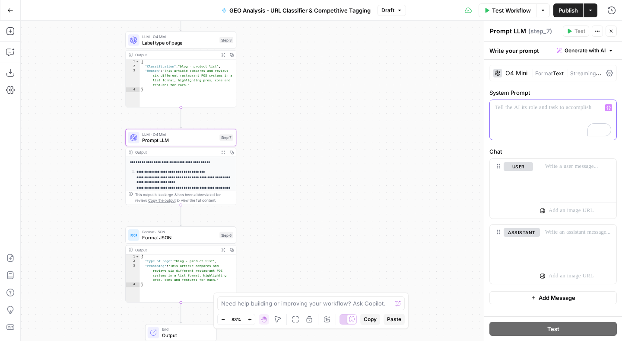
click at [576, 54] on button "Generate with AI" at bounding box center [586, 50] width 64 height 11
click at [568, 67] on span "Generate" at bounding box center [573, 69] width 63 height 9
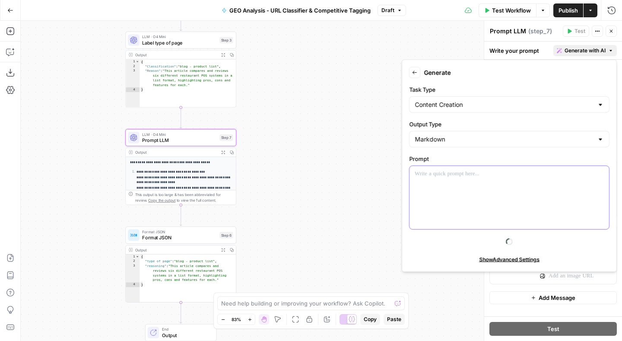
drag, startPoint x: 433, startPoint y: 212, endPoint x: 433, endPoint y: 204, distance: 8.2
click at [433, 212] on div at bounding box center [510, 197] width 200 height 63
click at [603, 171] on button "Variables Menu" at bounding box center [601, 173] width 7 height 7
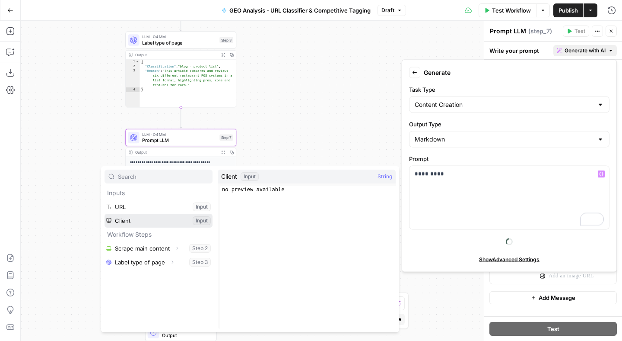
click at [156, 220] on button "Select variable Client" at bounding box center [159, 220] width 108 height 14
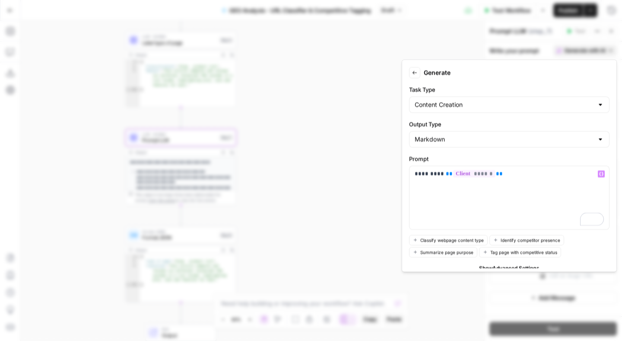
click button "Delete Step" at bounding box center [288, 109] width 42 height 15
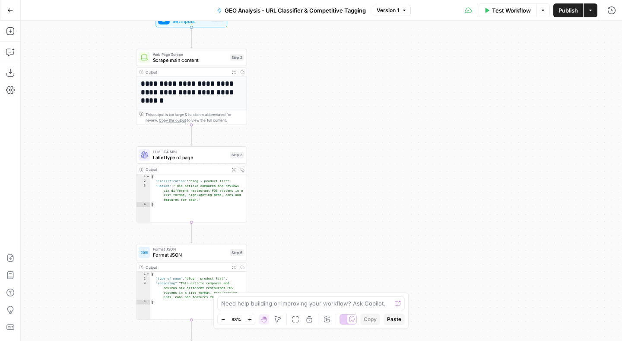
drag, startPoint x: 284, startPoint y: 98, endPoint x: 293, endPoint y: 181, distance: 83.4
click at [293, 181] on div "**********" at bounding box center [322, 181] width 602 height 320
click at [169, 24] on div "Workflow Set Inputs Inputs Test Step" at bounding box center [191, 19] width 66 height 12
click at [588, 89] on span "edit field" at bounding box center [582, 88] width 19 height 7
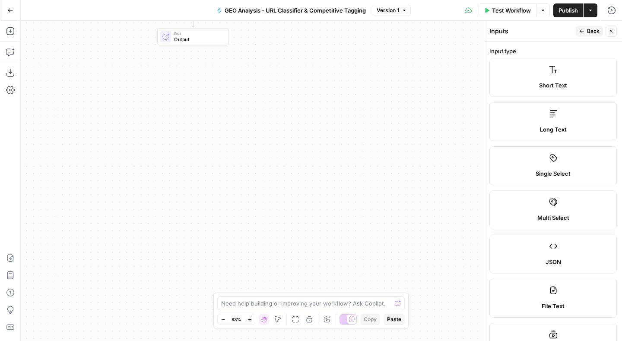
scroll to position [398, 0]
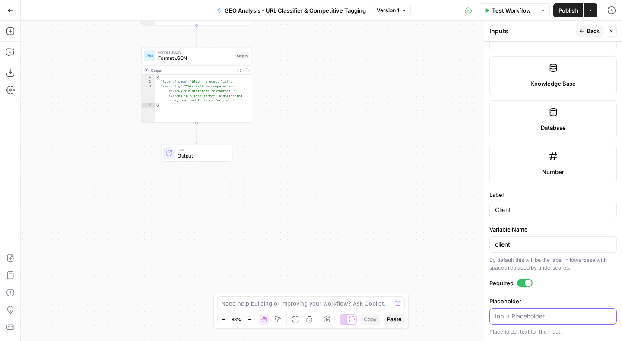
click at [513, 316] on input "Placeholder" at bounding box center [553, 316] width 116 height 9
click at [561, 223] on form "Input type Short Text Long Text Single Select Multi Select JSON File Text File …" at bounding box center [553, 190] width 138 height 299
click at [531, 243] on input "client" at bounding box center [553, 244] width 116 height 9
type input "client_knowledge_base"
click at [367, 172] on div "**********" at bounding box center [322, 181] width 602 height 320
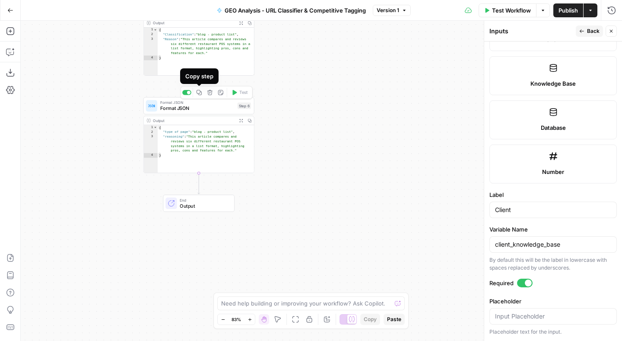
click at [292, 99] on div "**********" at bounding box center [322, 181] width 602 height 320
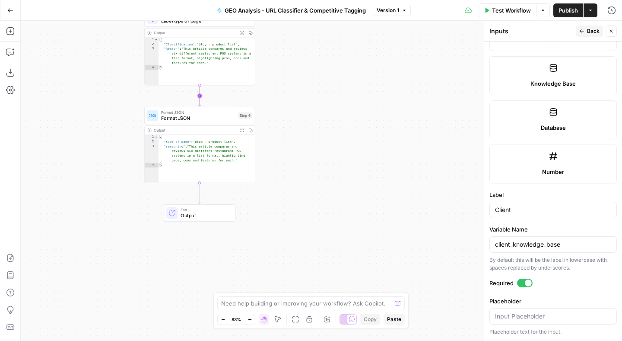
click at [200, 97] on icon "Edge from step_3 to step_6" at bounding box center [200, 95] width 2 height 21
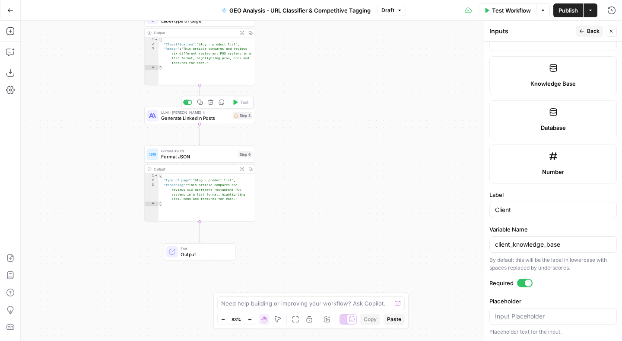
click at [193, 120] on span "Generate LinkedIn Posts" at bounding box center [195, 117] width 69 height 7
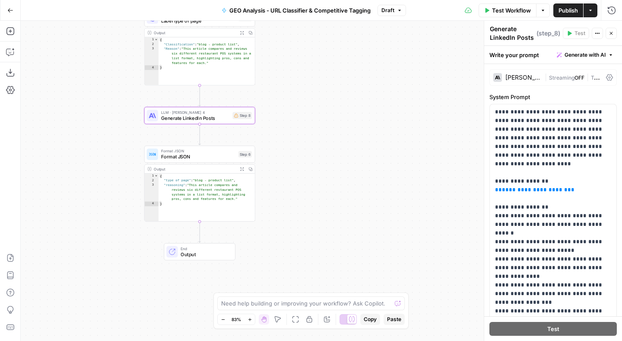
click at [534, 74] on div "Claude Sonnet 4" at bounding box center [524, 77] width 36 height 6
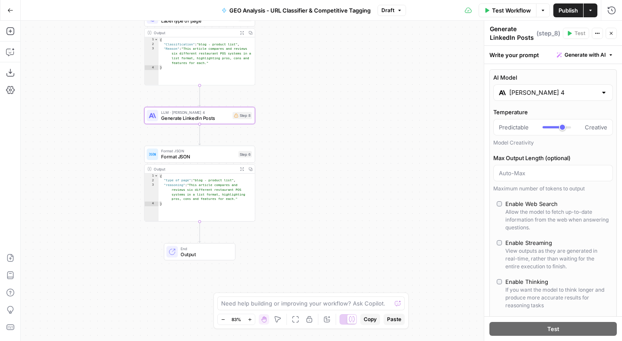
click at [527, 90] on input "Claude Sonnet 4" at bounding box center [553, 92] width 88 height 9
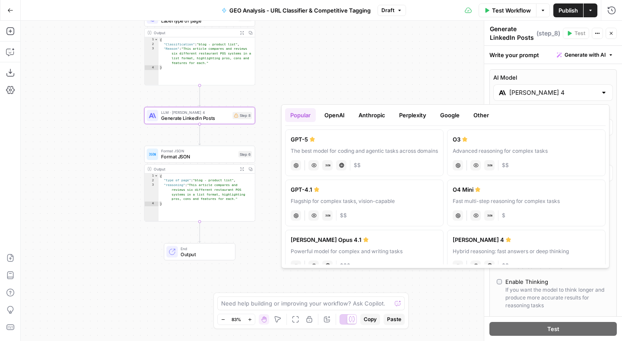
click at [484, 200] on div "Fast multi-step reasoning for complex tasks" at bounding box center [526, 201] width 147 height 8
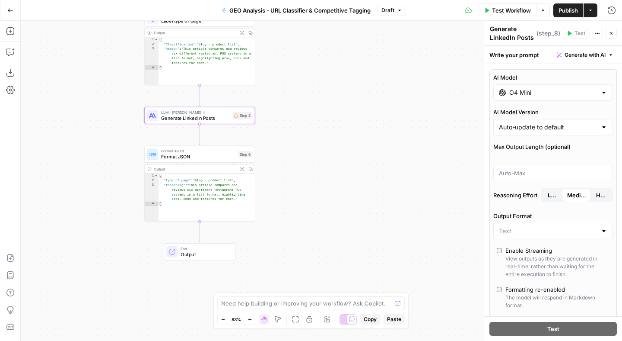
type input "O4 Mini"
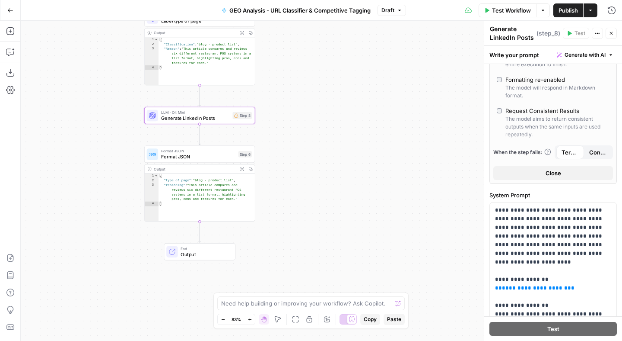
scroll to position [220, 0]
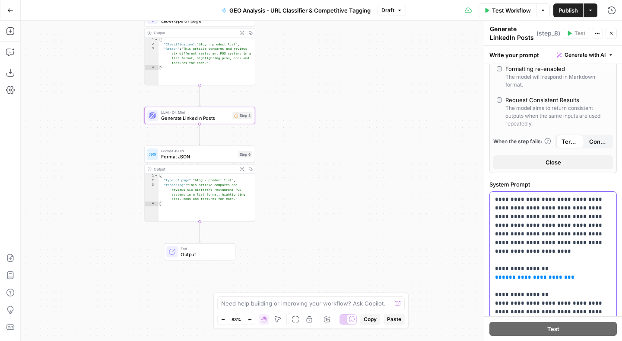
drag, startPoint x: 549, startPoint y: 220, endPoint x: 545, endPoint y: 212, distance: 8.7
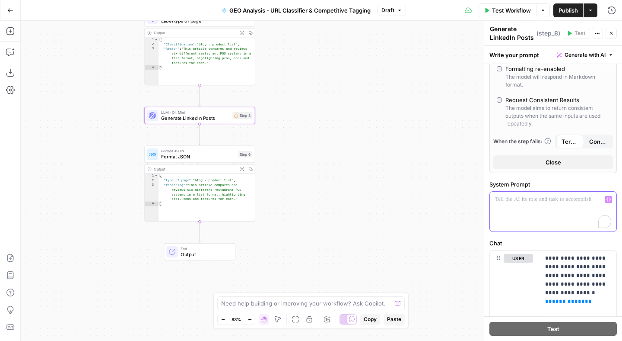
click at [576, 50] on button "Generate with AI" at bounding box center [586, 54] width 64 height 11
click at [552, 74] on span "Generate" at bounding box center [571, 74] width 69 height 9
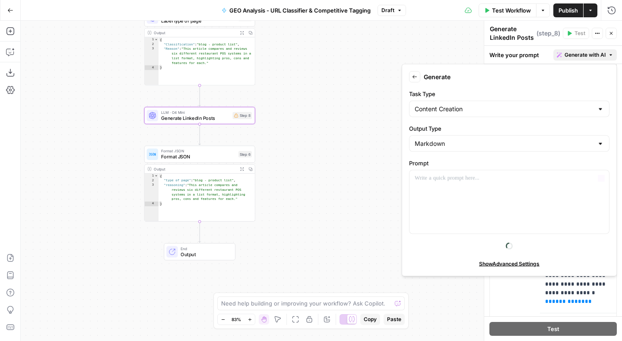
click at [402, 200] on div "Back Generate Task Type Content Creation Output Type Markdown Prompt “/” to ref…" at bounding box center [509, 170] width 215 height 212
click at [443, 141] on input "Output Type" at bounding box center [504, 143] width 179 height 9
type input "Markdown"
click at [455, 108] on input "Task Type" at bounding box center [504, 109] width 179 height 9
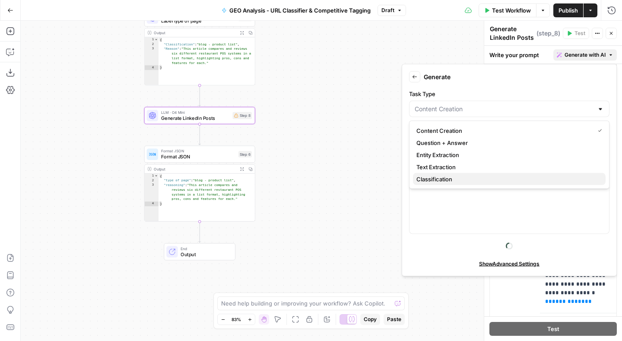
click at [454, 175] on span "Classification" at bounding box center [508, 179] width 182 height 9
type input "Classification"
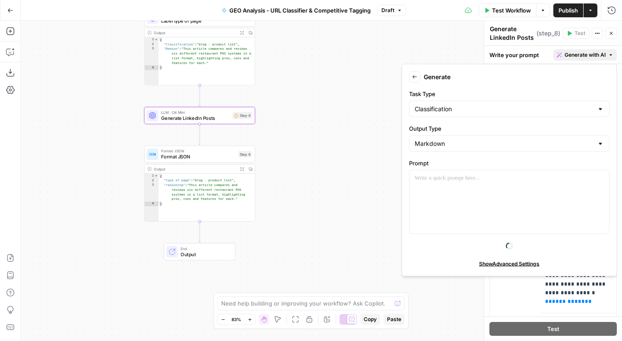
click at [453, 138] on div "Markdown" at bounding box center [509, 143] width 201 height 16
click at [449, 162] on span "Plain Text" at bounding box center [508, 165] width 182 height 9
type input "Plain Text"
click at [449, 200] on div at bounding box center [510, 201] width 200 height 63
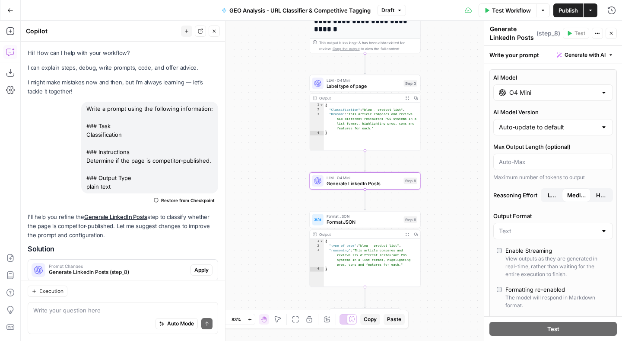
scroll to position [220, 0]
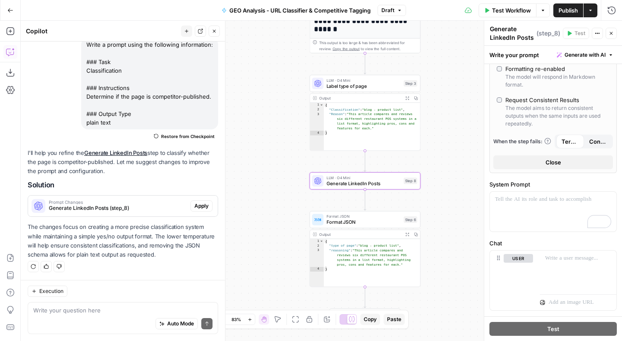
click at [198, 206] on span "Apply" at bounding box center [201, 206] width 14 height 8
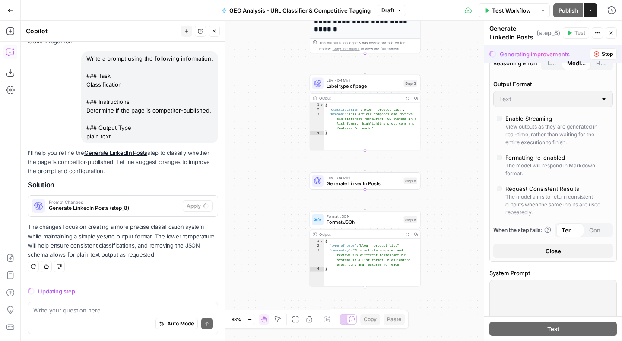
scroll to position [73, 0]
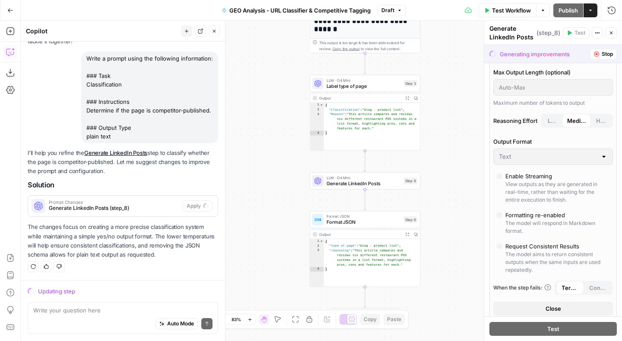
click at [514, 35] on div "Generate LinkedIn Posts ( step_8 )" at bounding box center [525, 32] width 71 height 17
click at [505, 32] on div "Generate LinkedIn Posts ( step_8 )" at bounding box center [525, 32] width 71 height 17
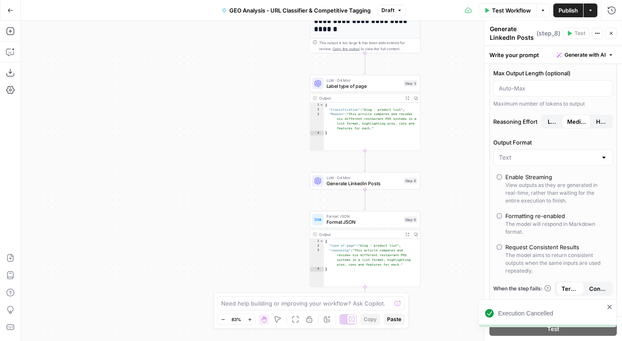
click at [460, 43] on div "**********" at bounding box center [322, 181] width 602 height 320
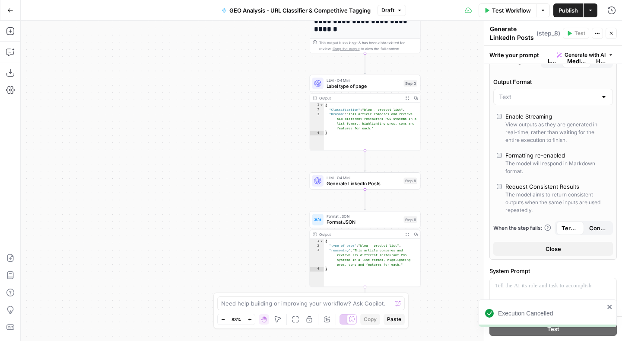
scroll to position [134, 0]
click at [608, 306] on icon "close" at bounding box center [610, 306] width 4 height 4
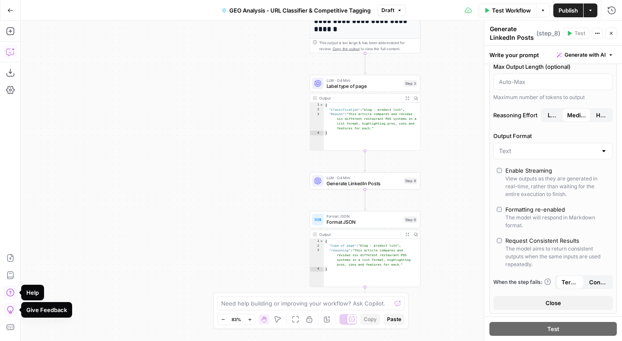
click at [10, 57] on button "Copilot" at bounding box center [10, 52] width 14 height 14
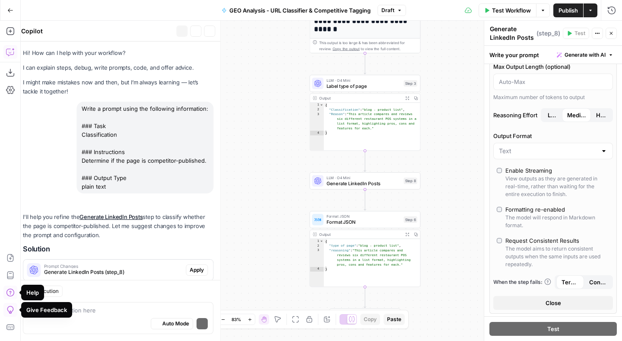
scroll to position [64, 0]
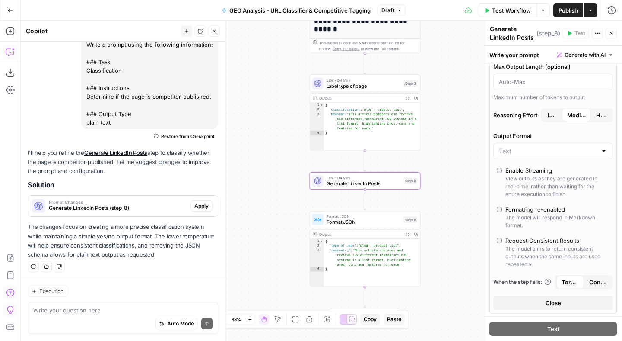
click at [207, 205] on span "Apply" at bounding box center [201, 206] width 14 height 8
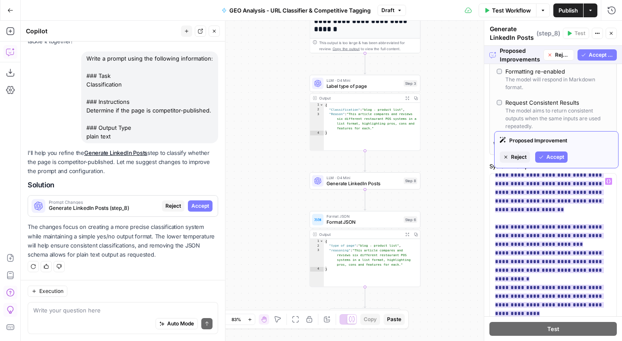
scroll to position [24, 0]
click at [554, 155] on span "Accept" at bounding box center [556, 157] width 18 height 8
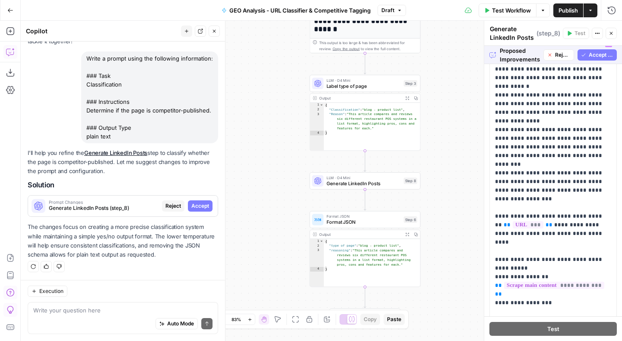
scroll to position [406, 0]
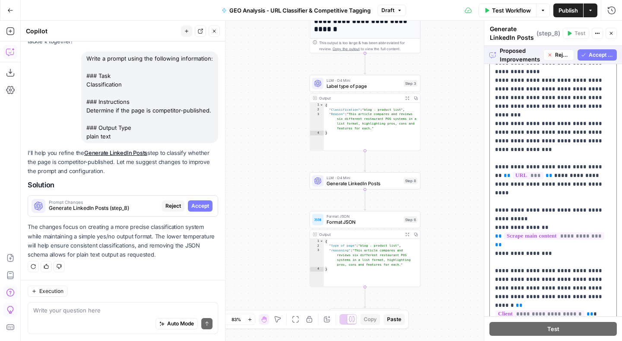
click at [544, 197] on p "**********" at bounding box center [553, 123] width 116 height 423
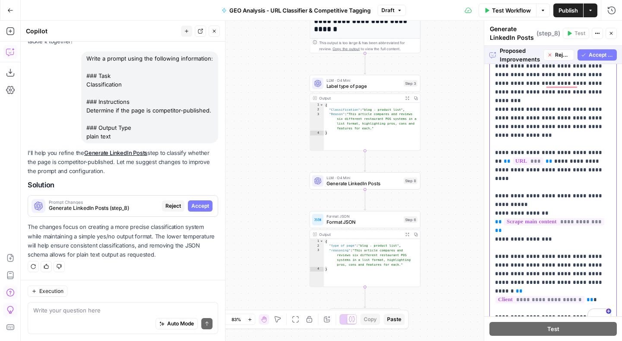
scroll to position [438, 0]
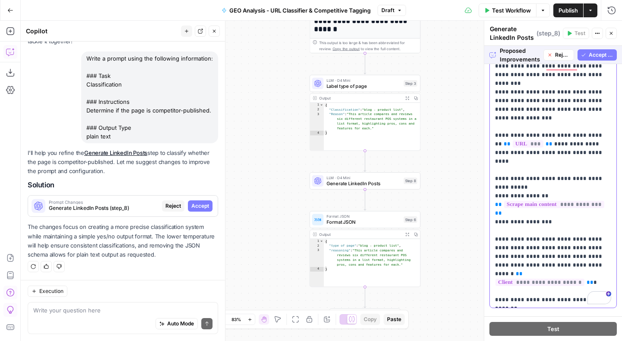
click at [551, 177] on p "**********" at bounding box center [553, 91] width 116 height 423
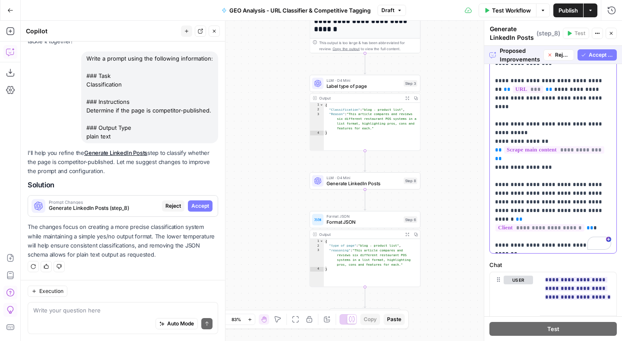
scroll to position [0, 0]
click at [535, 216] on p "**********" at bounding box center [553, 36] width 116 height 423
click at [546, 220] on p "**********" at bounding box center [553, 36] width 116 height 423
click at [546, 231] on p "**********" at bounding box center [553, 36] width 116 height 423
click at [548, 244] on p "**********" at bounding box center [553, 36] width 116 height 423
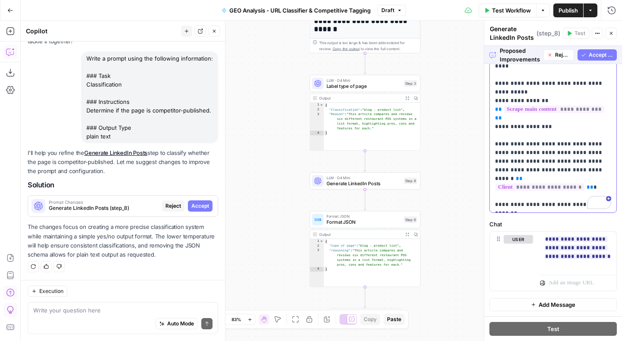
scroll to position [293, 0]
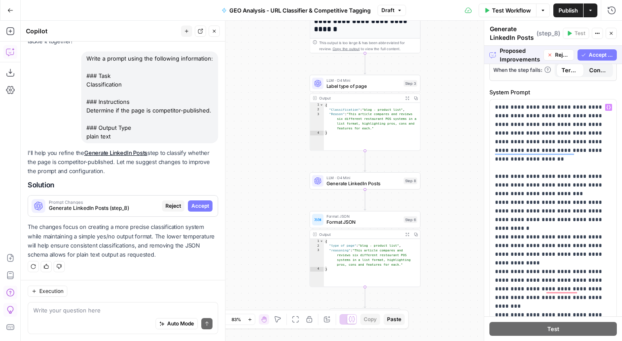
click at [589, 58] on div "Continue" at bounding box center [598, 51] width 33 height 15
click at [610, 54] on span "Accept All" at bounding box center [601, 55] width 25 height 8
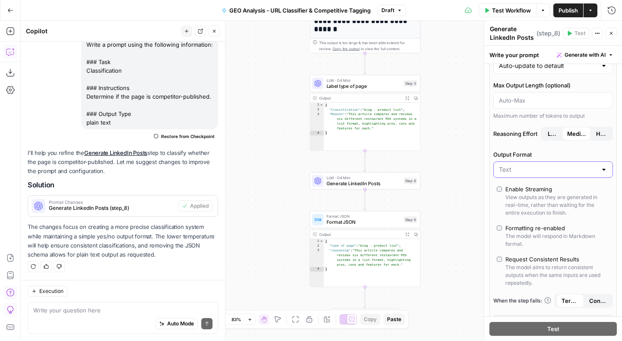
click at [513, 168] on input "Output Format" at bounding box center [548, 169] width 98 height 9
click at [513, 199] on span "JSON" at bounding box center [552, 203] width 102 height 9
type input "JSON"
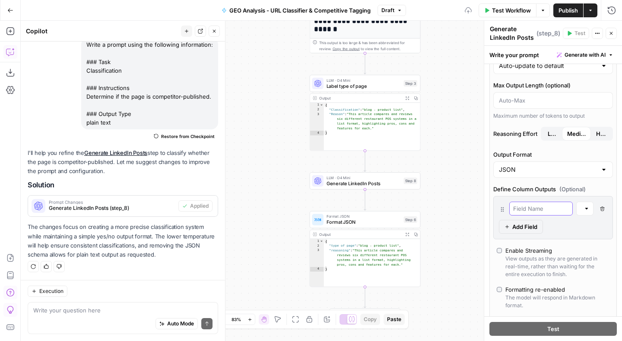
click at [527, 206] on input "text" at bounding box center [541, 208] width 56 height 9
click at [541, 208] on input "is_competetor?" at bounding box center [541, 208] width 56 height 9
type input "is_competitor?"
click at [591, 213] on div "Text" at bounding box center [584, 208] width 17 height 14
click at [585, 209] on div at bounding box center [587, 208] width 6 height 9
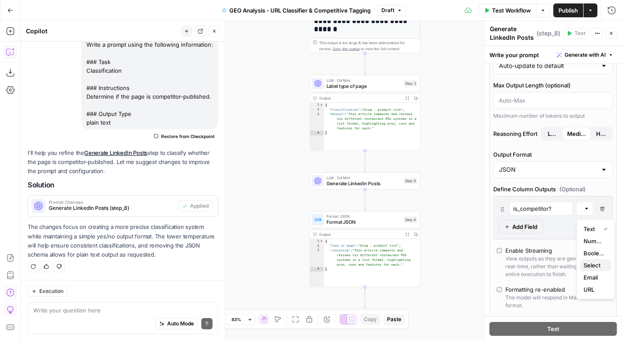
click at [588, 264] on span "Select" at bounding box center [594, 265] width 21 height 9
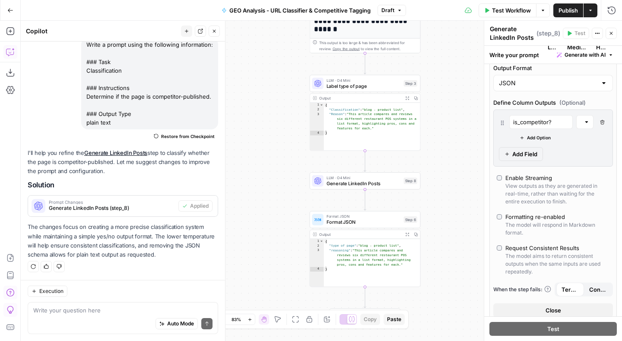
click at [534, 136] on span "Add Option" at bounding box center [539, 137] width 24 height 7
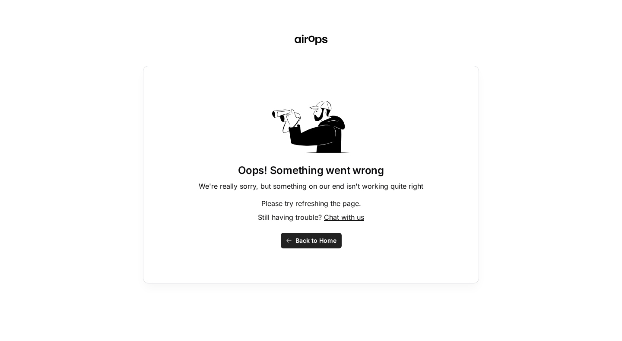
click at [303, 240] on span "Back to Home" at bounding box center [316, 240] width 41 height 9
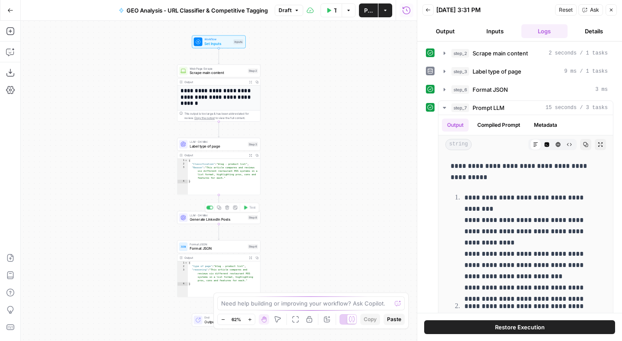
click at [200, 217] on span "Generate LinkedIn Posts" at bounding box center [218, 219] width 56 height 5
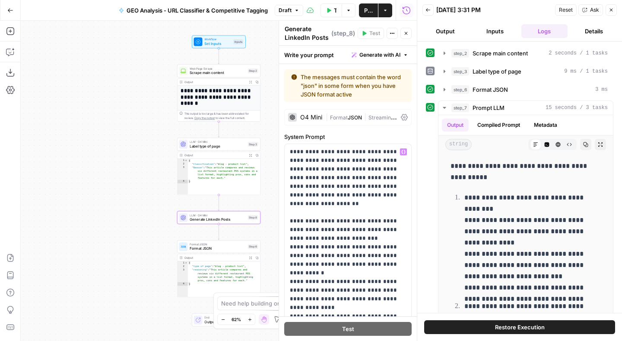
click at [305, 30] on textarea "Generate LinkedIn Posts" at bounding box center [307, 33] width 45 height 17
type textarea "Classify if competitor"
click at [207, 148] on span "Label type of page" at bounding box center [218, 145] width 56 height 5
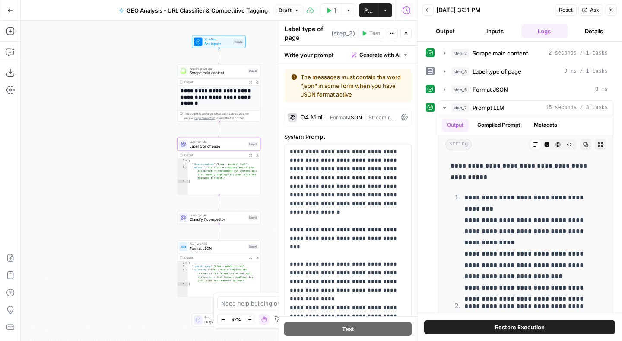
click at [291, 35] on textarea "Label type of page" at bounding box center [307, 33] width 45 height 17
type textarea "Classify page type"
click at [207, 219] on span "Classify if competitor" at bounding box center [218, 219] width 56 height 5
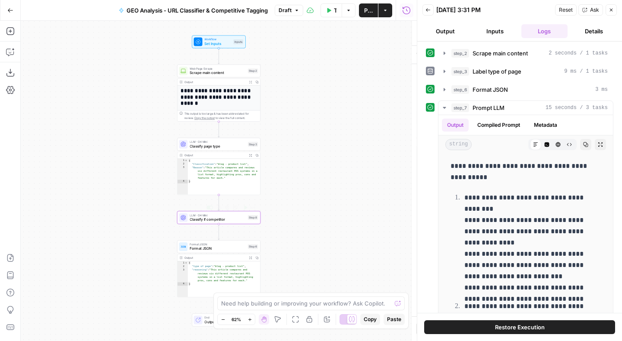
type textarea "Classify if competitor"
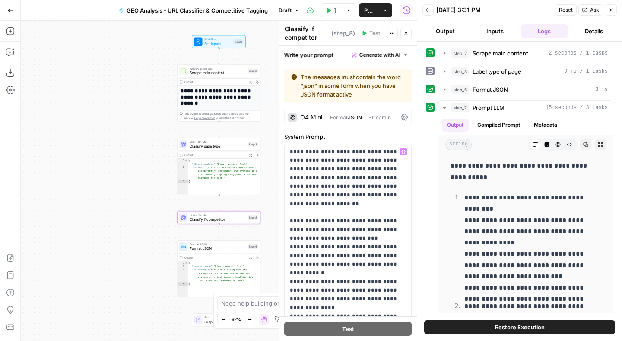
click at [357, 109] on div "O4 Mini | Format JSON | Streaming OFF" at bounding box center [347, 117] width 127 height 16
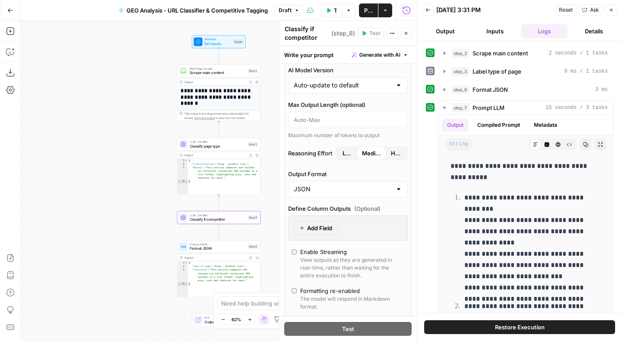
scroll to position [119, 0]
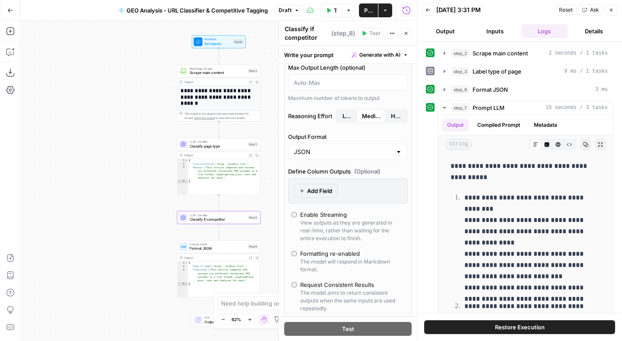
click at [321, 189] on span "Add Field" at bounding box center [319, 190] width 25 height 9
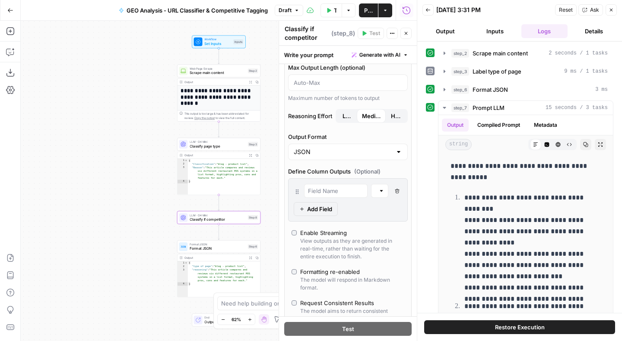
click at [324, 195] on div at bounding box center [336, 191] width 64 height 14
type input "is_competitor"
click at [385, 189] on div "Text" at bounding box center [379, 191] width 17 height 14
click at [384, 243] on span "Select" at bounding box center [390, 247] width 22 height 9
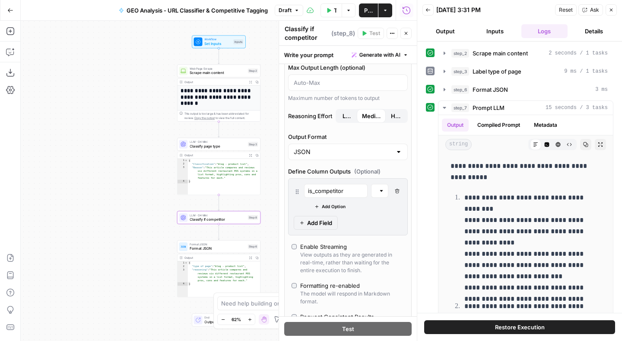
click at [333, 207] on span "Add Option" at bounding box center [334, 206] width 24 height 7
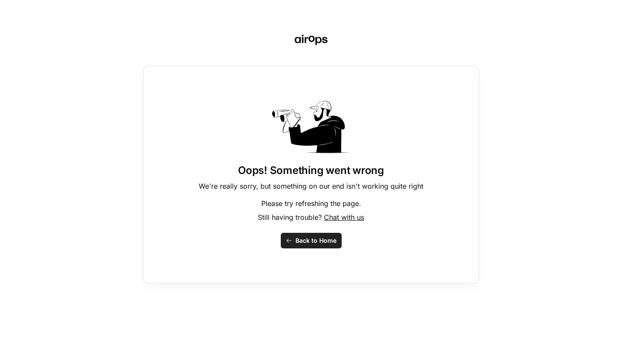
click at [309, 236] on span "Back to Home" at bounding box center [316, 240] width 41 height 9
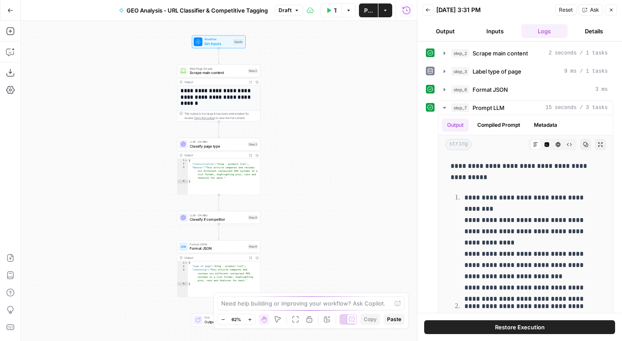
type textarea "**********"
click at [214, 169] on div "{ "Classification" : "blog - product list" , "Reason" : "This article compares …" at bounding box center [224, 180] width 73 height 43
click at [214, 220] on span "Classify if competitor" at bounding box center [218, 219] width 56 height 5
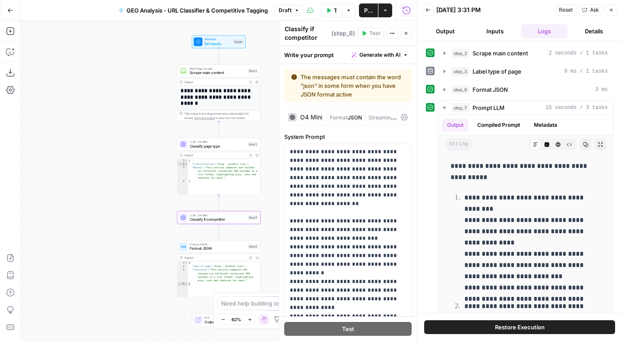
click at [363, 111] on div "O4 Mini | Format JSON | Streaming OFF" at bounding box center [347, 117] width 127 height 16
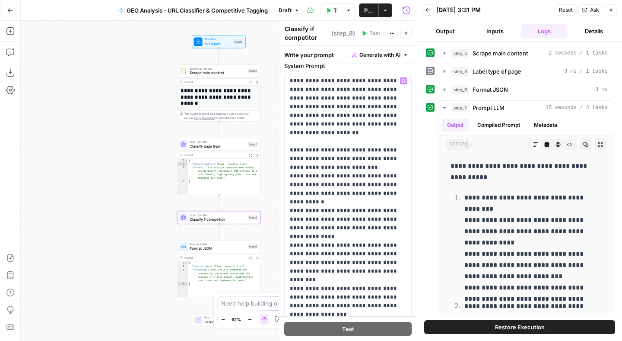
scroll to position [116, 0]
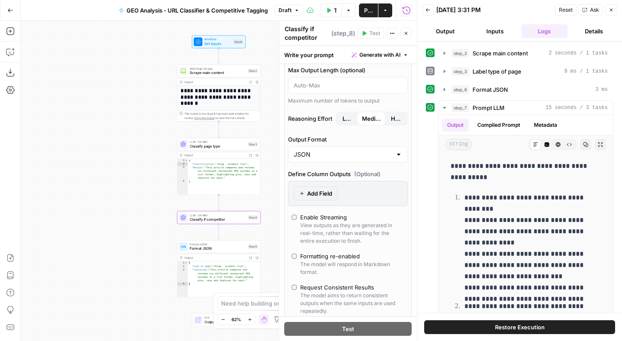
click at [322, 198] on button "Add Field" at bounding box center [316, 193] width 44 height 14
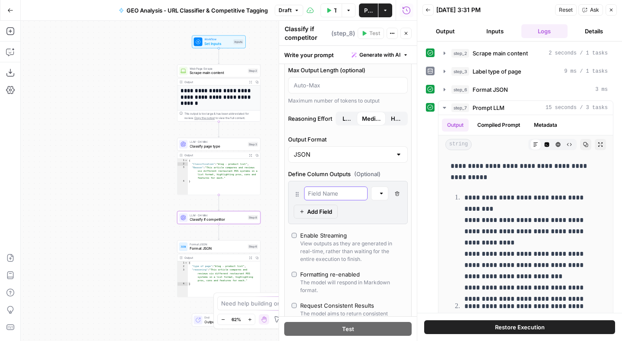
click at [320, 195] on input "text" at bounding box center [336, 193] width 56 height 9
type input "is_competitor"
click at [384, 191] on div at bounding box center [382, 193] width 6 height 9
click at [383, 207] on button "Text" at bounding box center [391, 213] width 32 height 12
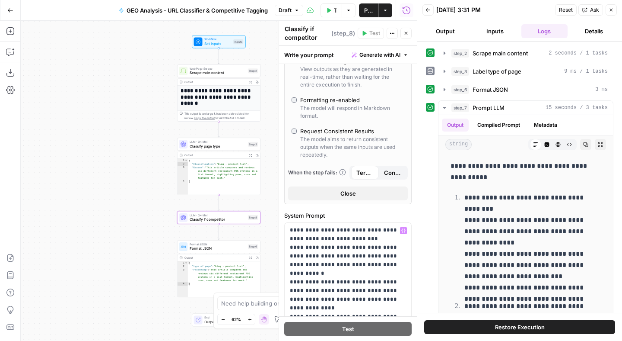
scroll to position [653, 0]
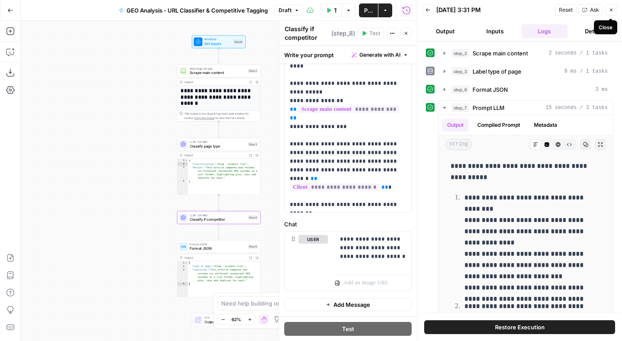
click at [611, 8] on icon "button" at bounding box center [611, 9] width 5 height 5
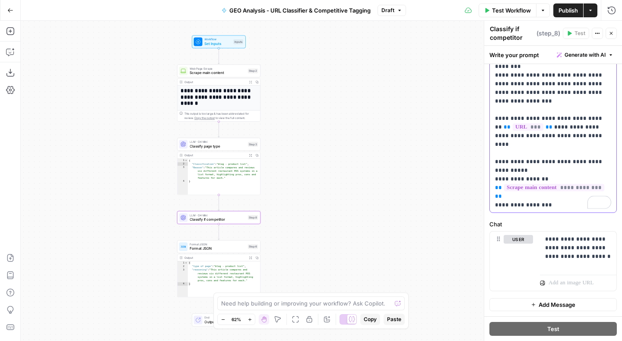
click at [552, 95] on p "**********" at bounding box center [553, 74] width 116 height 423
click at [595, 256] on p "**********" at bounding box center [578, 248] width 66 height 26
click at [554, 159] on p "**********" at bounding box center [553, 74] width 116 height 423
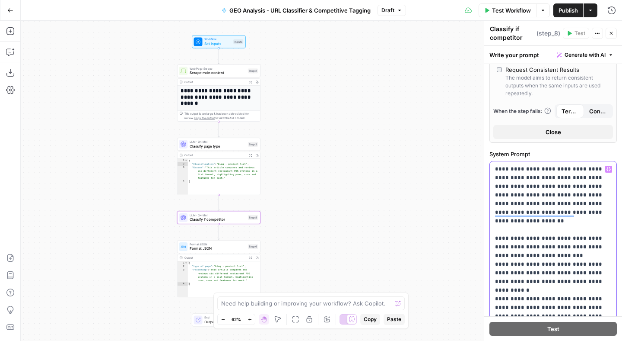
scroll to position [0, 0]
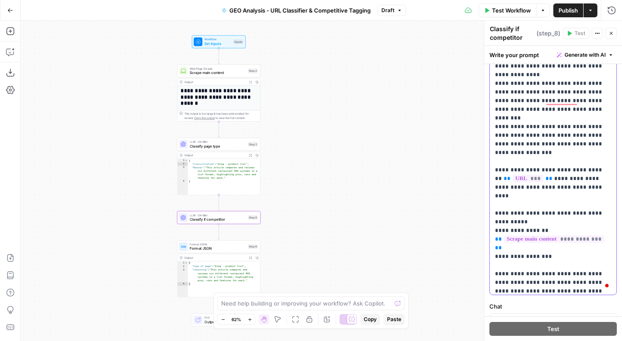
click at [548, 209] on p "**********" at bounding box center [553, 126] width 116 height 423
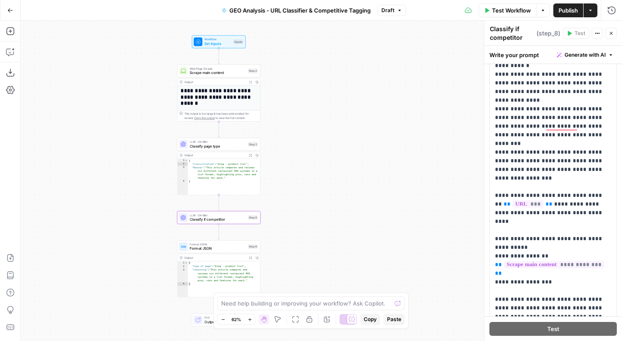
click at [568, 16] on button "Publish" at bounding box center [569, 10] width 30 height 14
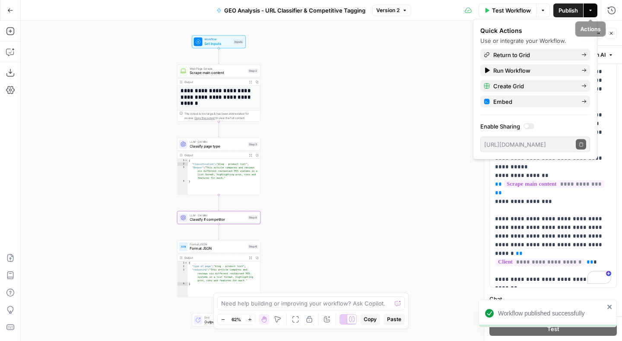
click at [406, 67] on div "**********" at bounding box center [322, 181] width 602 height 320
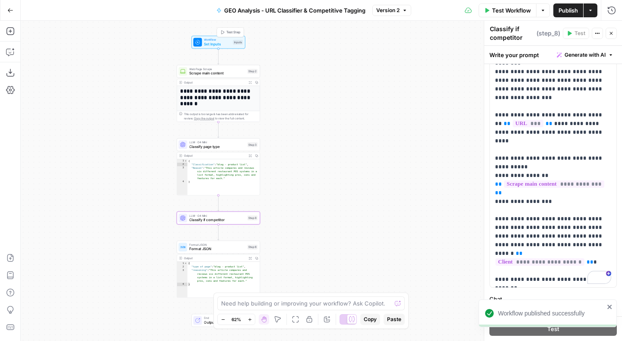
click at [214, 41] on span "Set Inputs" at bounding box center [217, 43] width 27 height 5
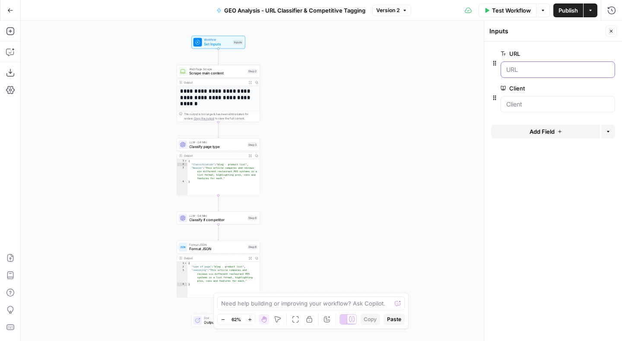
click at [527, 73] on input "URL" at bounding box center [557, 69] width 103 height 9
click at [528, 73] on input "URL" at bounding box center [557, 69] width 103 height 9
click at [519, 57] on label "URL" at bounding box center [534, 53] width 66 height 9
click at [519, 65] on input "URL" at bounding box center [557, 69] width 103 height 9
click at [521, 27] on div "Inputs" at bounding box center [547, 31] width 114 height 9
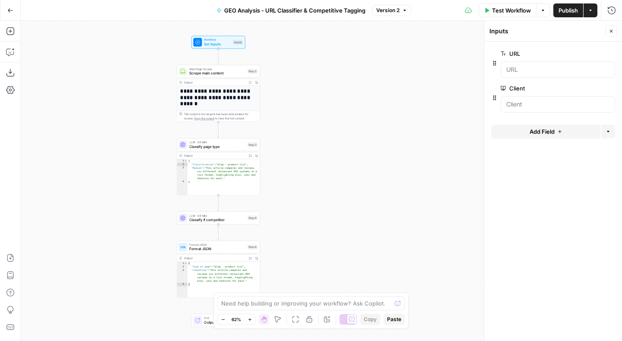
click at [521, 64] on div at bounding box center [558, 69] width 115 height 16
click at [517, 70] on input "URL" at bounding box center [557, 69] width 103 height 9
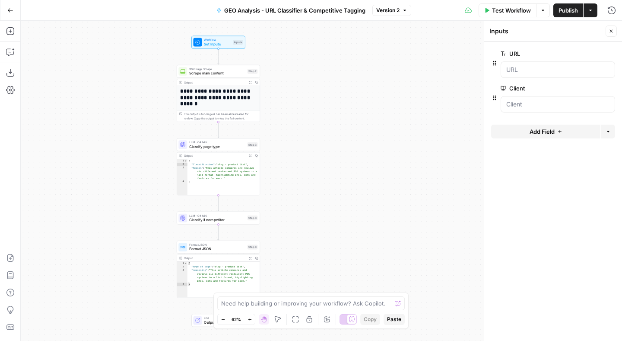
click at [513, 11] on span "Test Workflow" at bounding box center [511, 10] width 39 height 9
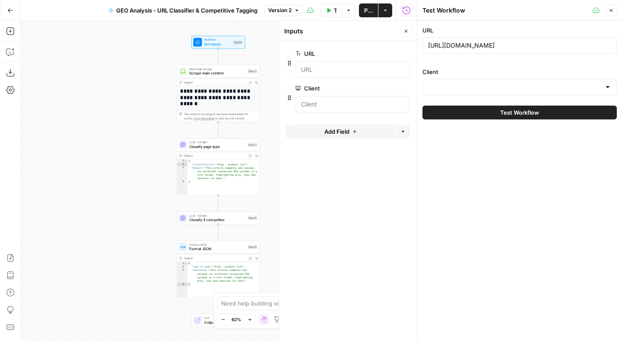
click at [459, 52] on div "[URL][DOMAIN_NAME]" at bounding box center [520, 45] width 194 height 16
paste input "[DOMAIN_NAME][URL]"
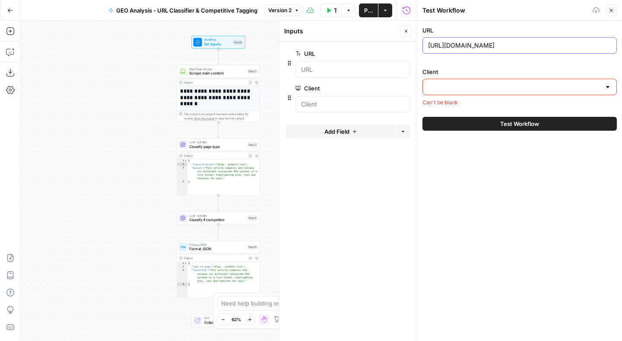
type input "[URL][DOMAIN_NAME]"
click at [462, 88] on input "Client" at bounding box center [514, 87] width 173 height 9
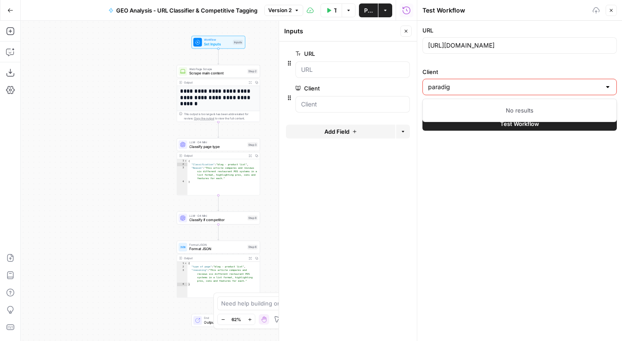
type input "paradigm"
click at [486, 63] on div "URL [URL][DOMAIN_NAME] Client Can't be blank" at bounding box center [520, 66] width 194 height 80
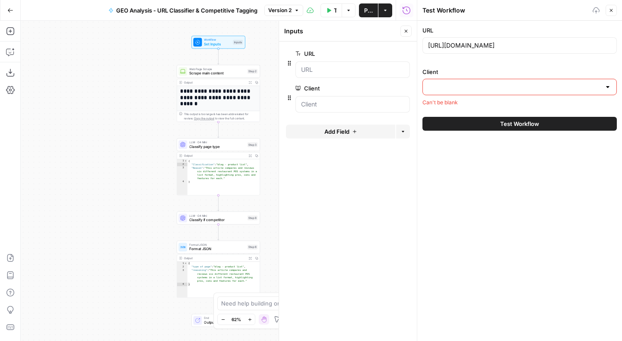
click at [486, 91] on input "Client" at bounding box center [514, 87] width 173 height 9
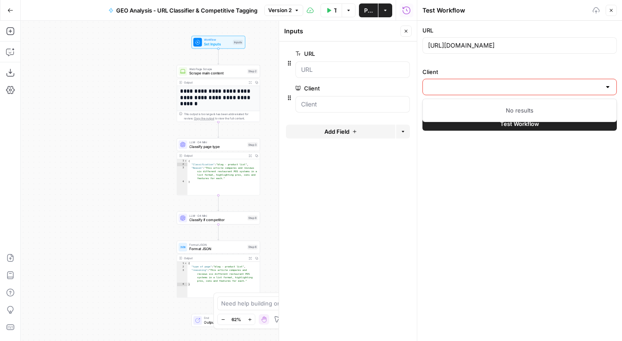
click at [459, 64] on div "URL [URL][DOMAIN_NAME] Client Can't be blank" at bounding box center [520, 66] width 194 height 80
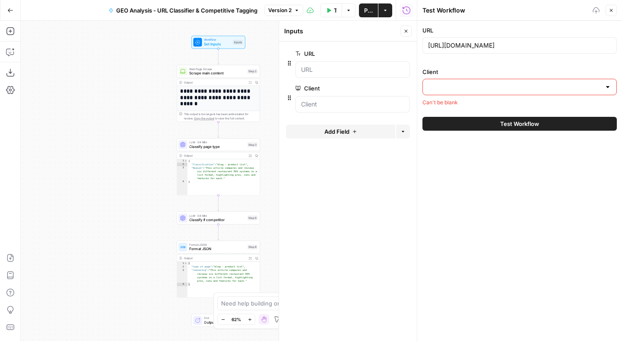
click at [446, 81] on div at bounding box center [520, 87] width 194 height 16
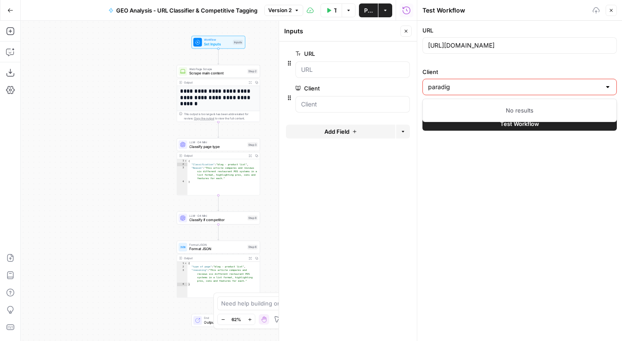
type input "paradigm"
click at [456, 67] on label "Client" at bounding box center [520, 71] width 194 height 9
click at [456, 83] on input "Client" at bounding box center [514, 87] width 173 height 9
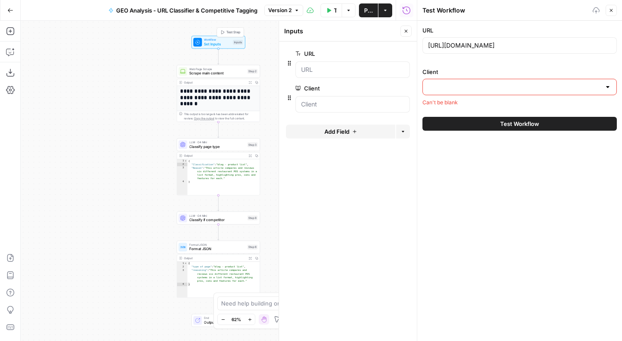
click at [226, 46] on span "Set Inputs" at bounding box center [217, 43] width 27 height 5
click at [372, 88] on span "edit field" at bounding box center [377, 88] width 19 height 7
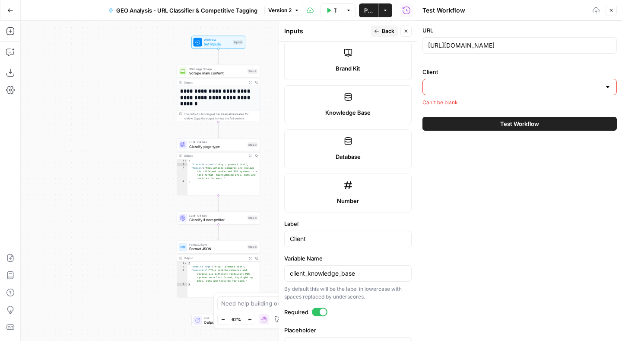
scroll to position [347, 0]
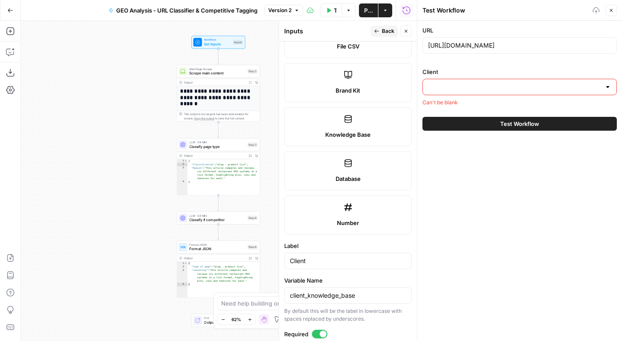
click at [339, 118] on label "Knowledge Base" at bounding box center [347, 126] width 127 height 39
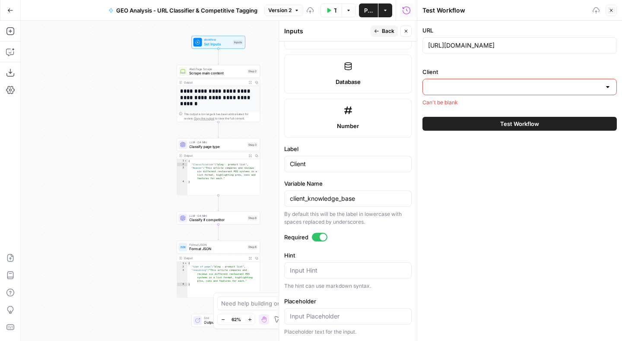
click at [379, 30] on icon "button" at bounding box center [376, 31] width 5 height 5
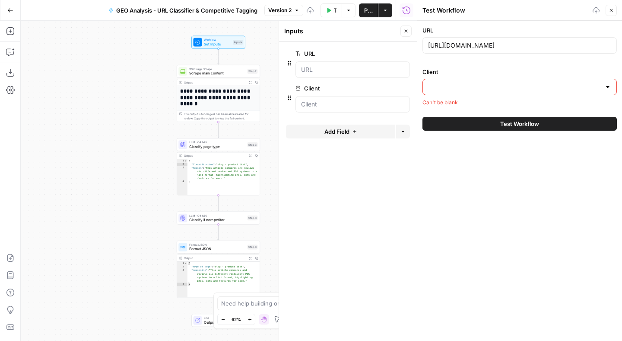
click at [401, 31] on button "Close" at bounding box center [406, 30] width 11 height 11
click at [493, 120] on button "Test Workflow" at bounding box center [520, 124] width 194 height 14
click at [480, 71] on label "Client" at bounding box center [520, 71] width 194 height 9
click at [480, 83] on input "Client" at bounding box center [514, 87] width 173 height 9
click at [478, 60] on div "URL [URL][DOMAIN_NAME] Client Can't be blank" at bounding box center [520, 66] width 194 height 80
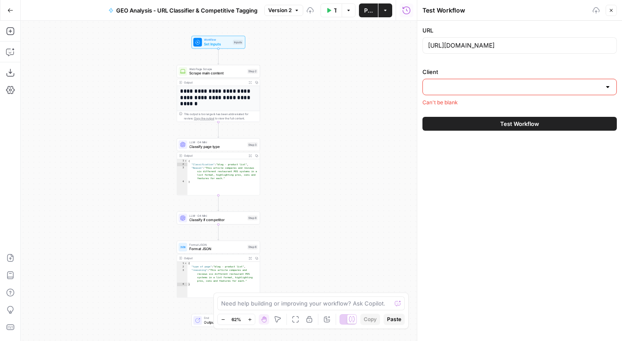
click at [478, 87] on input "Client" at bounding box center [514, 87] width 173 height 9
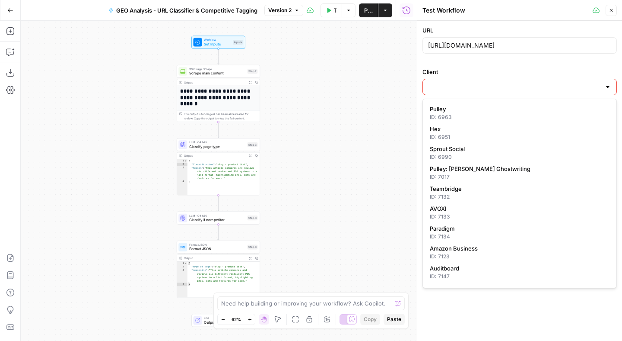
scroll to position [41, 0]
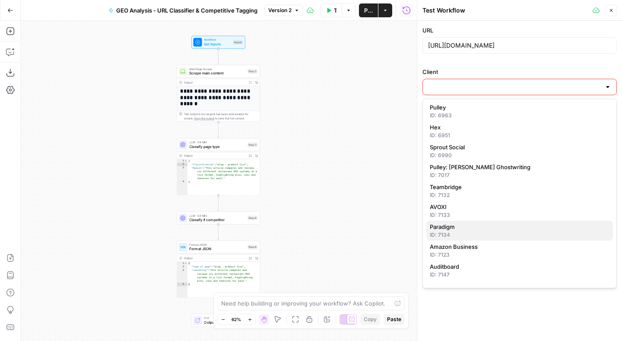
click at [457, 229] on span "Paradigm" at bounding box center [518, 226] width 176 height 9
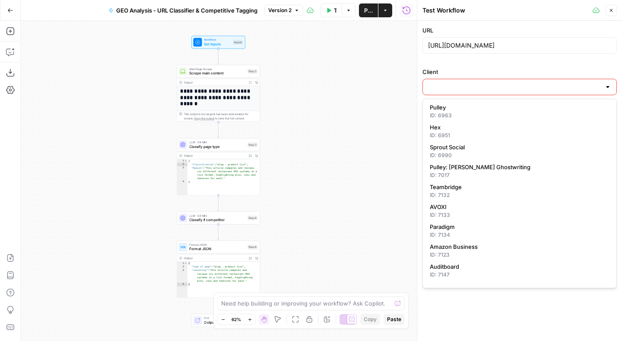
type input "Paradigm"
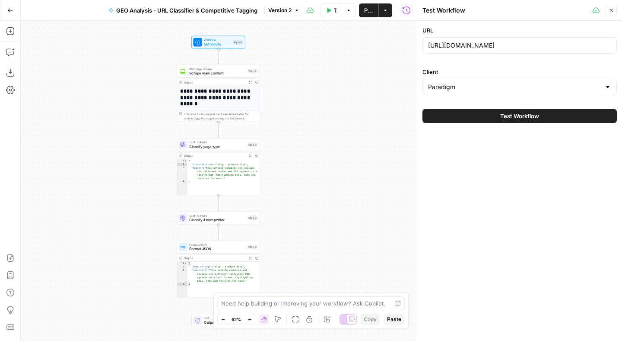
click at [487, 112] on button "Test Workflow" at bounding box center [520, 116] width 194 height 14
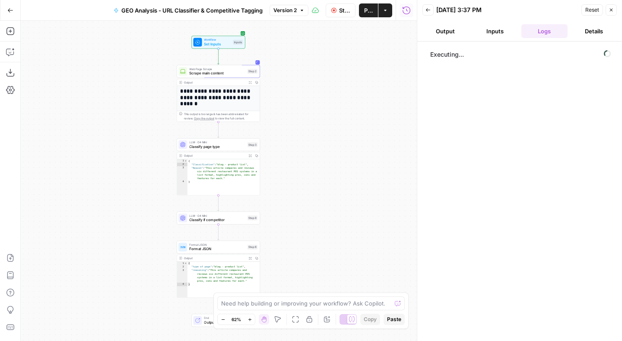
scroll to position [33, 0]
click at [334, 14] on button "Stop Run" at bounding box center [341, 10] width 30 height 14
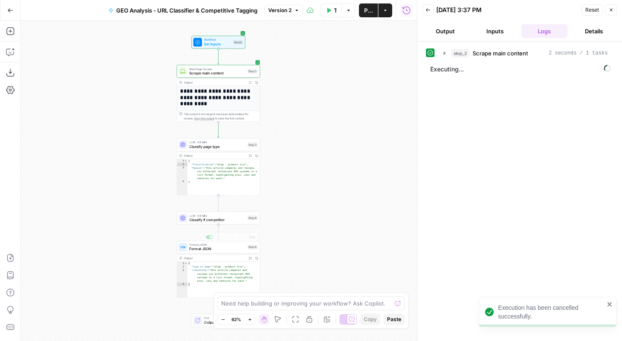
type textarea "**********"
click at [210, 267] on div "{ "type of page" : "blog - product list" , "reasoning" : "This article compares…" at bounding box center [224, 282] width 73 height 43
click at [239, 246] on span "Format JSON" at bounding box center [217, 248] width 56 height 5
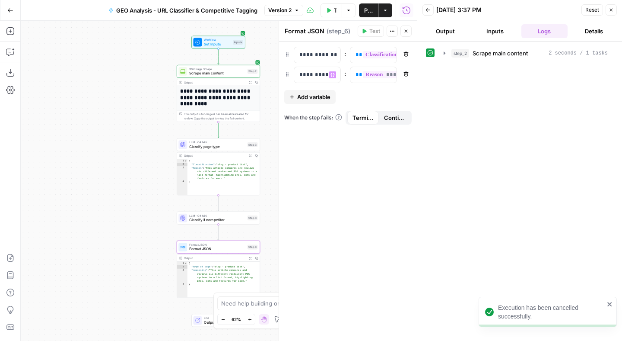
click at [314, 101] on span "Add variable" at bounding box center [313, 96] width 33 height 9
click at [309, 99] on div at bounding box center [310, 95] width 32 height 16
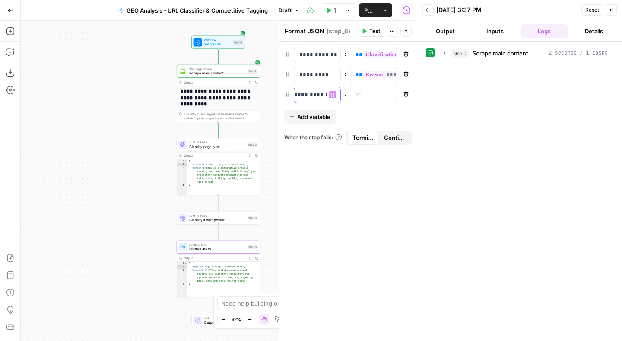
scroll to position [0, 7]
click at [359, 96] on p at bounding box center [367, 94] width 22 height 9
click at [371, 95] on p at bounding box center [367, 94] width 22 height 9
click at [394, 93] on div "“/” to reference Variables Menu" at bounding box center [373, 95] width 46 height 16
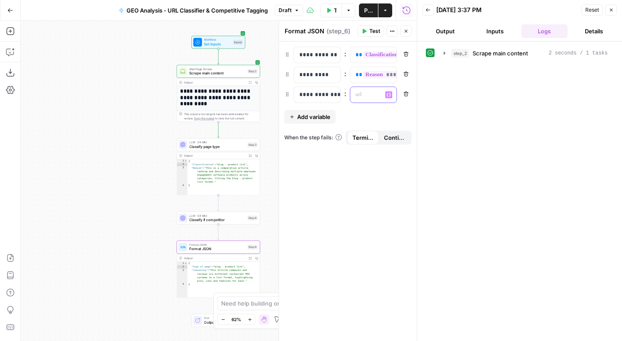
click at [388, 95] on icon "button" at bounding box center [389, 94] width 4 height 4
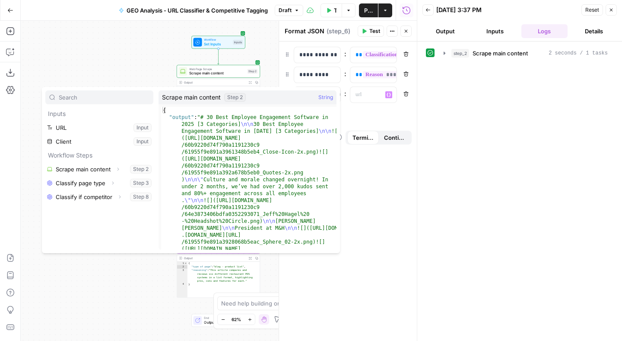
click at [118, 197] on icon "button" at bounding box center [119, 196] width 5 height 5
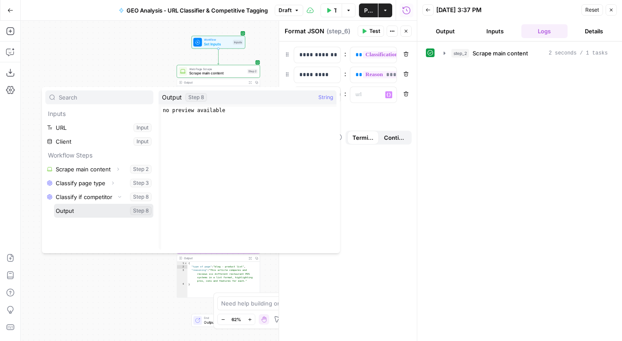
click at [78, 210] on button "Select variable Output" at bounding box center [103, 211] width 99 height 14
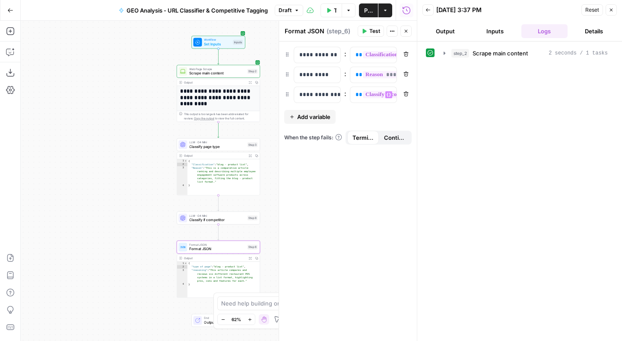
click at [311, 32] on textarea "Format JSON" at bounding box center [305, 31] width 40 height 9
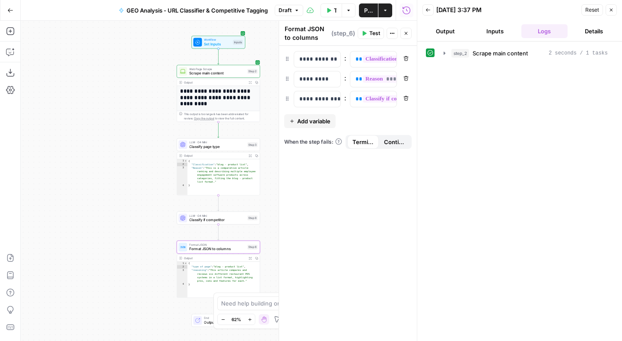
type textarea "Format JSON to columns"
click at [346, 205] on div "**********" at bounding box center [348, 193] width 138 height 295
click at [391, 37] on button "Actions" at bounding box center [392, 33] width 11 height 11
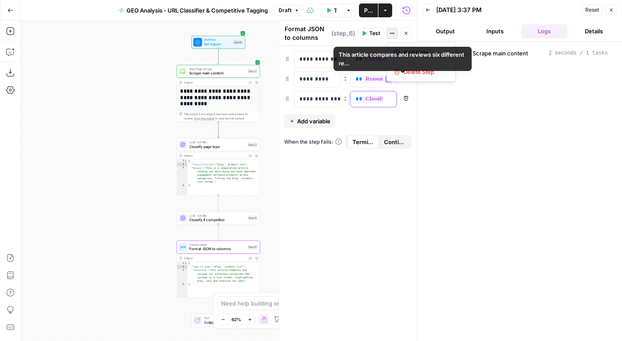
click at [373, 98] on span "**********" at bounding box center [414, 98] width 102 height 7
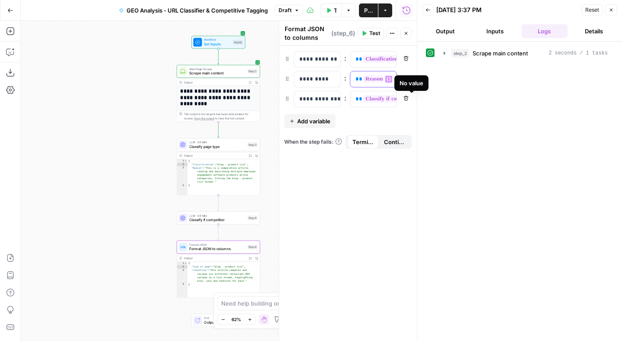
click at [369, 73] on div "**********" at bounding box center [366, 79] width 32 height 16
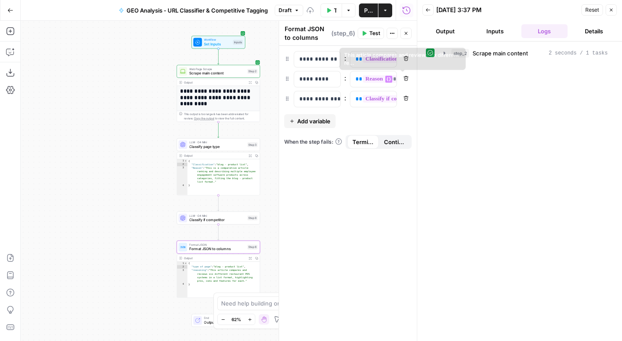
click at [364, 204] on div "**********" at bounding box center [348, 193] width 138 height 295
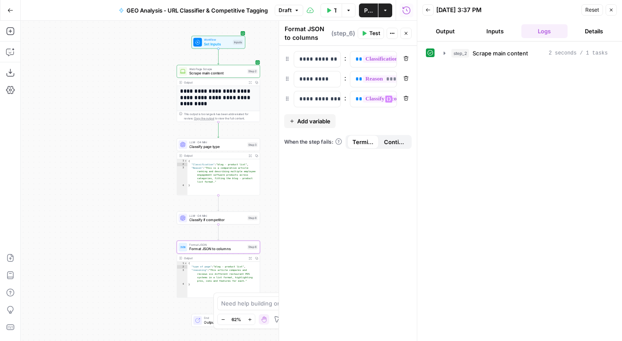
click at [484, 142] on div "step_2 Scrape main content 2 seconds / 1 tasks" at bounding box center [520, 191] width 188 height 290
click at [370, 12] on span "Publish" at bounding box center [368, 10] width 9 height 9
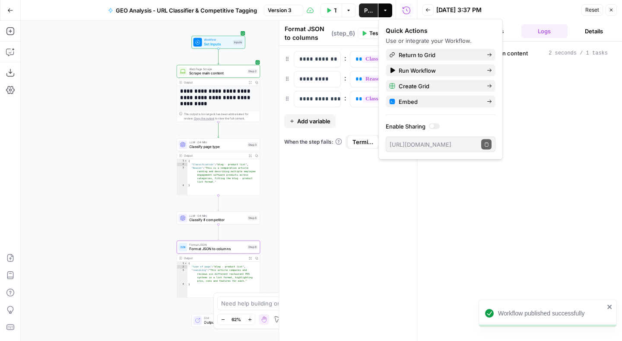
click at [617, 5] on header "Back [DATE] 3:37 PM Reset Close Output Inputs Logs Details" at bounding box center [519, 20] width 205 height 41
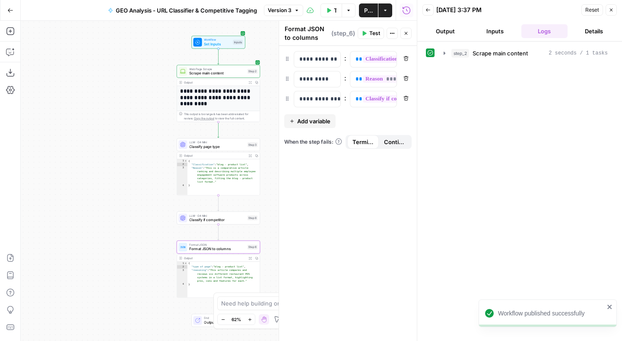
click at [613, 10] on icon "button" at bounding box center [611, 9] width 5 height 5
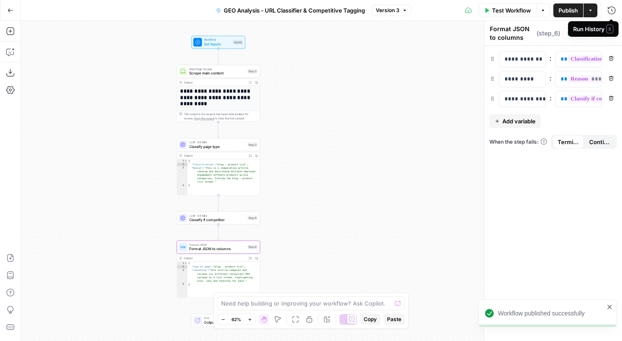
click at [504, 3] on div "Test Workflow Options Publish Actions Run History" at bounding box center [516, 10] width 211 height 20
click at [503, 14] on span "Test Workflow" at bounding box center [511, 10] width 39 height 9
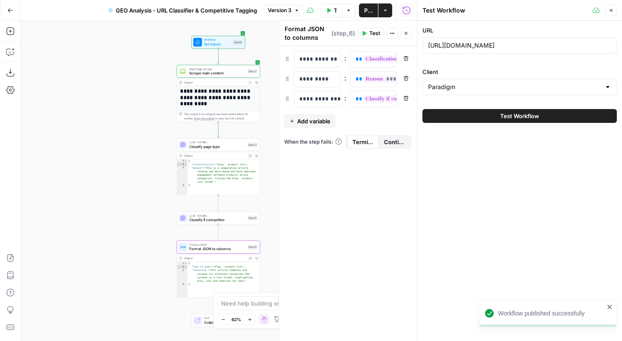
click at [500, 115] on button "Test Workflow" at bounding box center [520, 116] width 194 height 14
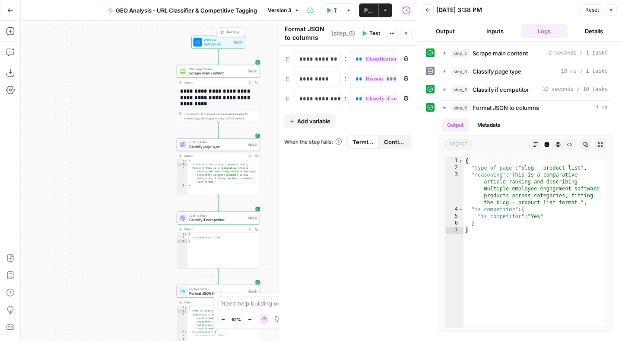
click at [209, 42] on span "Set Inputs" at bounding box center [217, 43] width 27 height 5
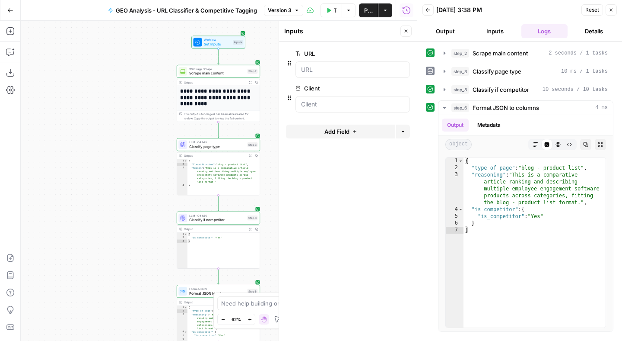
click at [342, 172] on form "URL edit field Delete group Client edit field Delete group Add Field Options" at bounding box center [348, 190] width 138 height 299
click at [609, 10] on icon "button" at bounding box center [611, 9] width 5 height 5
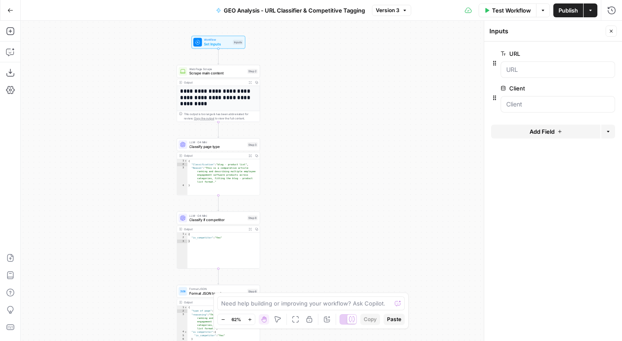
click at [542, 54] on label "URL" at bounding box center [534, 53] width 66 height 9
click at [542, 65] on input "URL" at bounding box center [557, 69] width 103 height 9
click at [589, 55] on span "edit field" at bounding box center [582, 53] width 19 height 7
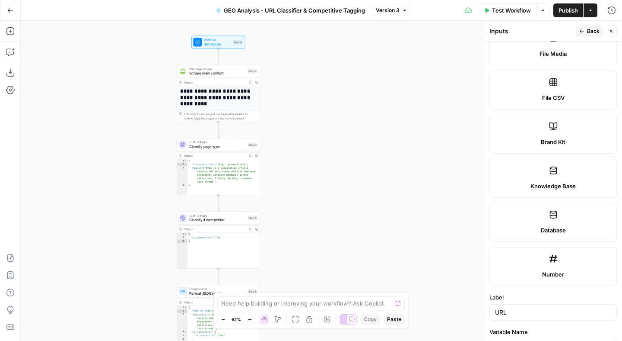
scroll to position [383, 0]
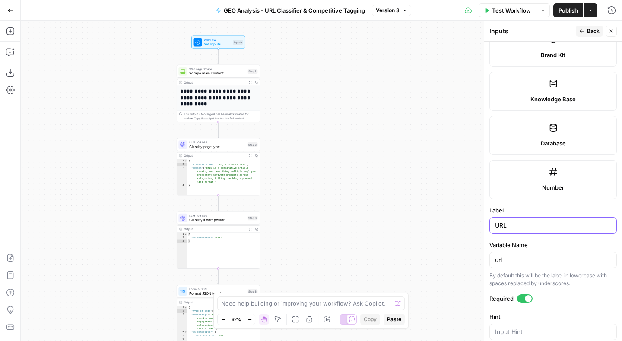
click at [515, 223] on input "URL" at bounding box center [553, 225] width 116 height 9
type input "Cited URL"
click at [516, 258] on input "url" at bounding box center [553, 259] width 116 height 9
type input "cited_url"
click at [614, 28] on button "Close" at bounding box center [611, 30] width 11 height 11
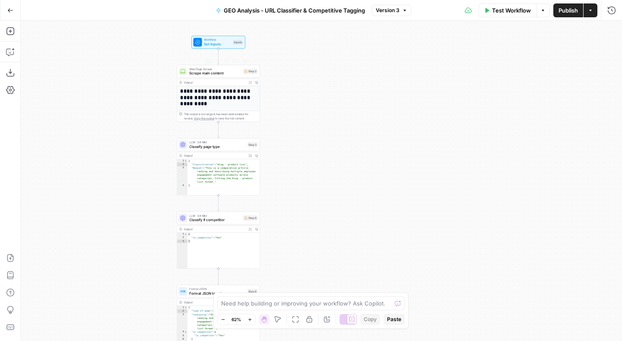
click at [206, 73] on span "Scrape main content" at bounding box center [215, 72] width 52 height 5
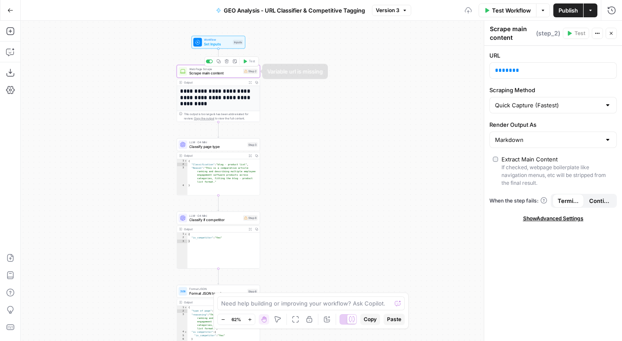
click at [325, 95] on div "**********" at bounding box center [322, 181] width 602 height 320
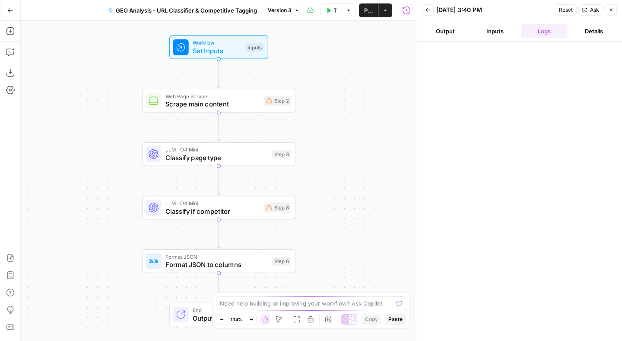
click at [526, 13] on div "[DATE] 3:40 PM" at bounding box center [494, 10] width 116 height 9
click at [495, 29] on button "Inputs" at bounding box center [495, 31] width 46 height 14
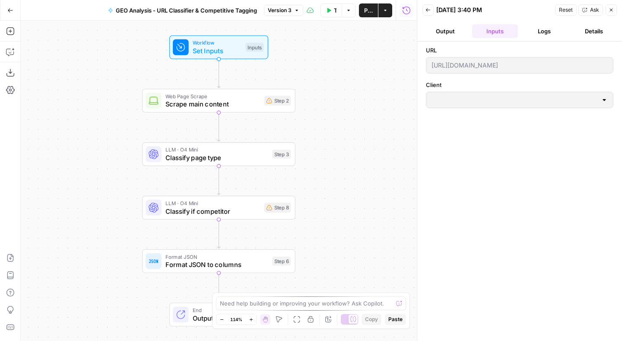
click at [536, 31] on button "Logs" at bounding box center [545, 31] width 46 height 14
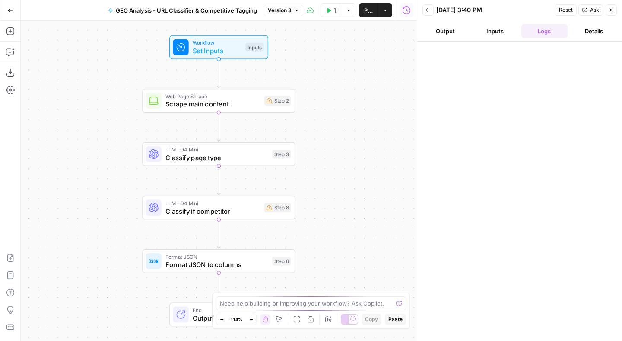
click at [576, 32] on button "Details" at bounding box center [594, 31] width 46 height 14
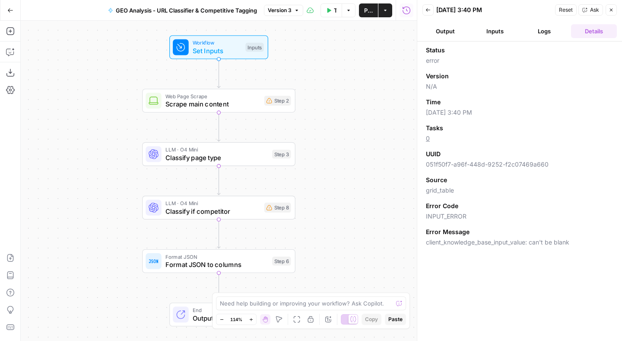
click at [613, 10] on icon "button" at bounding box center [611, 9] width 5 height 5
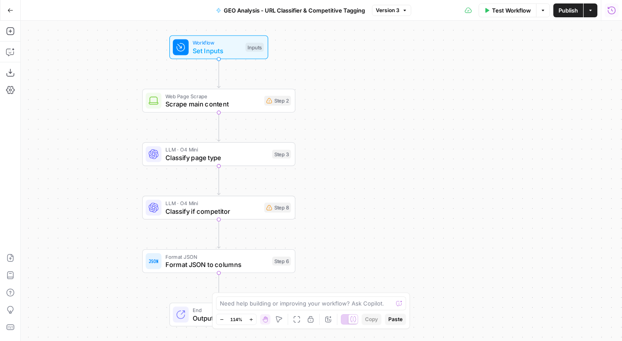
click at [543, 10] on icon "button" at bounding box center [543, 10] width 5 height 5
click at [587, 13] on button "Actions" at bounding box center [591, 10] width 14 height 14
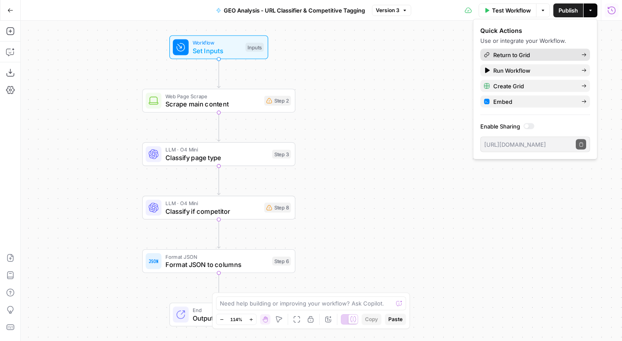
click at [520, 53] on span "Return to Grid" at bounding box center [534, 55] width 81 height 9
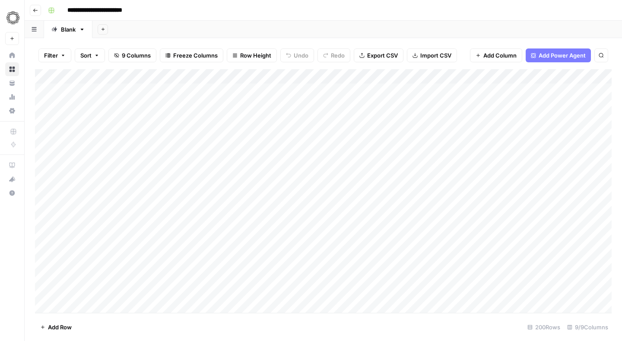
scroll to position [0, 187]
click at [389, 72] on div "Add Column" at bounding box center [323, 190] width 577 height 243
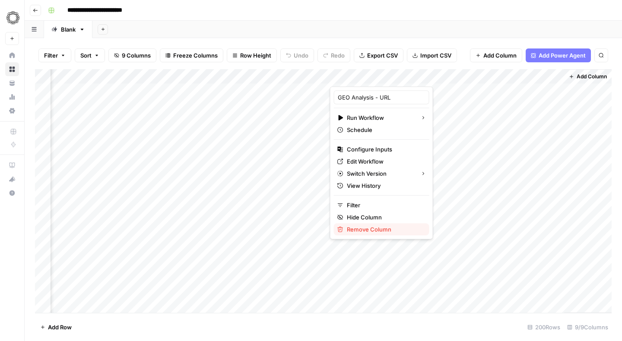
click at [373, 230] on span "Remove Column" at bounding box center [385, 229] width 76 height 9
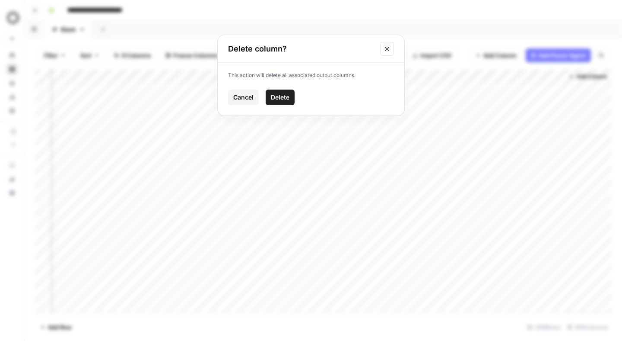
click at [283, 102] on button "Delete" at bounding box center [280, 97] width 29 height 16
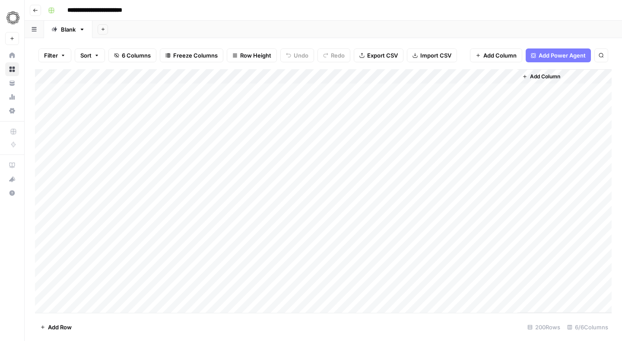
scroll to position [0, 0]
click at [436, 25] on div "Add Sheet" at bounding box center [357, 29] width 530 height 17
click at [539, 76] on span "Add Column" at bounding box center [545, 77] width 30 height 8
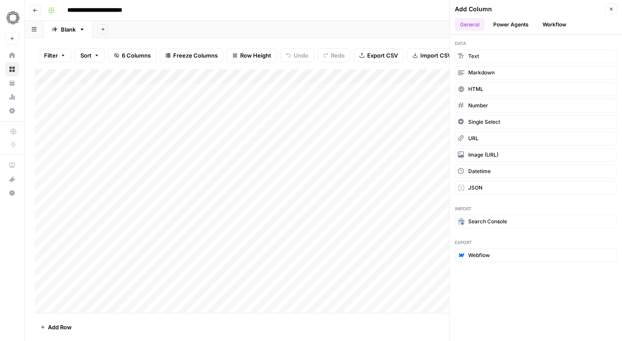
click at [554, 23] on button "Workflow" at bounding box center [555, 24] width 34 height 13
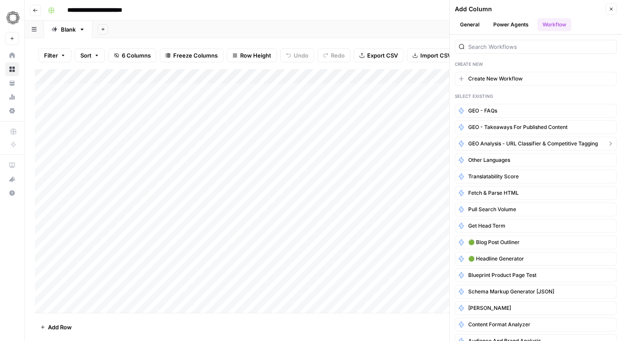
click at [493, 146] on span "GEO Analysis - URL Classifier & Competitive Tagging" at bounding box center [533, 144] width 130 height 8
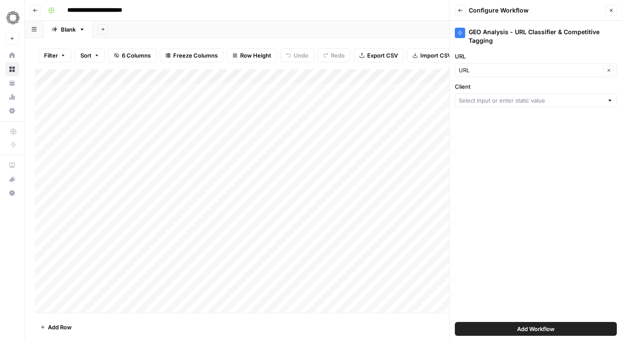
click at [489, 106] on div at bounding box center [536, 100] width 162 height 14
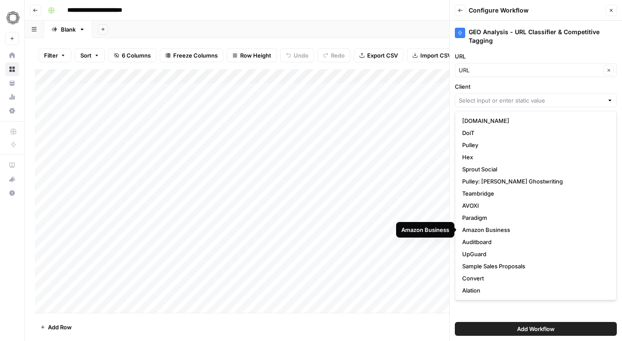
scroll to position [133, 0]
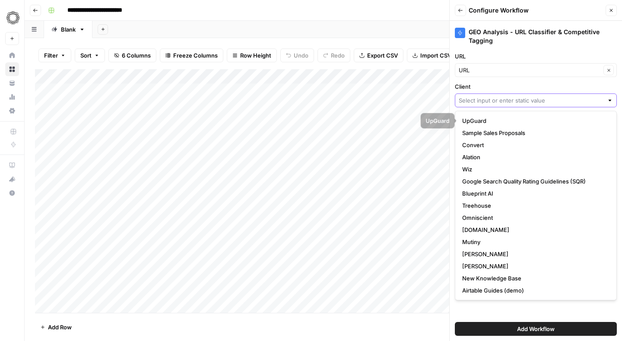
click at [484, 104] on input "Client" at bounding box center [531, 100] width 145 height 9
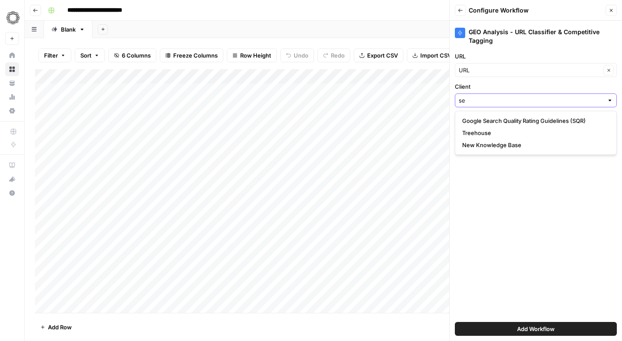
scroll to position [0, 0]
type input "seven"
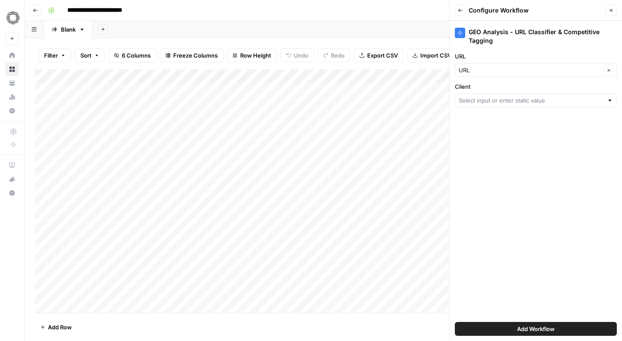
click at [363, 15] on div "**********" at bounding box center [329, 10] width 569 height 14
click at [612, 11] on icon "button" at bounding box center [611, 10] width 3 height 3
